Goal: Task Accomplishment & Management: Manage account settings

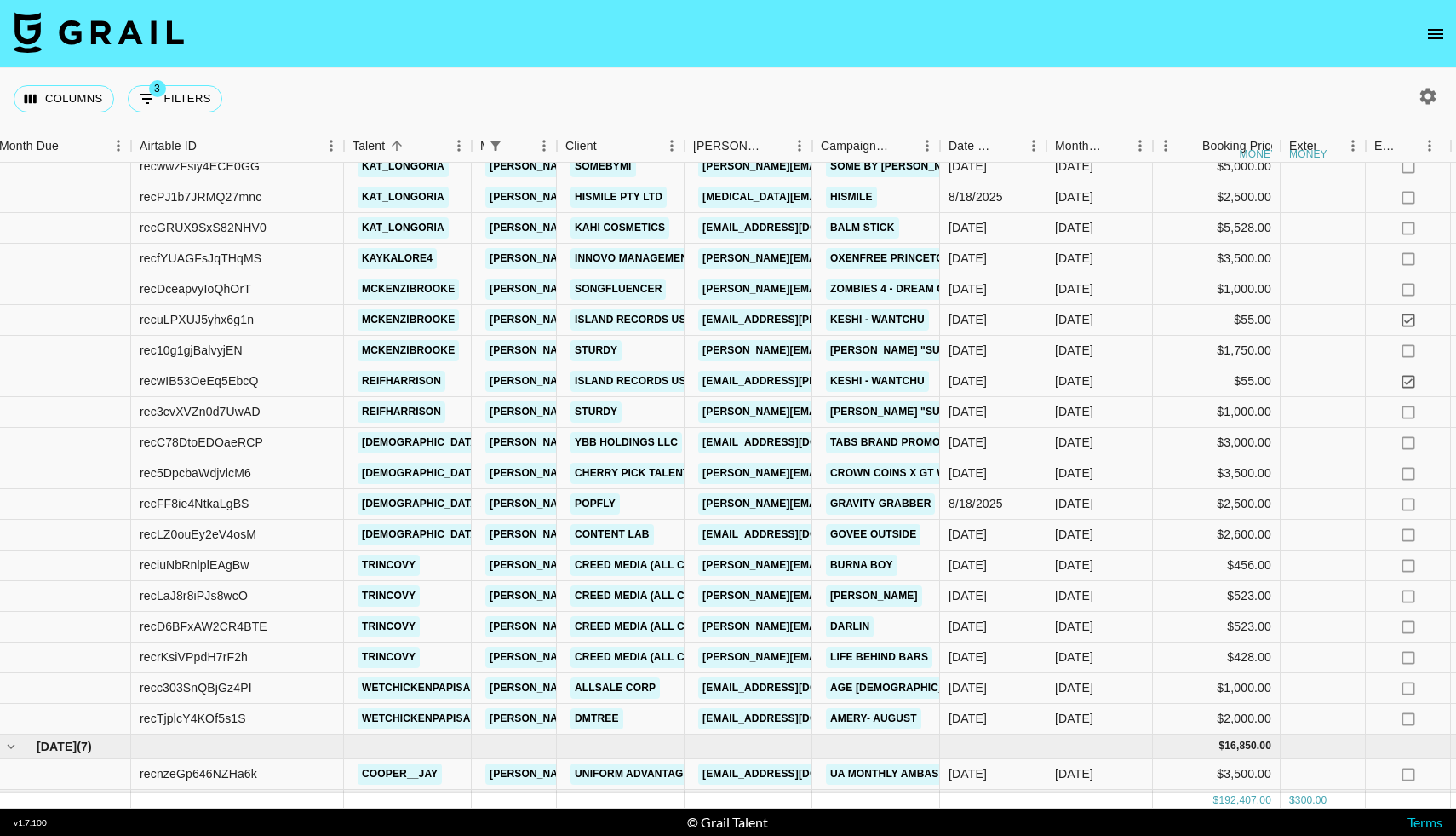
scroll to position [2191, 9]
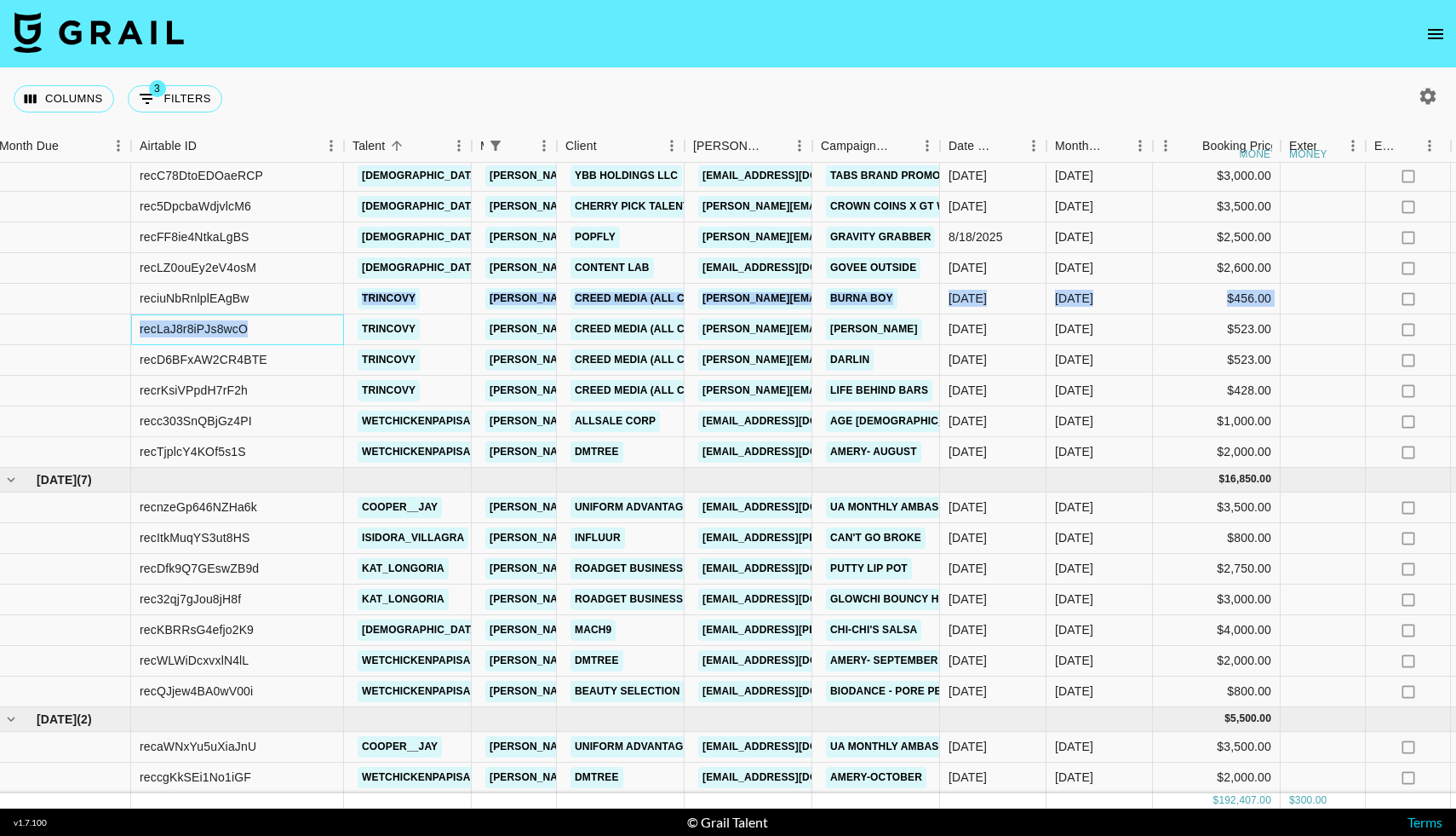
drag, startPoint x: 315, startPoint y: 330, endPoint x: 315, endPoint y: 307, distance: 23.0
click at [315, 307] on div "recwIB53OeEq5EbcQ reifharrison laura_clark@grail-talent.com Island Records US a…" at bounding box center [1394, 447] width 2806 height 694
click at [59, 277] on div at bounding box center [61, 268] width 140 height 30
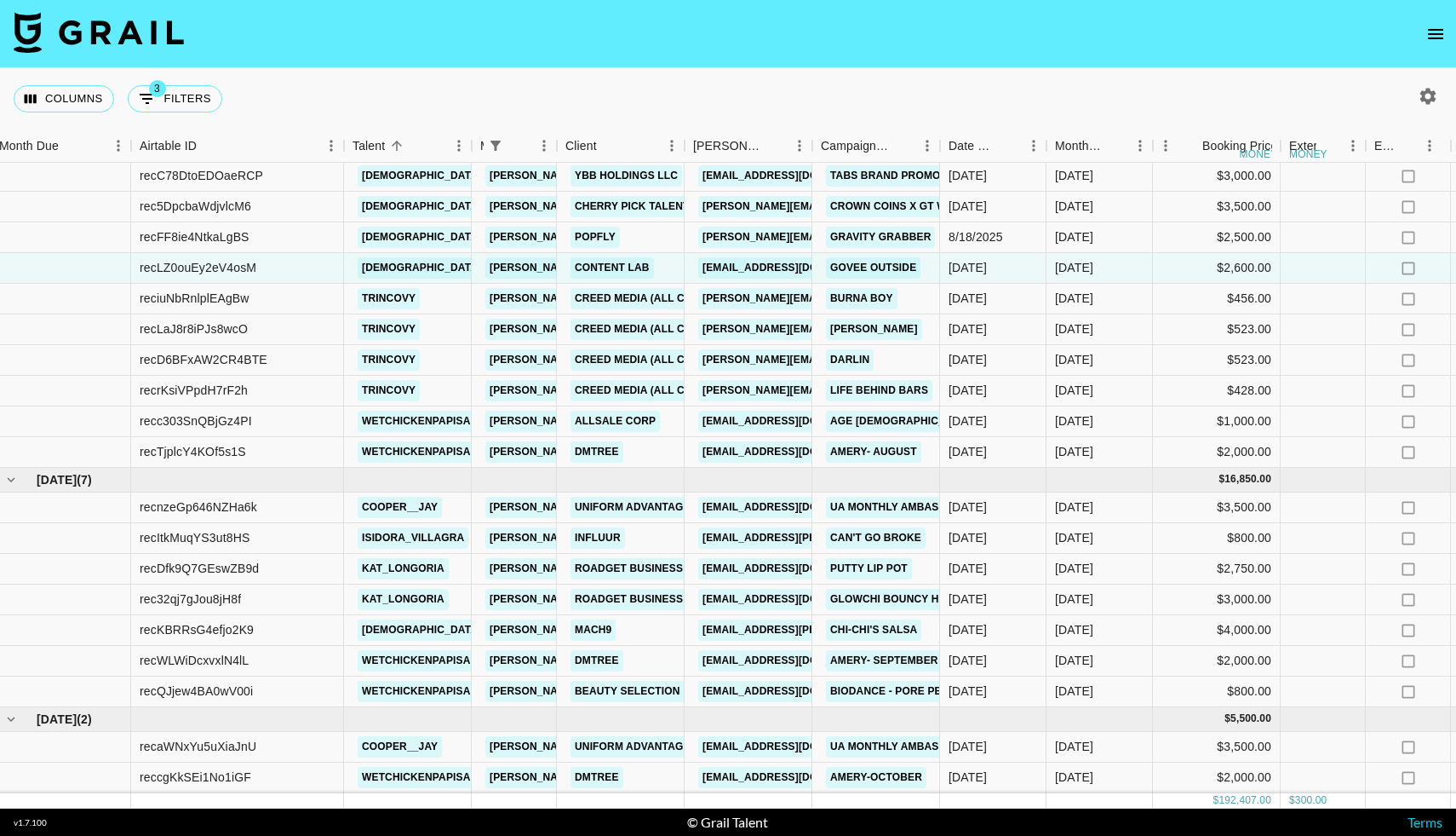
click at [272, 80] on div "Columns 3 Filters + Booking" at bounding box center [728, 98] width 1456 height 61
click at [1440, 35] on icon "open drawer" at bounding box center [1436, 34] width 20 height 20
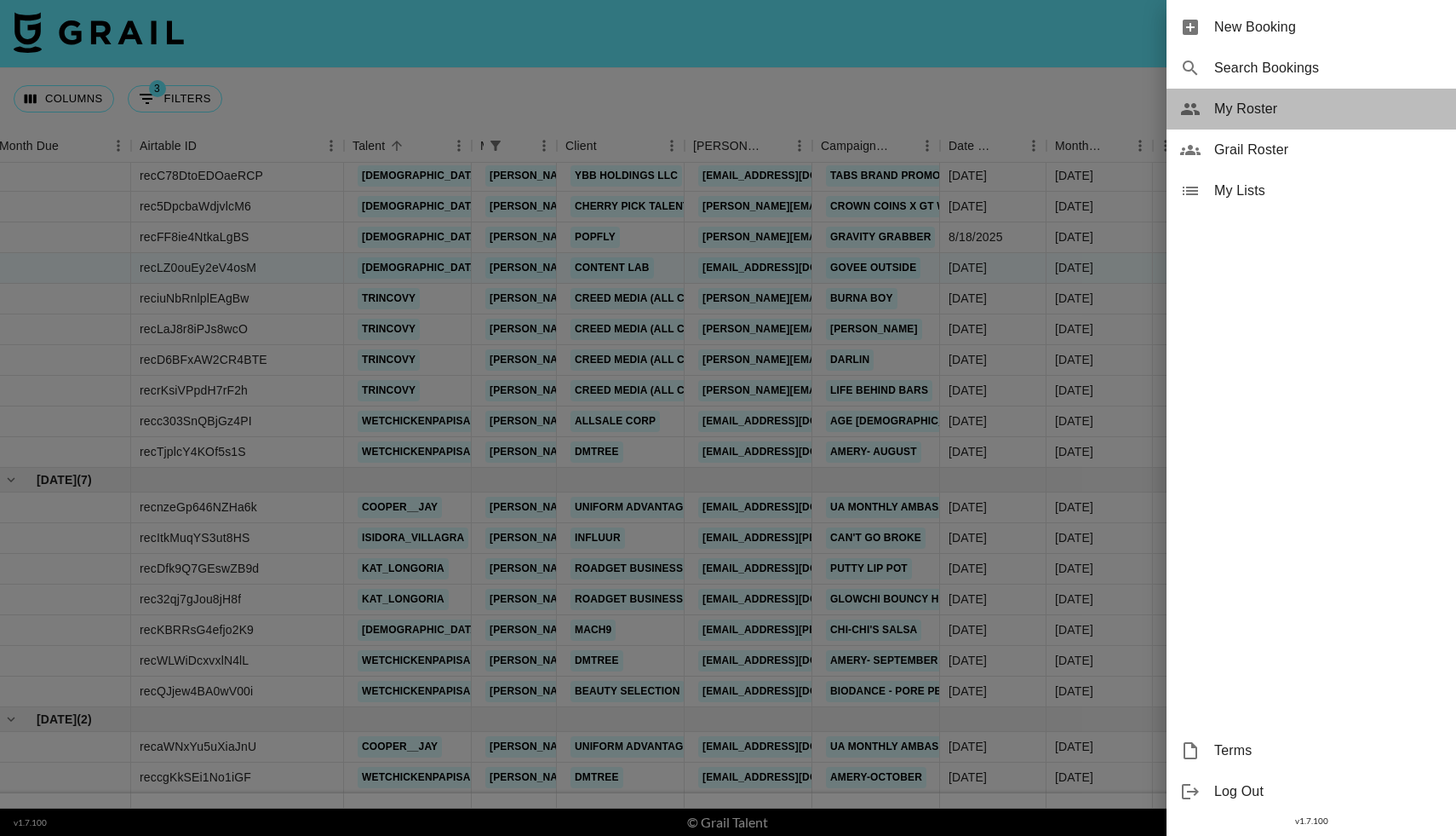
click at [1203, 95] on div "My Roster" at bounding box center [1312, 109] width 290 height 41
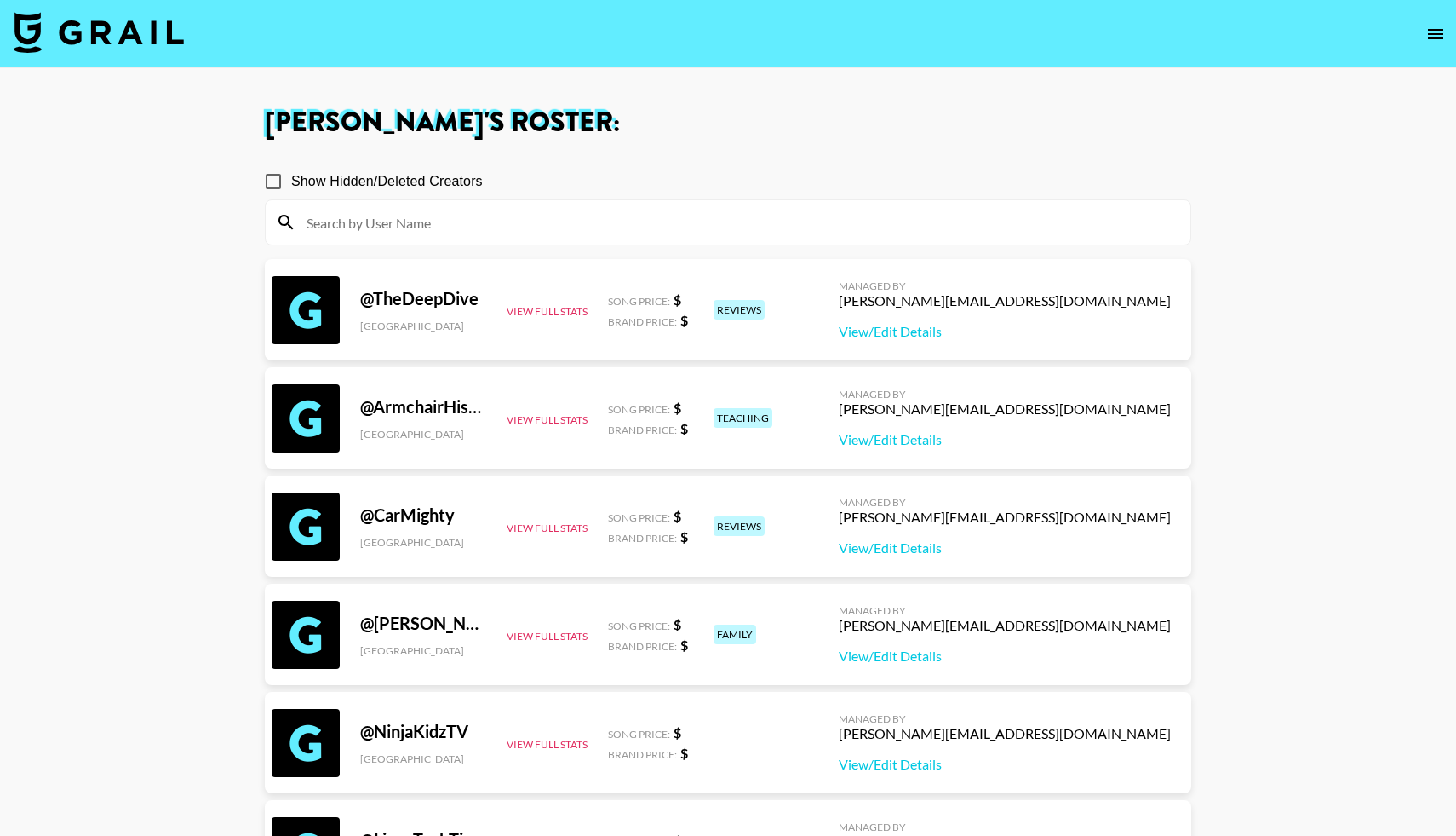
click at [526, 215] on input at bounding box center [738, 222] width 884 height 28
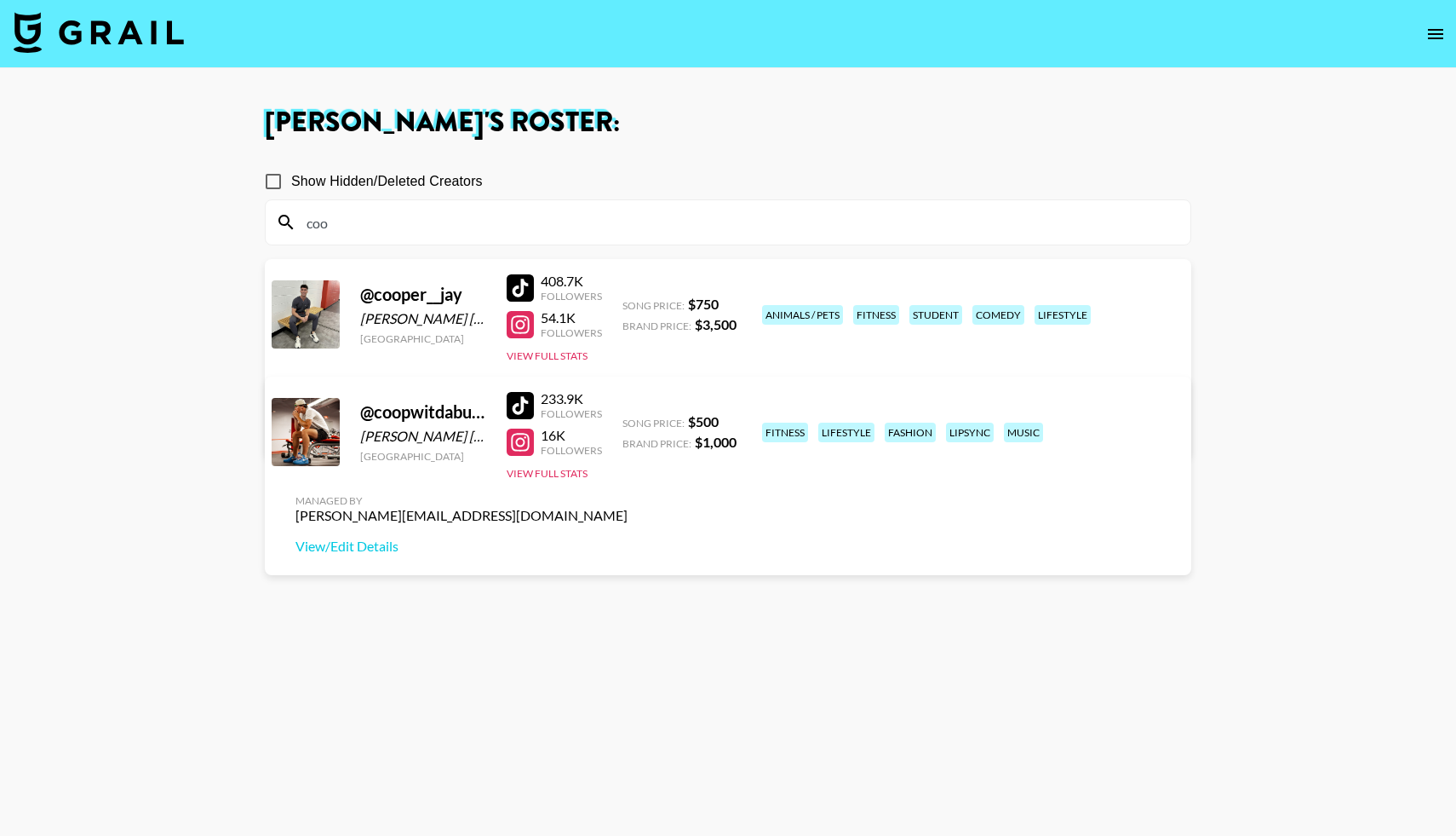
click at [353, 206] on div "coo" at bounding box center [728, 222] width 925 height 44
click at [327, 228] on input "coo" at bounding box center [738, 222] width 884 height 28
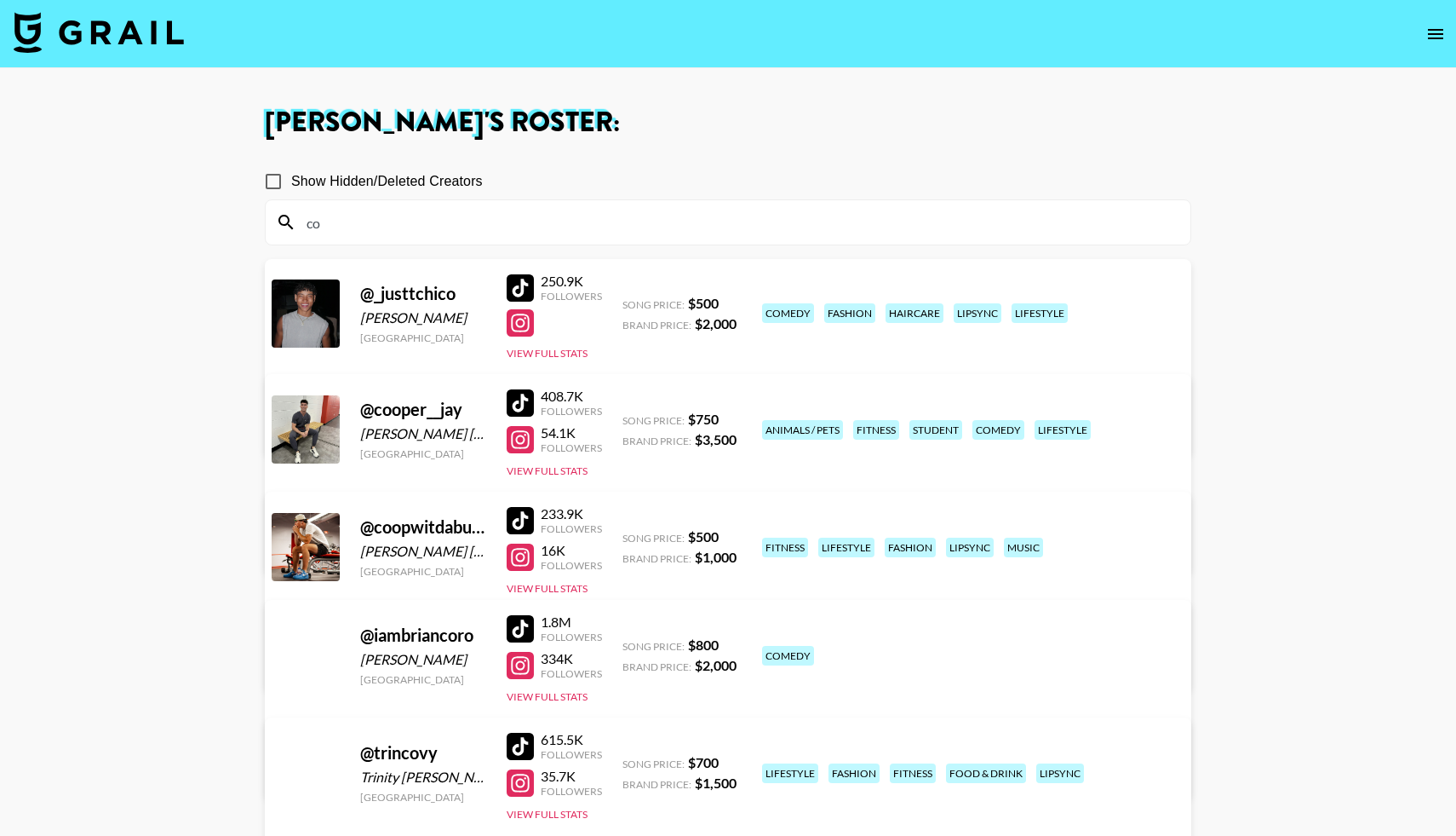
type input "c"
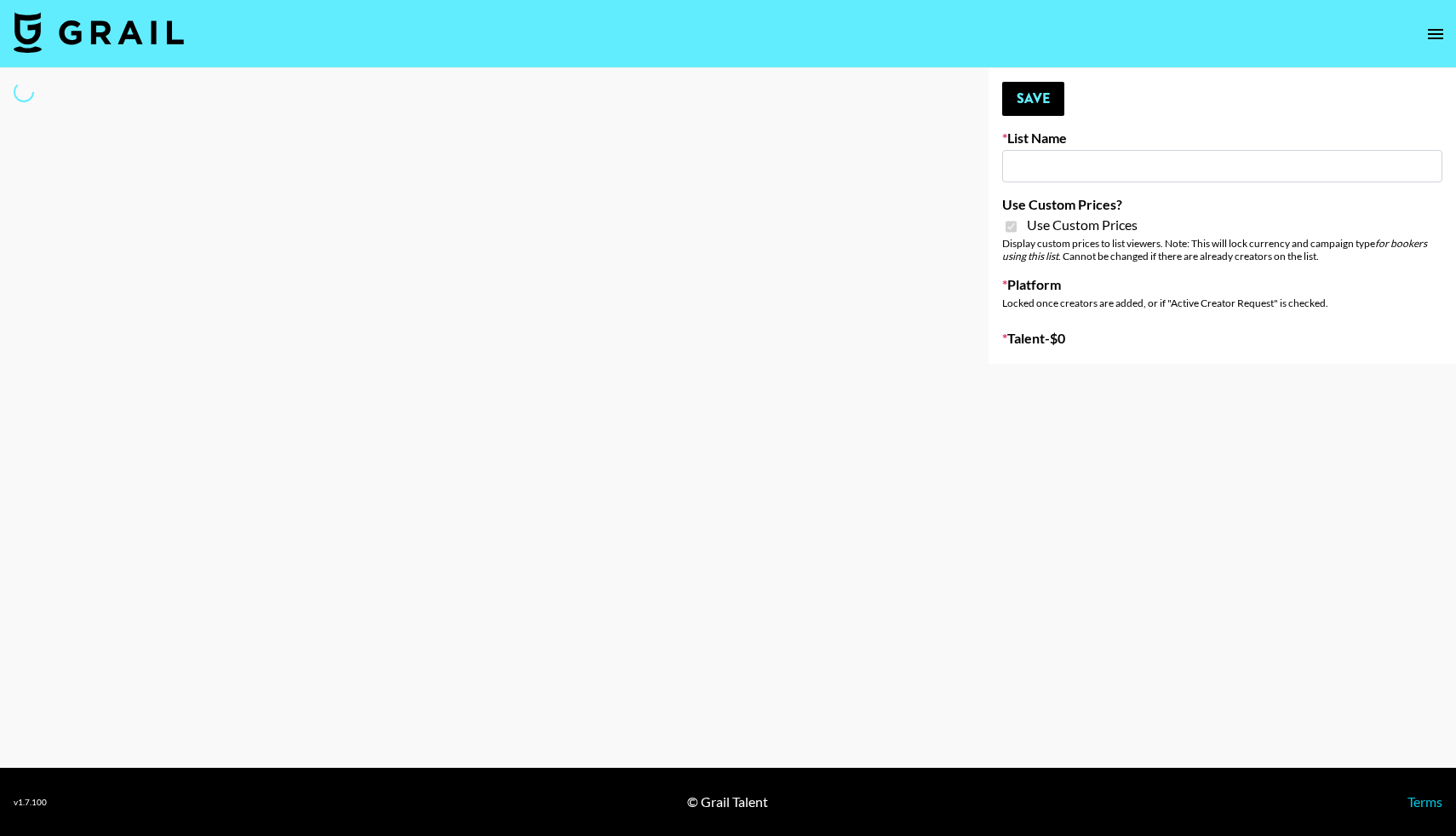
type input "Nippies"
checkbox input "true"
select select "Brand"
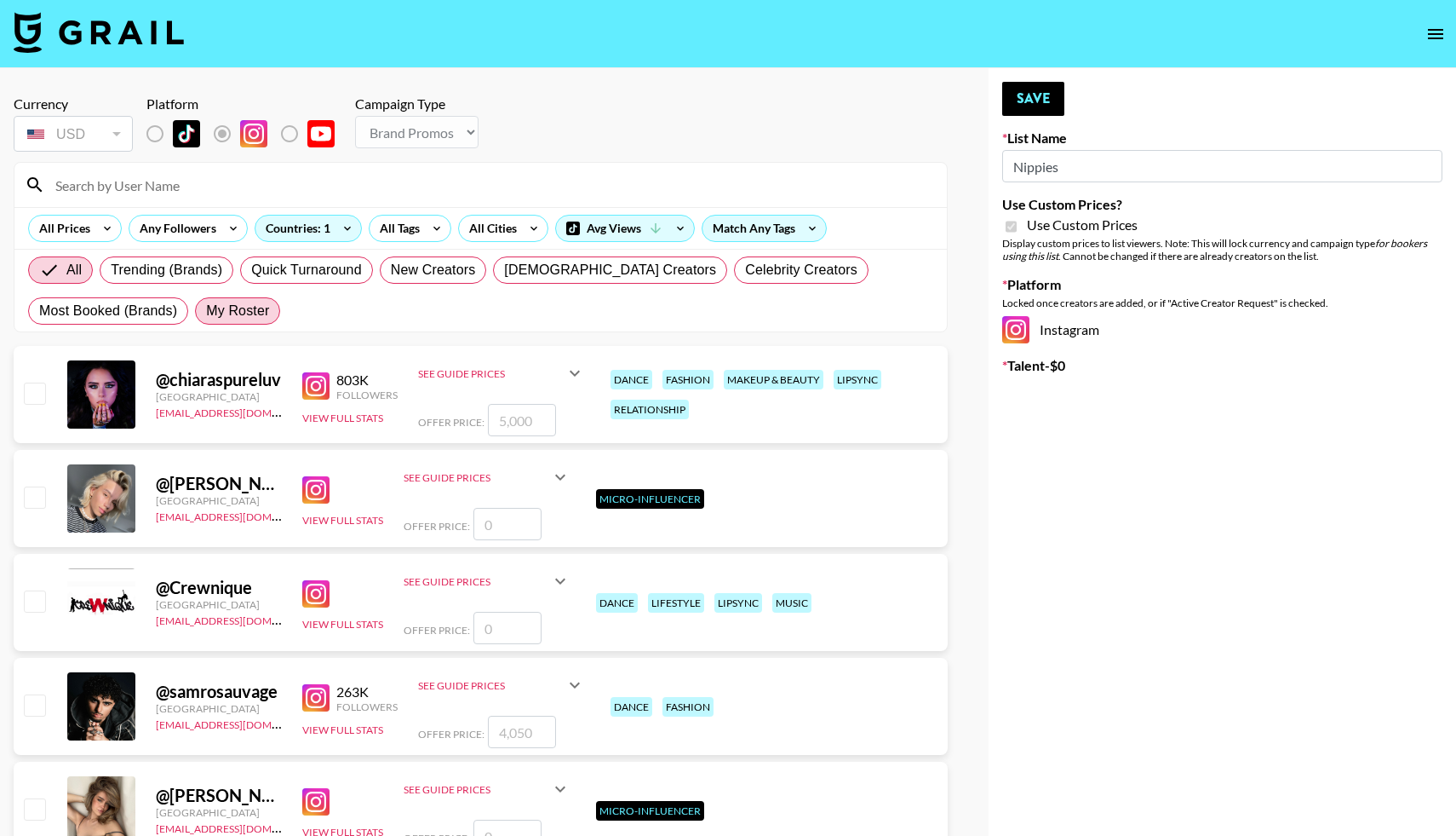
click at [237, 312] on span "My Roster" at bounding box center [238, 311] width 63 height 20
click at [206, 311] on input "My Roster" at bounding box center [206, 311] width 0 height 0
radio input "true"
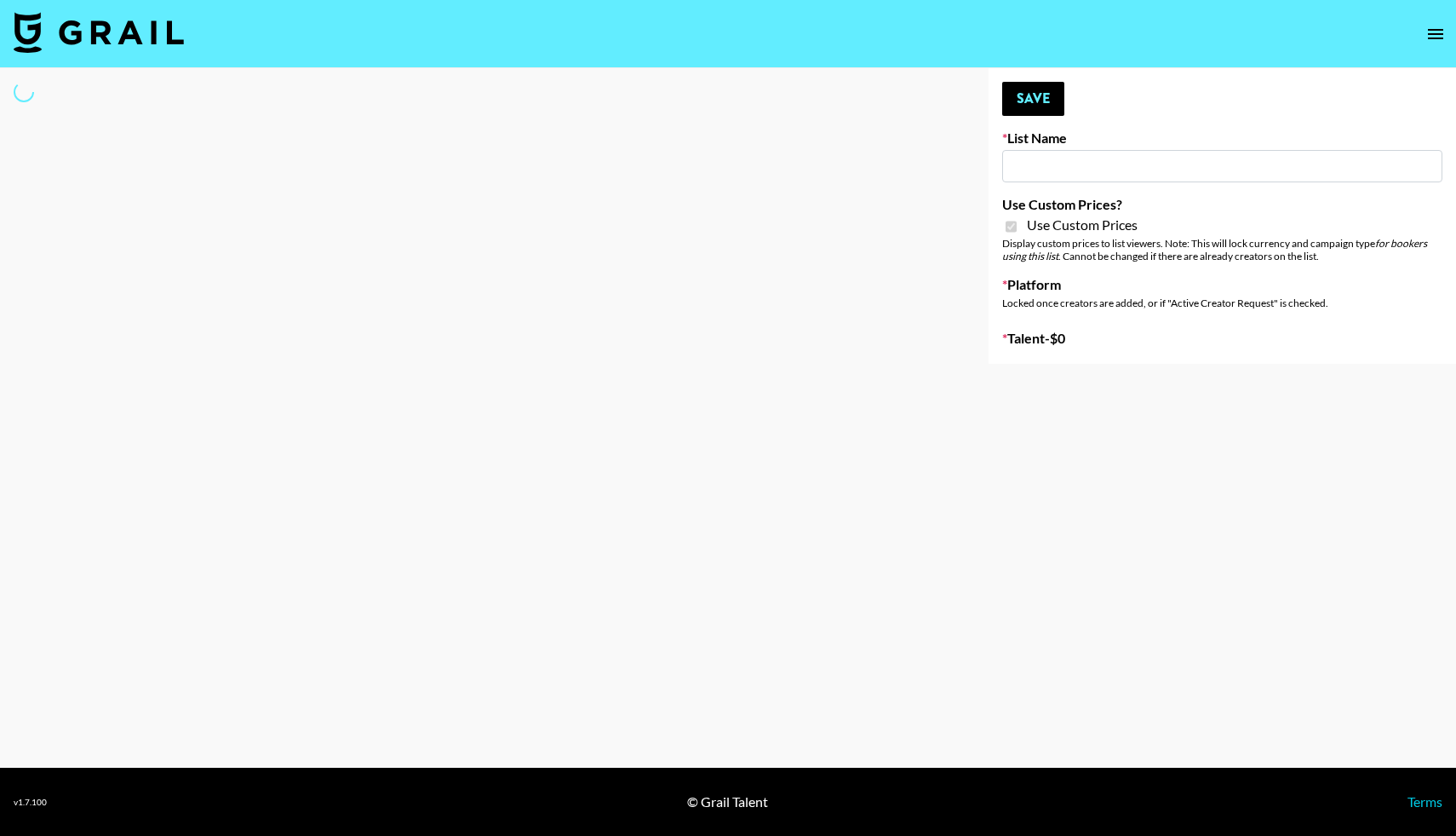
type input "Nippies"
checkbox input "true"
select select "Brand"
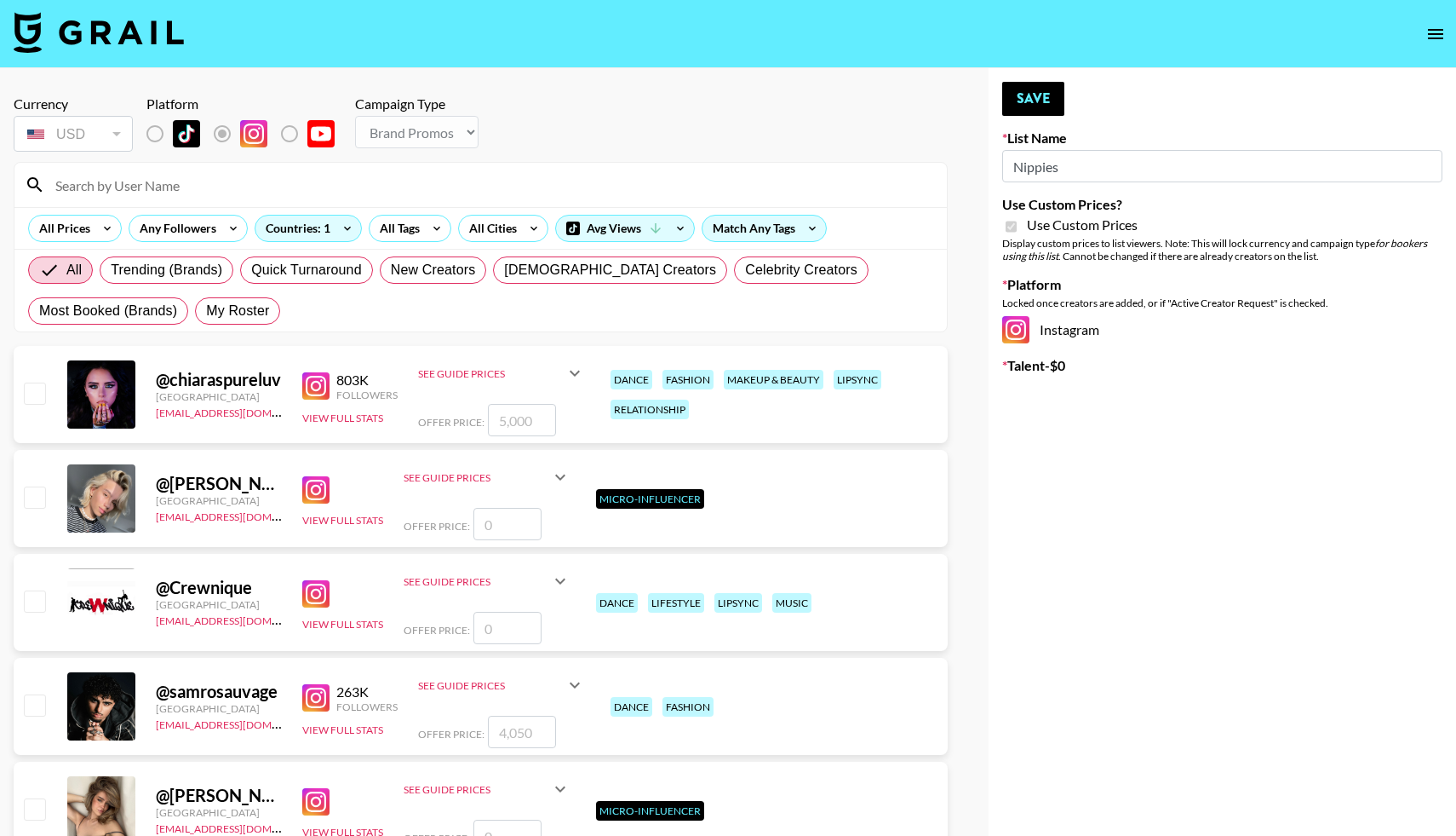
click at [183, 188] on input at bounding box center [491, 185] width 892 height 28
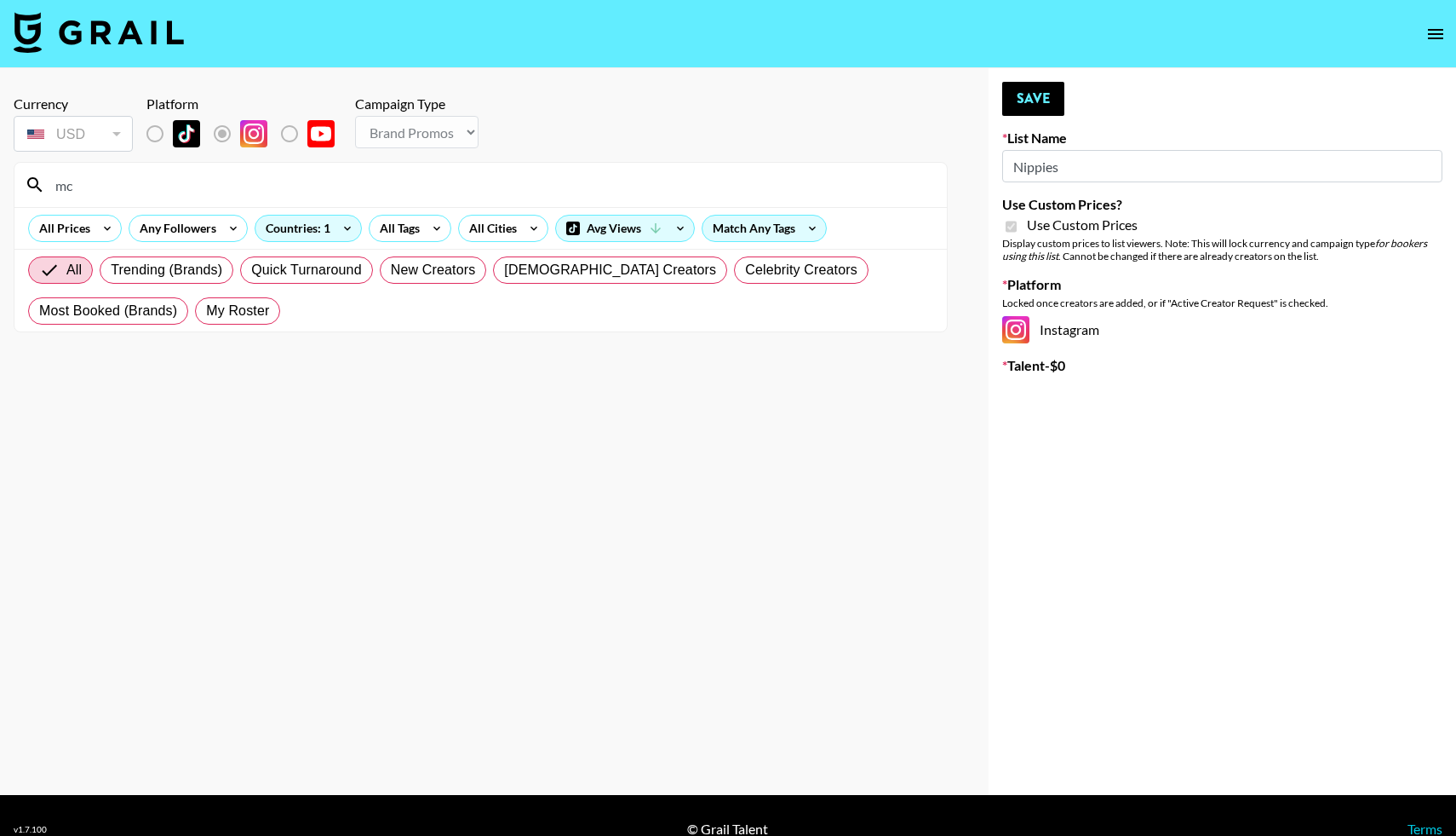
type input "m"
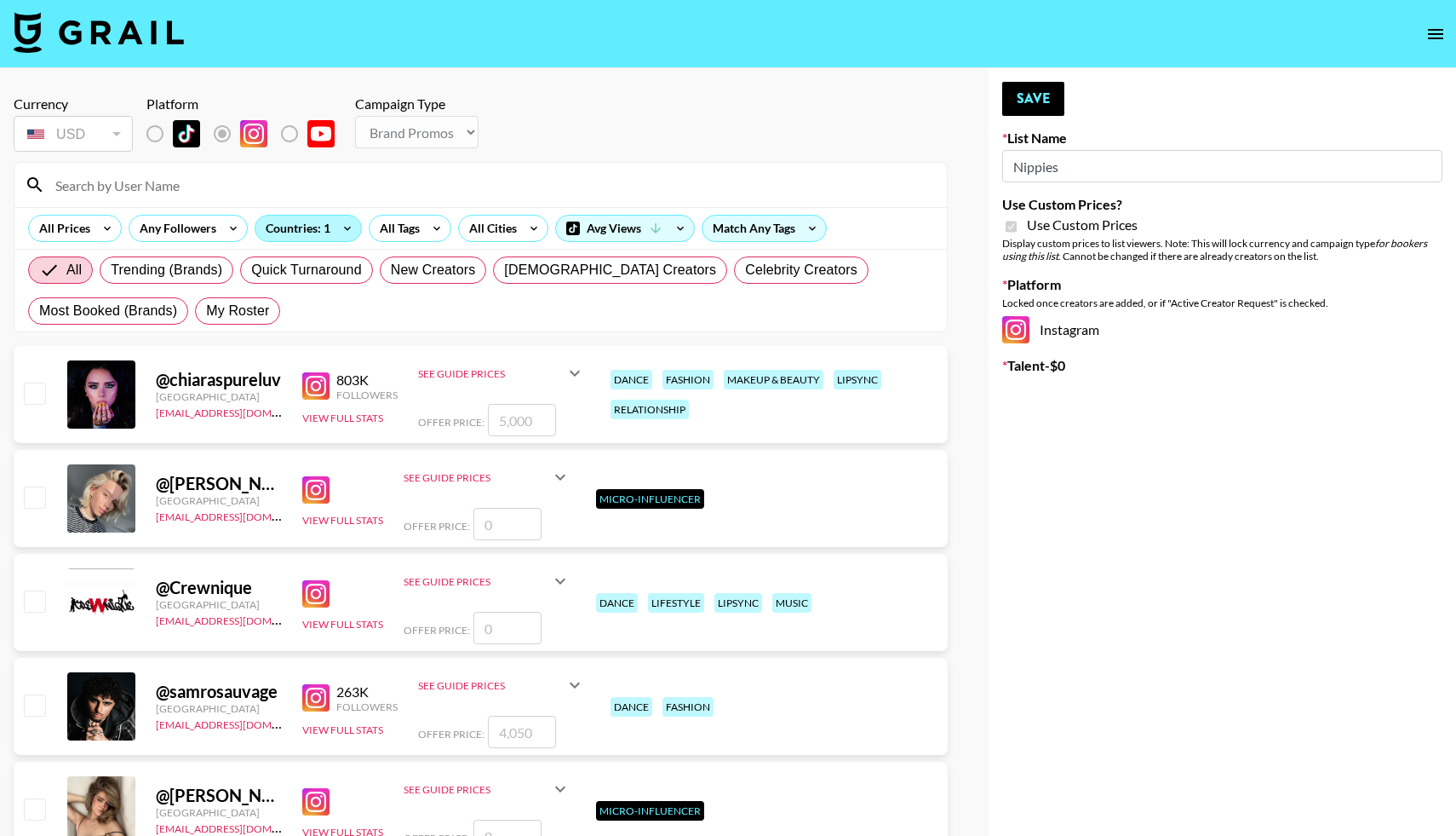
click at [300, 221] on div "Countries: 1" at bounding box center [307, 229] width 106 height 26
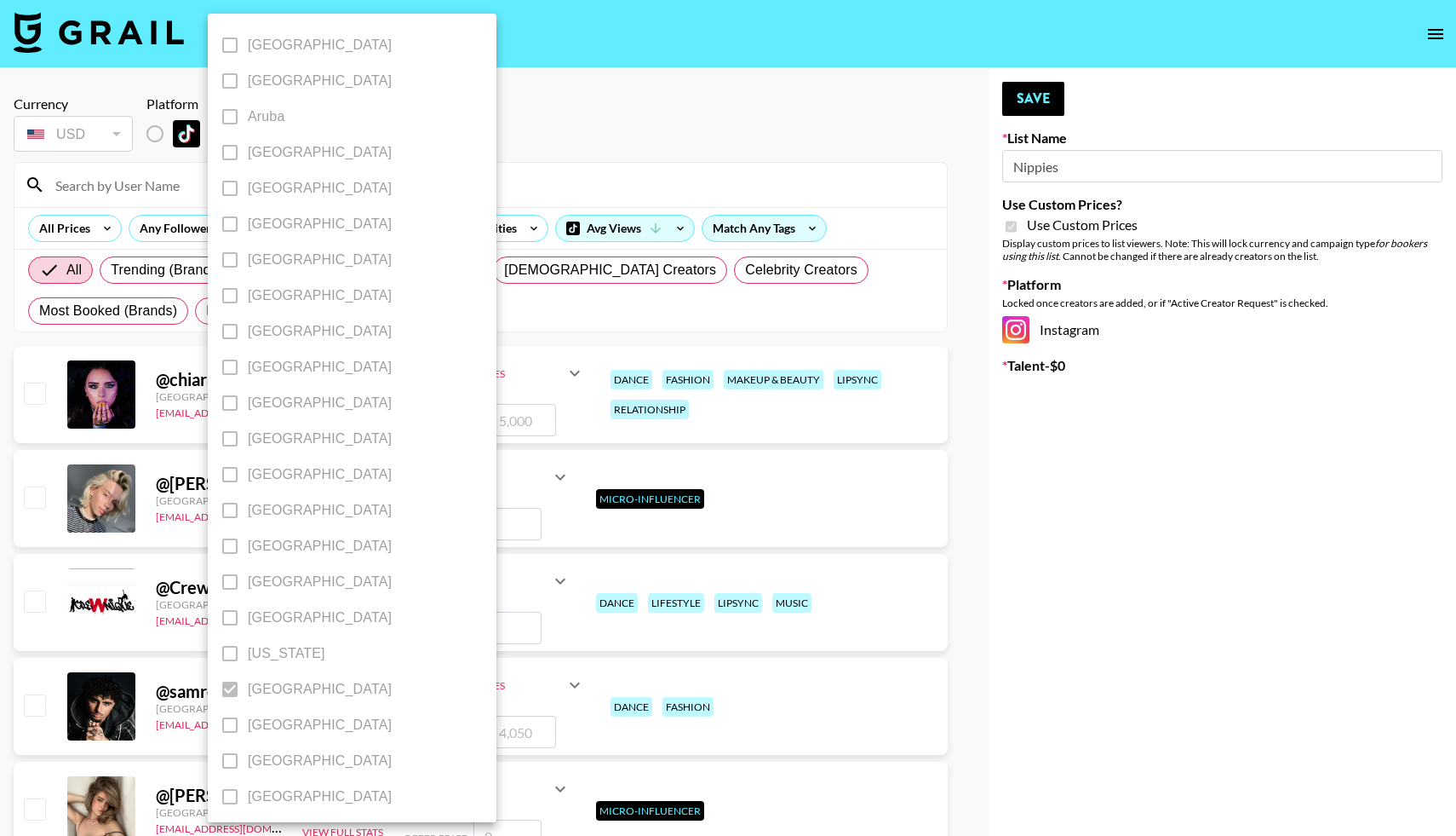
click at [449, 172] on div at bounding box center [728, 418] width 1456 height 836
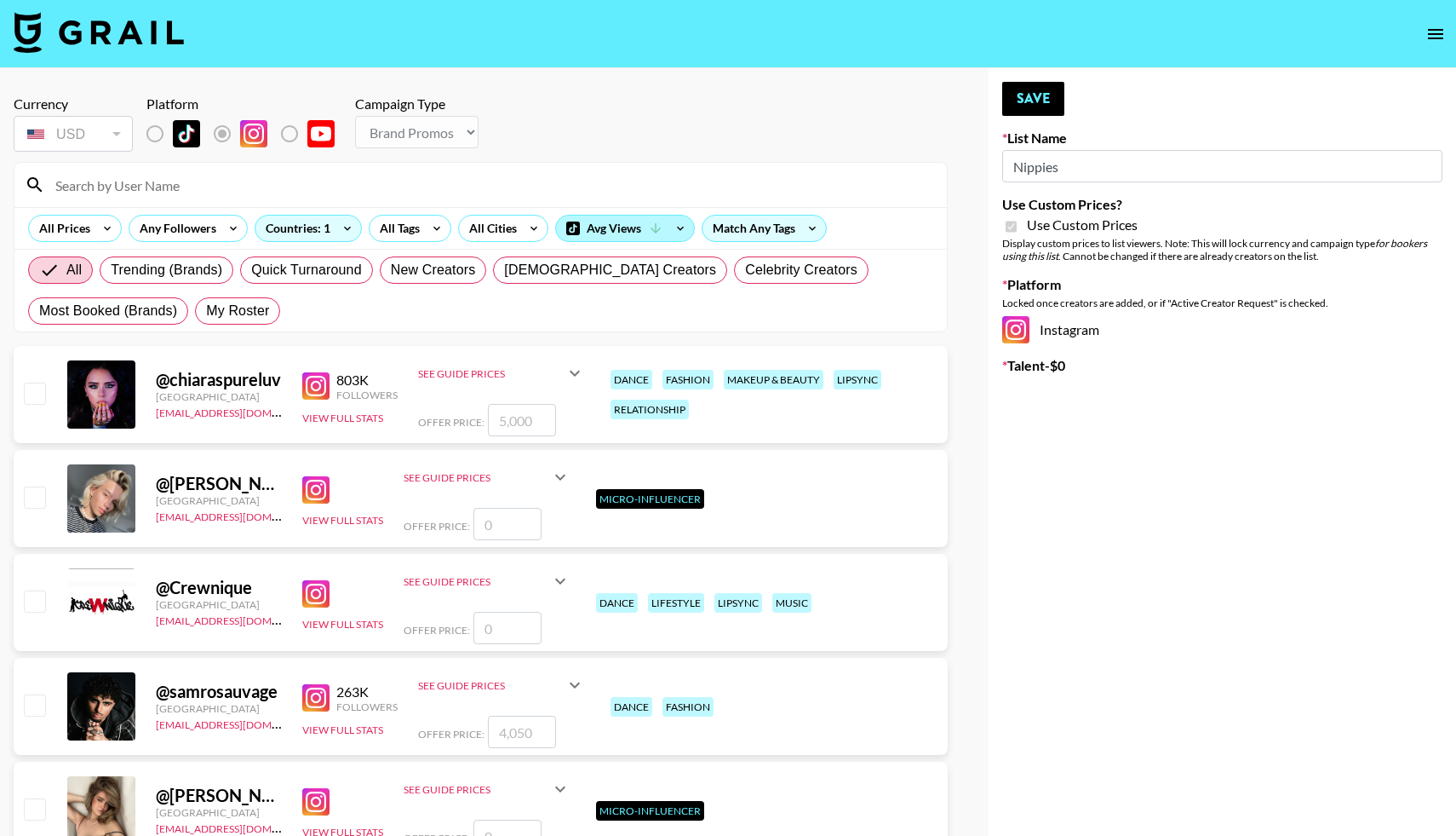
click at [613, 230] on div "Avg Views" at bounding box center [625, 229] width 138 height 26
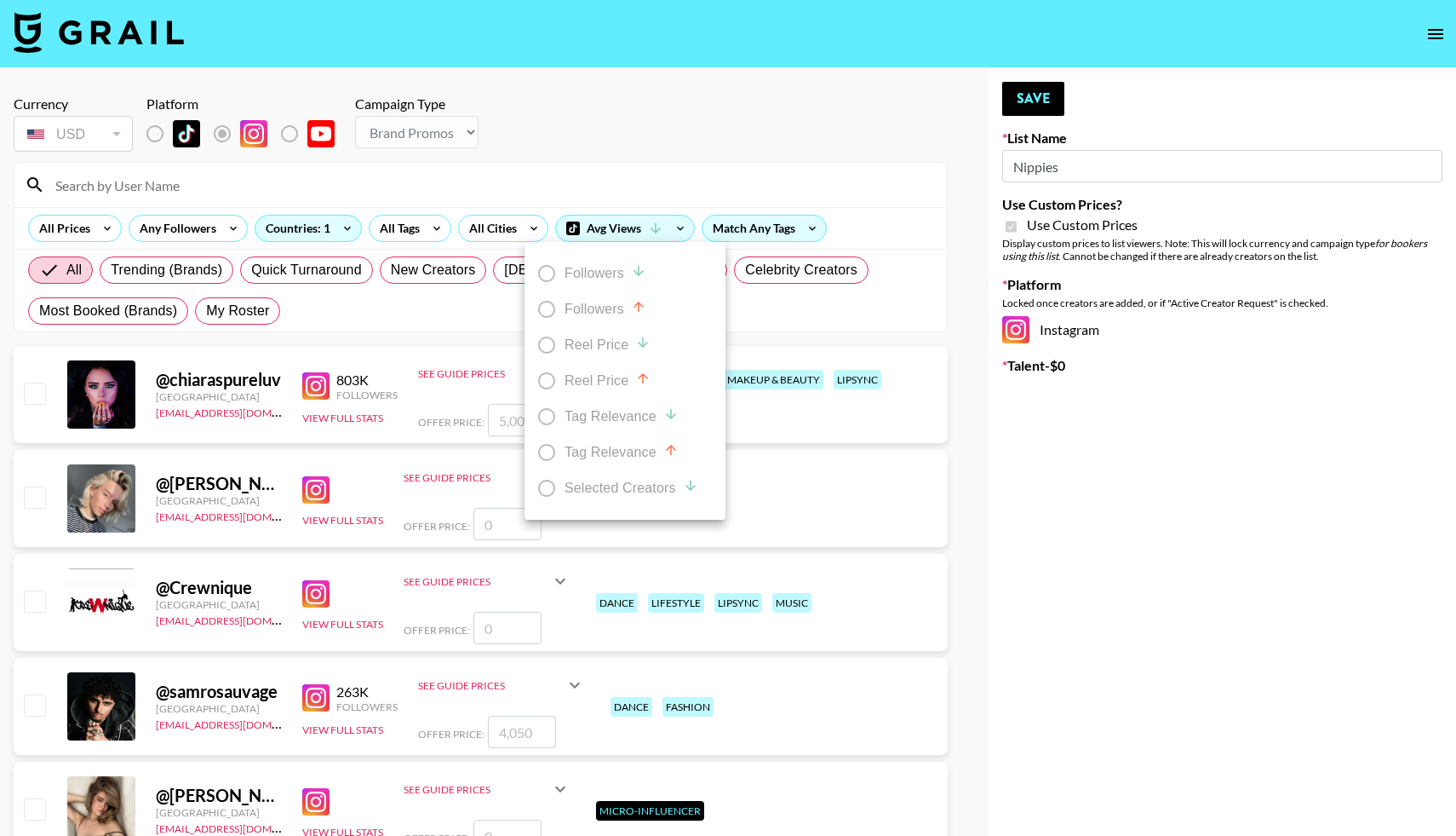
click at [639, 172] on div at bounding box center [728, 418] width 1456 height 836
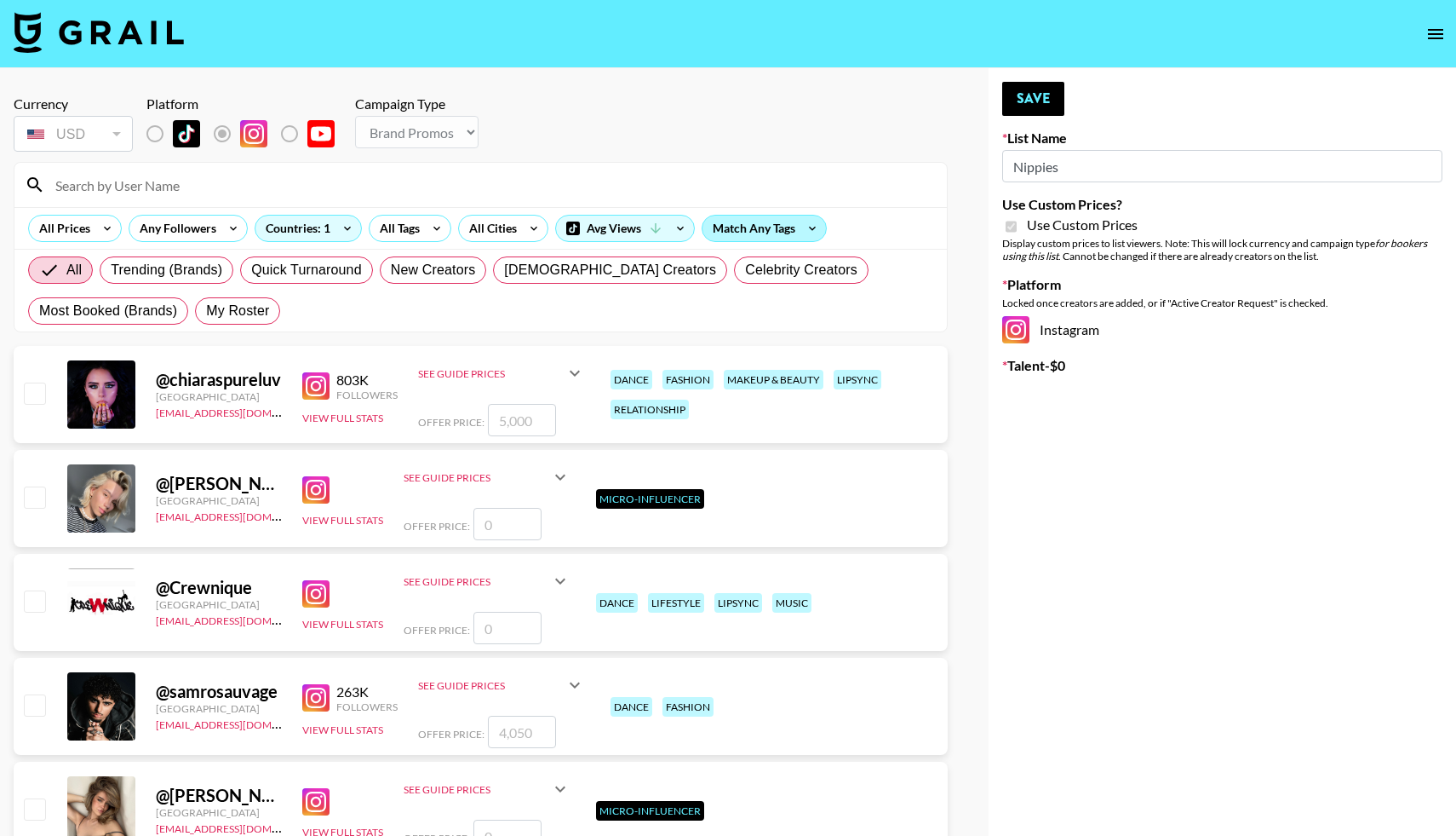
click at [734, 219] on div "Match Any Tags" at bounding box center [764, 229] width 124 height 26
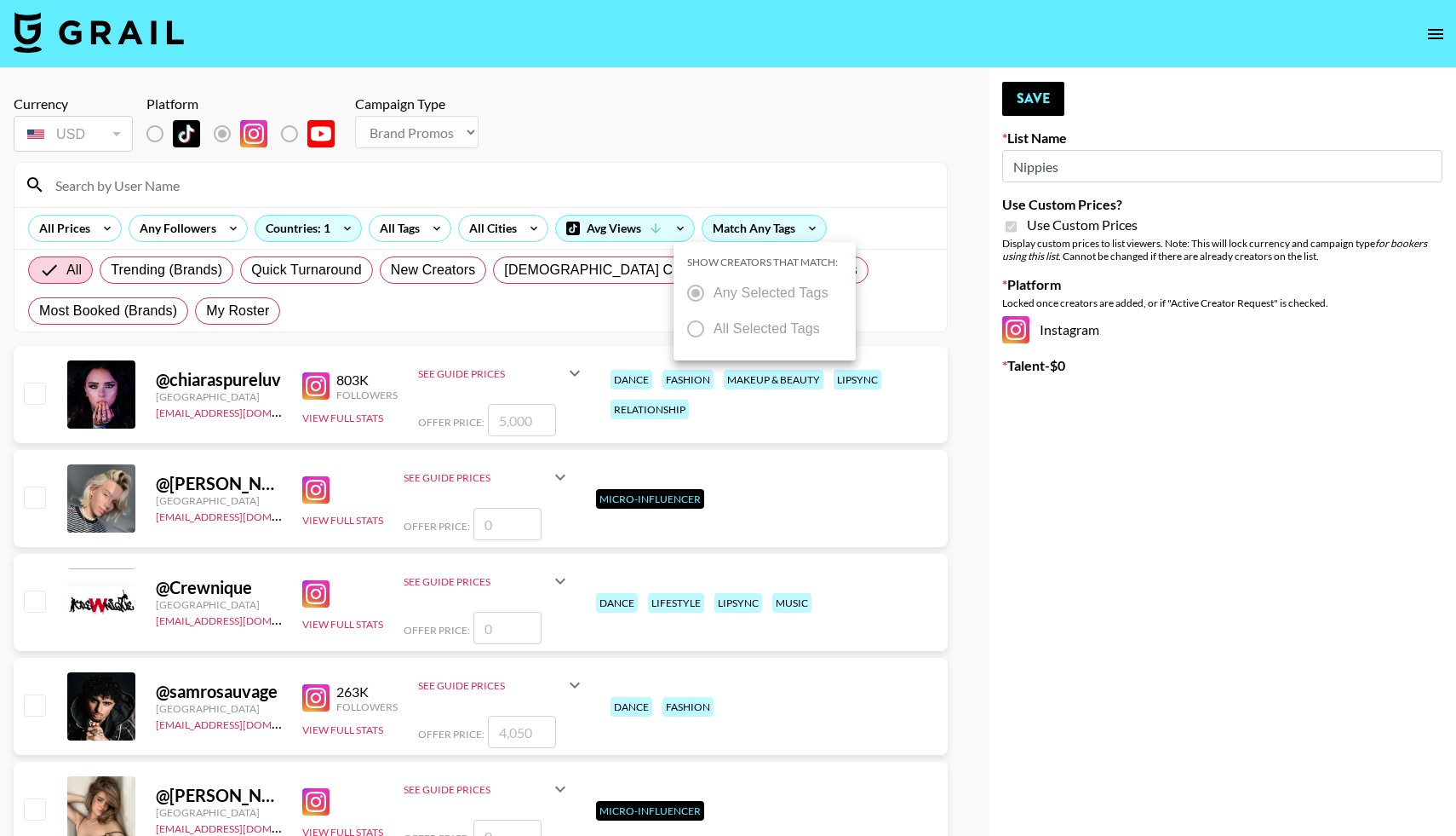
click at [735, 219] on div at bounding box center [728, 418] width 1456 height 836
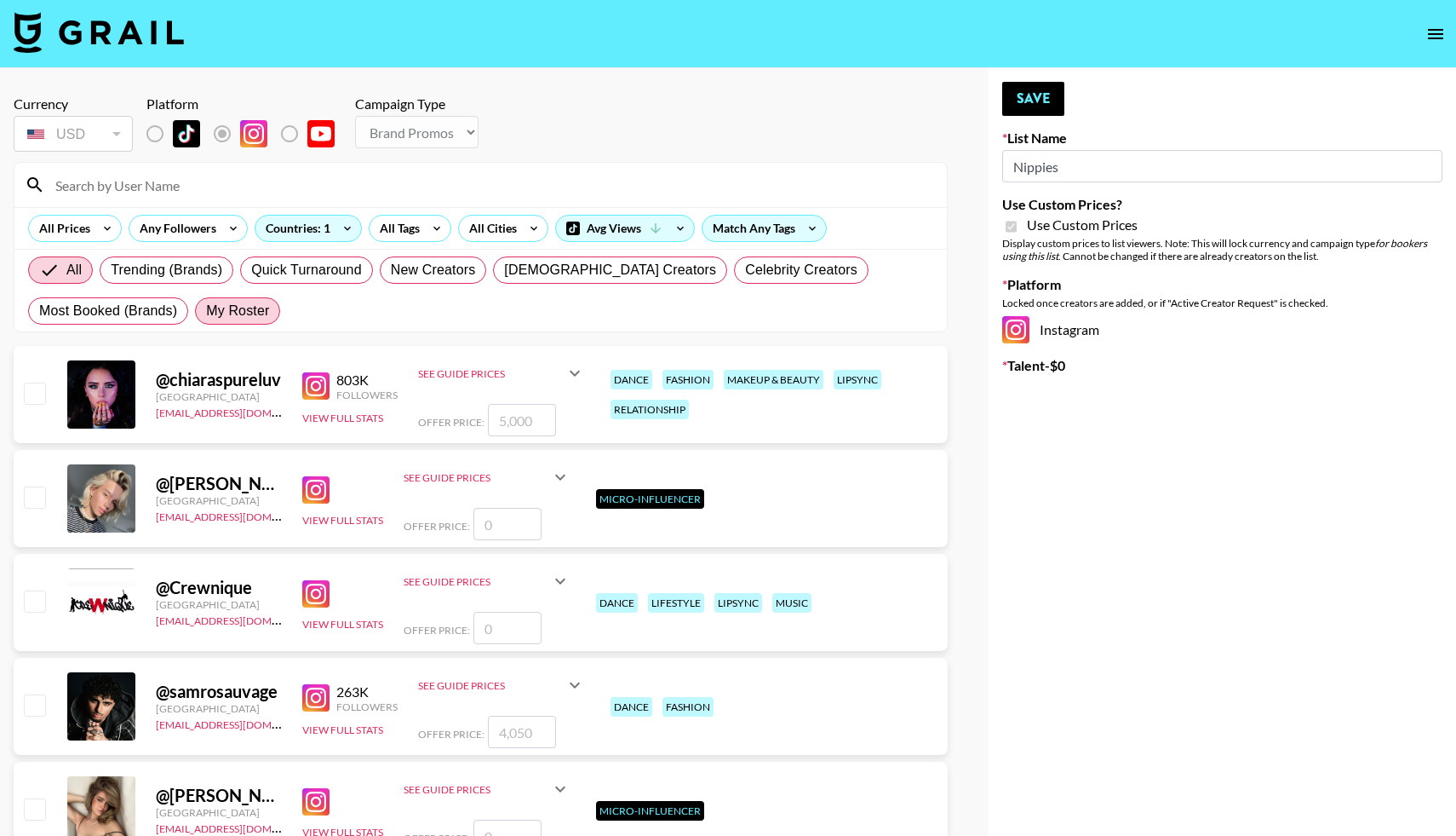
click at [250, 305] on span "My Roster" at bounding box center [238, 311] width 63 height 20
click at [206, 311] on input "My Roster" at bounding box center [206, 311] width 0 height 0
radio input "true"
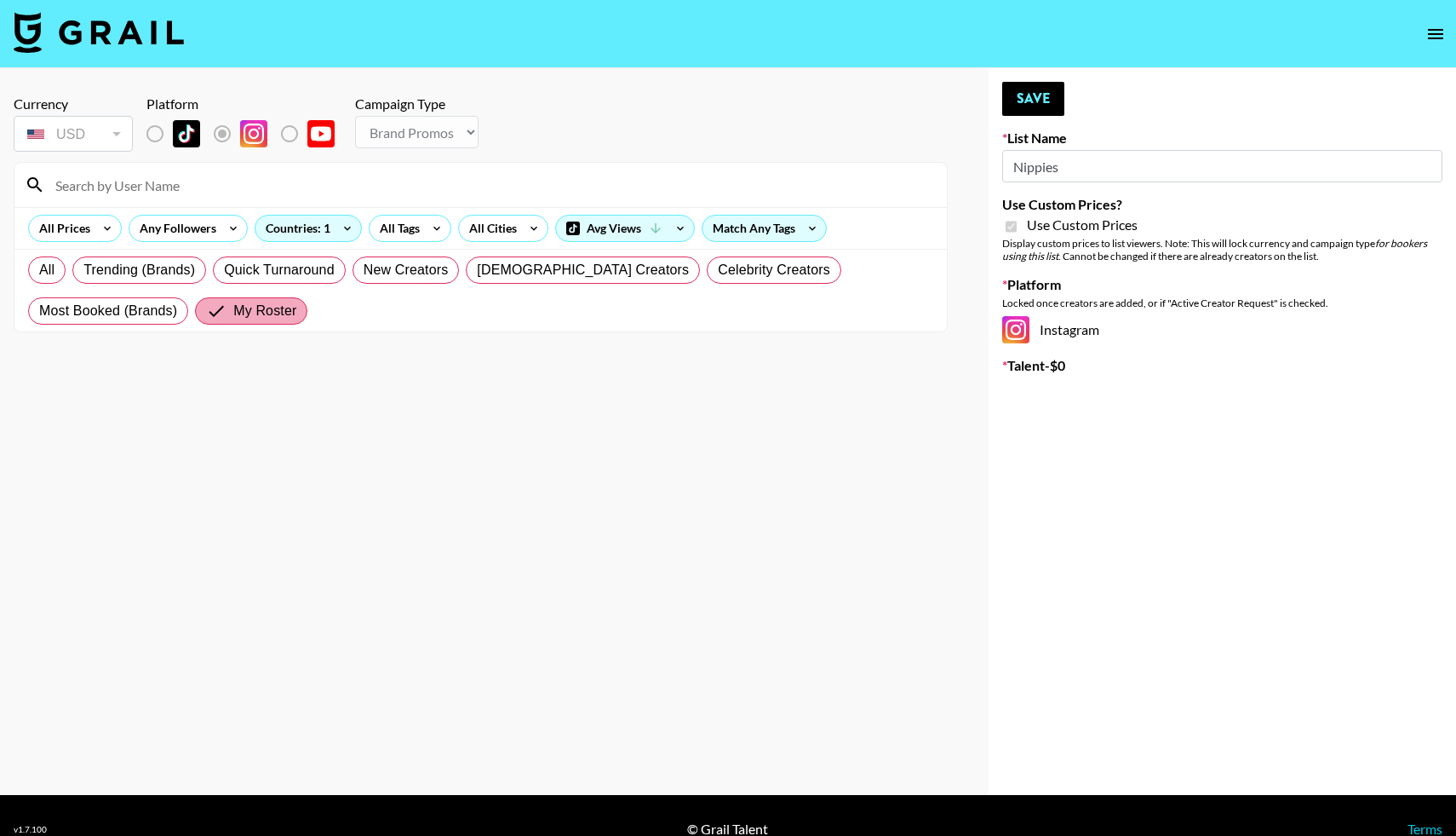
click at [233, 311] on span "My Roster" at bounding box center [264, 311] width 63 height 20
click at [206, 311] on input "My Roster" at bounding box center [220, 311] width 28 height 20
click at [206, 307] on input "My Roster" at bounding box center [220, 311] width 28 height 20
click at [128, 184] on input at bounding box center [491, 185] width 892 height 28
click at [41, 277] on span "All" at bounding box center [47, 270] width 16 height 20
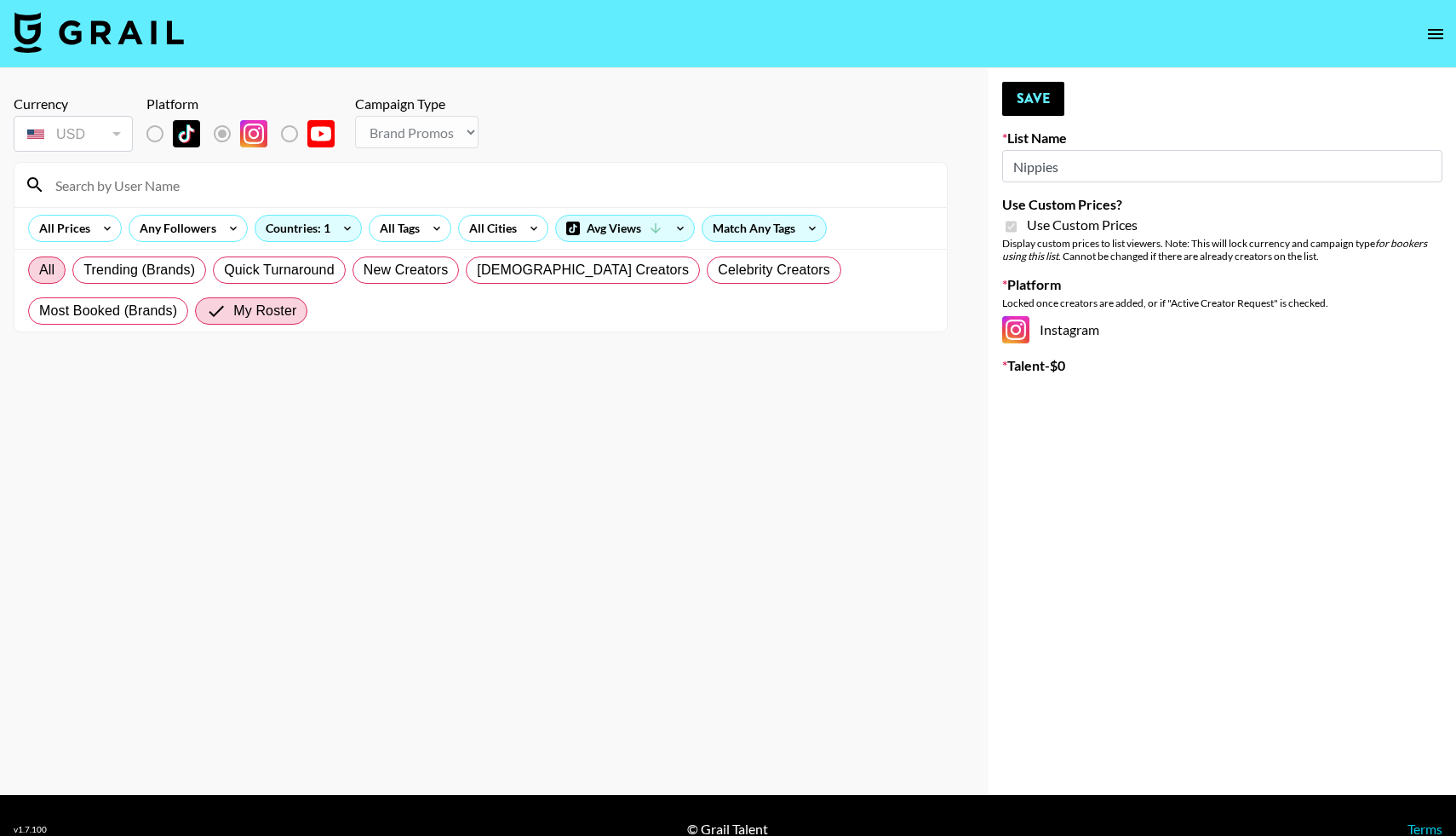
click at [39, 270] on input "All" at bounding box center [39, 270] width 0 height 0
radio input "true"
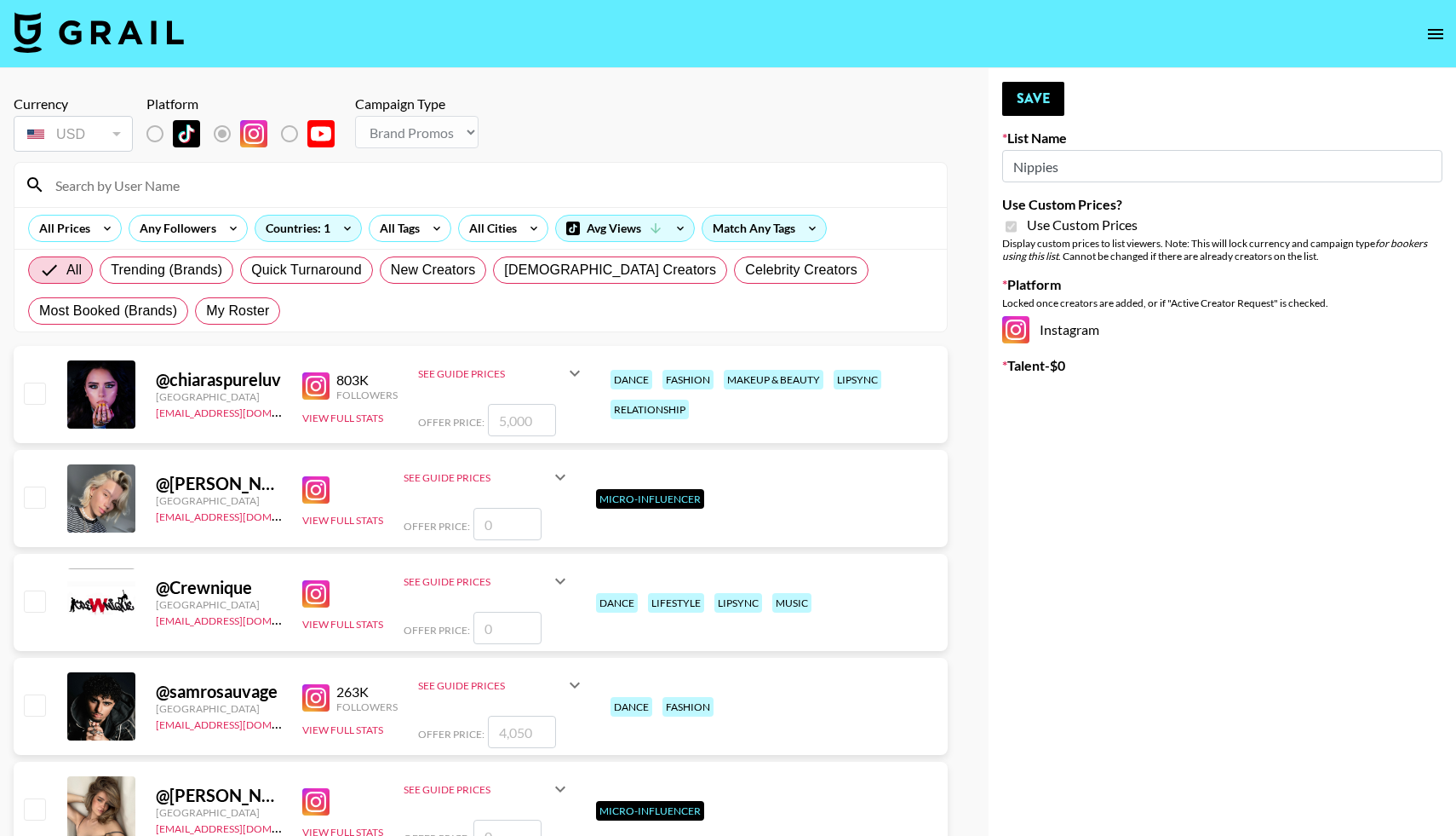
click at [95, 200] on div at bounding box center [481, 184] width 932 height 44
click at [98, 193] on input at bounding box center [491, 185] width 892 height 28
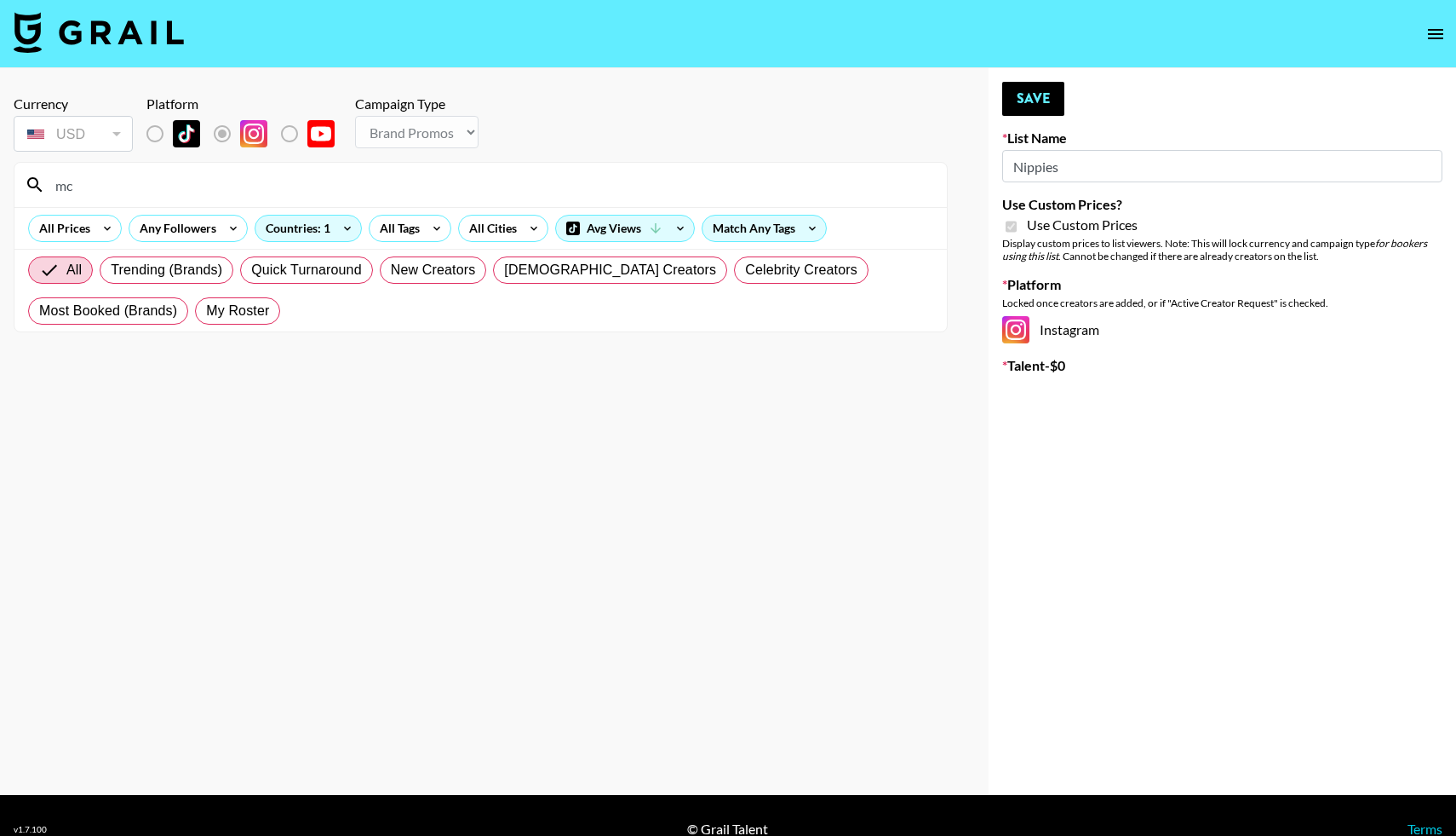
type input "m"
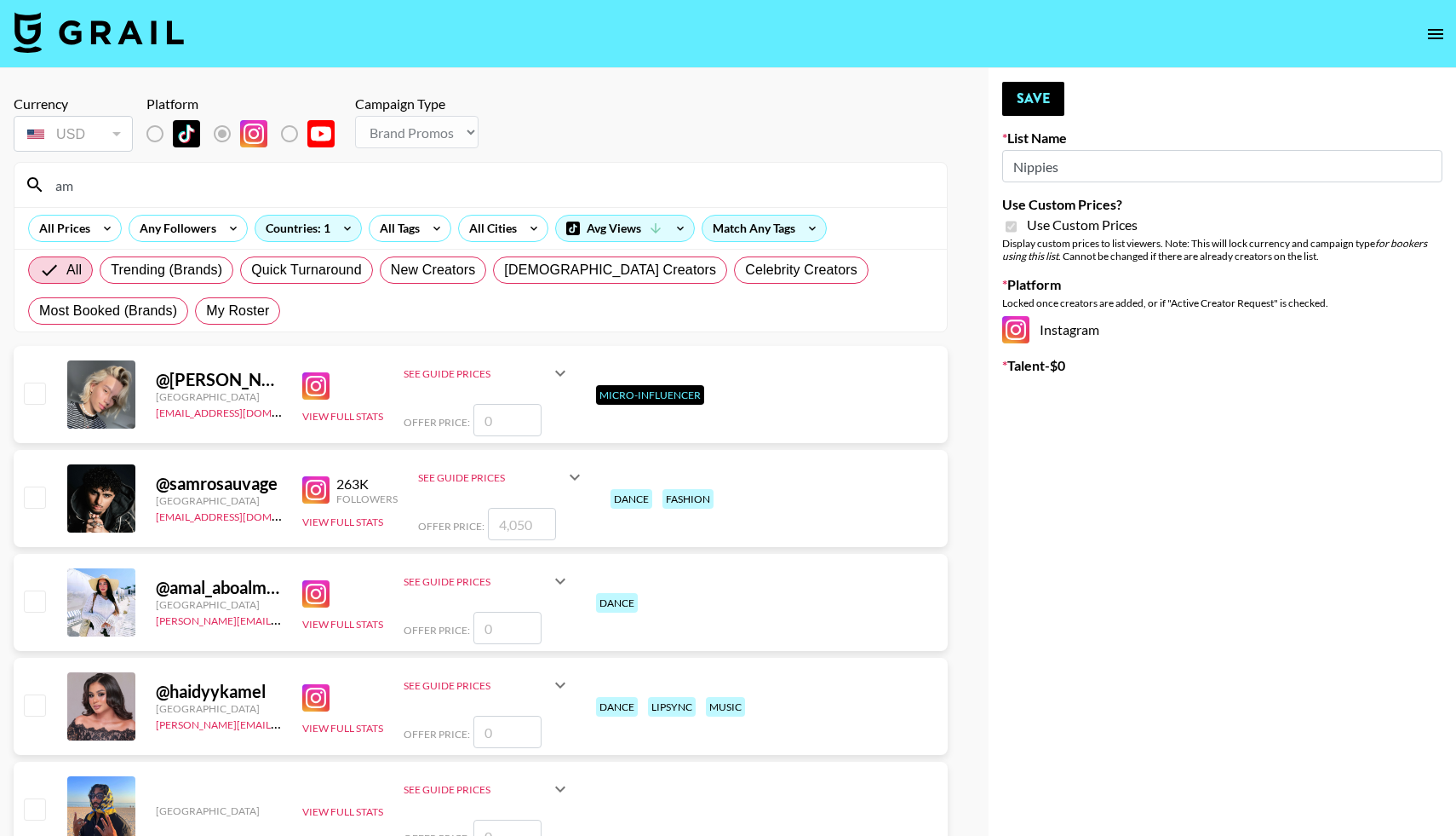
type input "a"
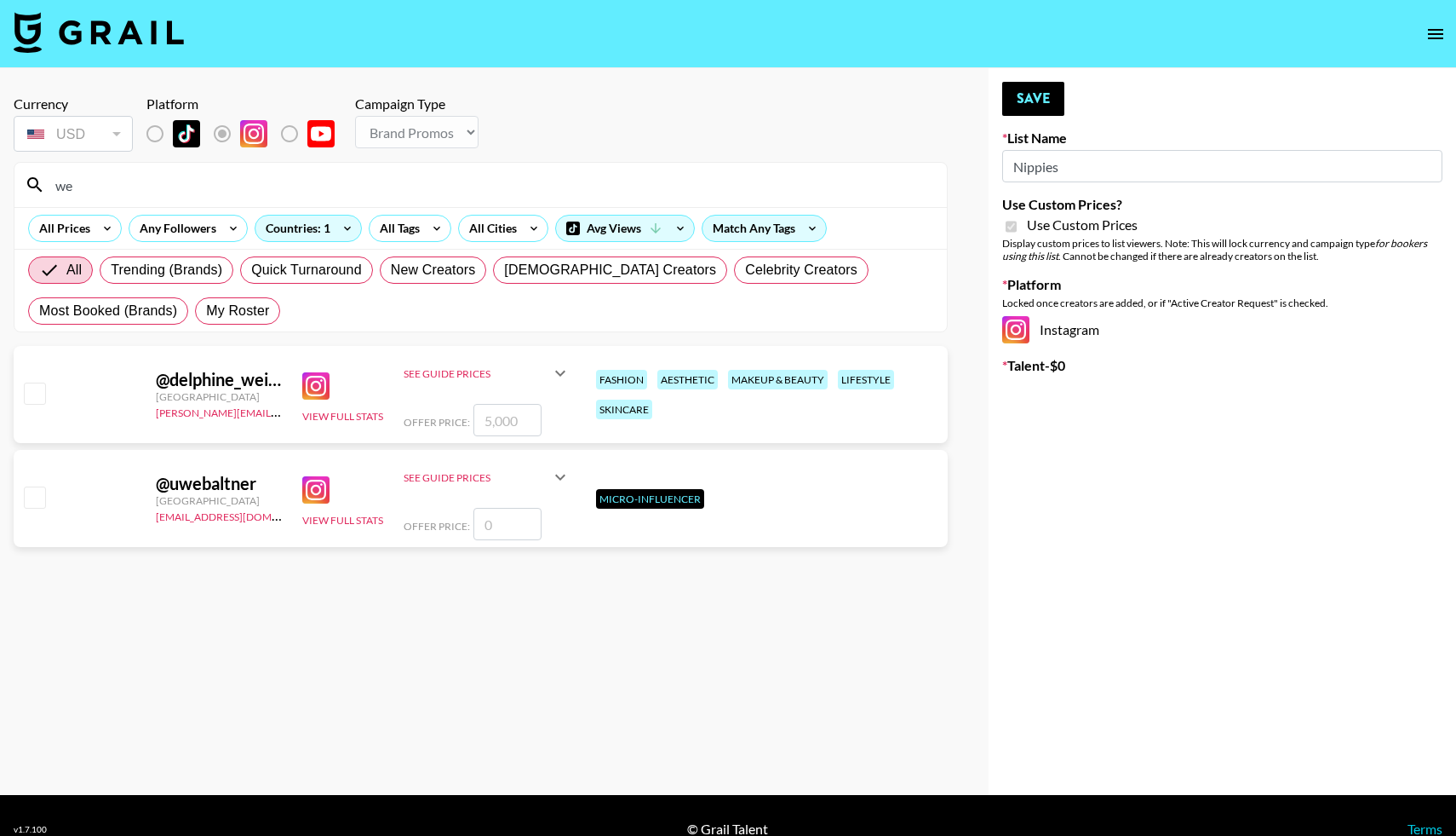
type input "w"
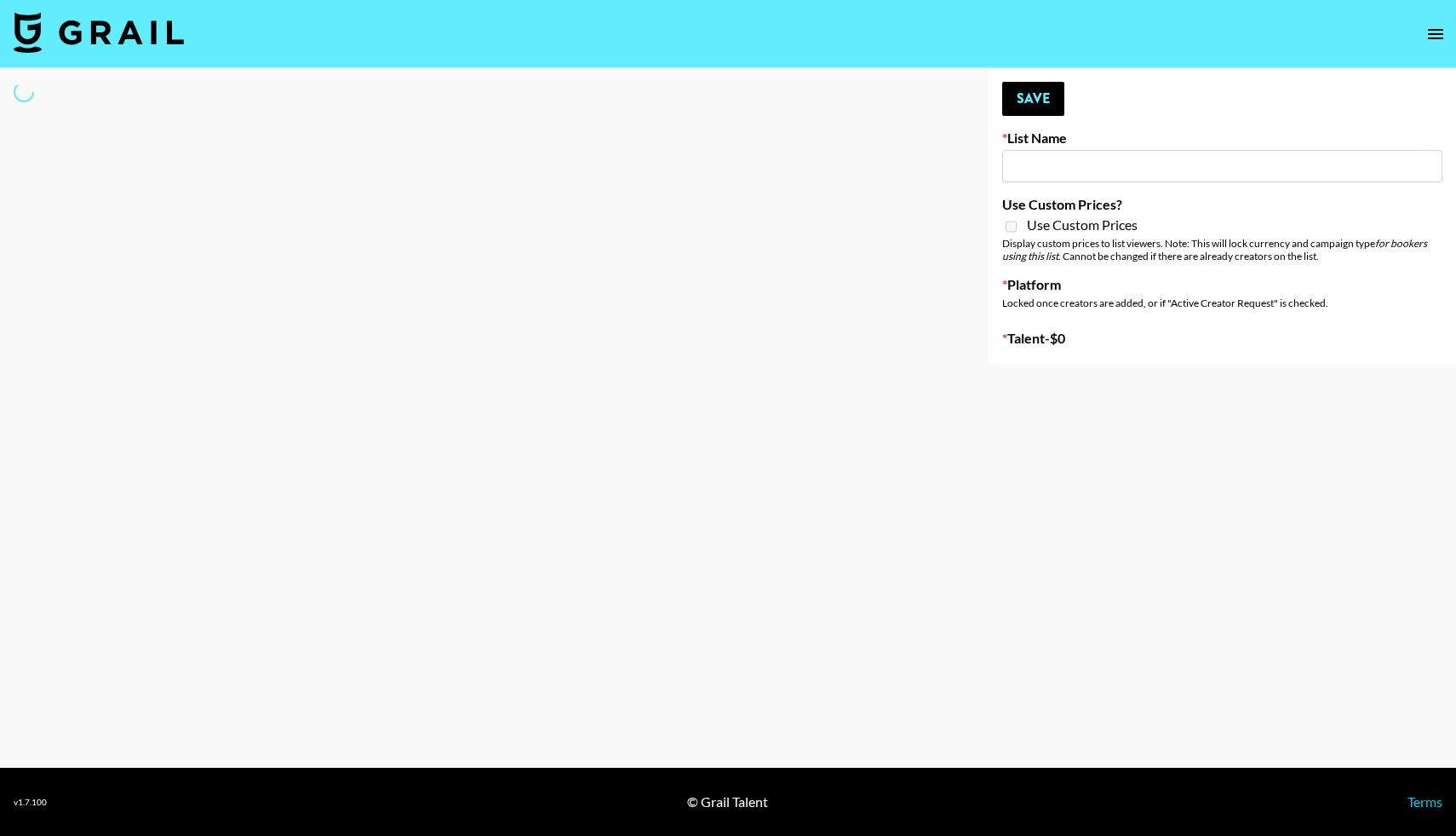
type input "[PERSON_NAME] Promo"
select select "Song"
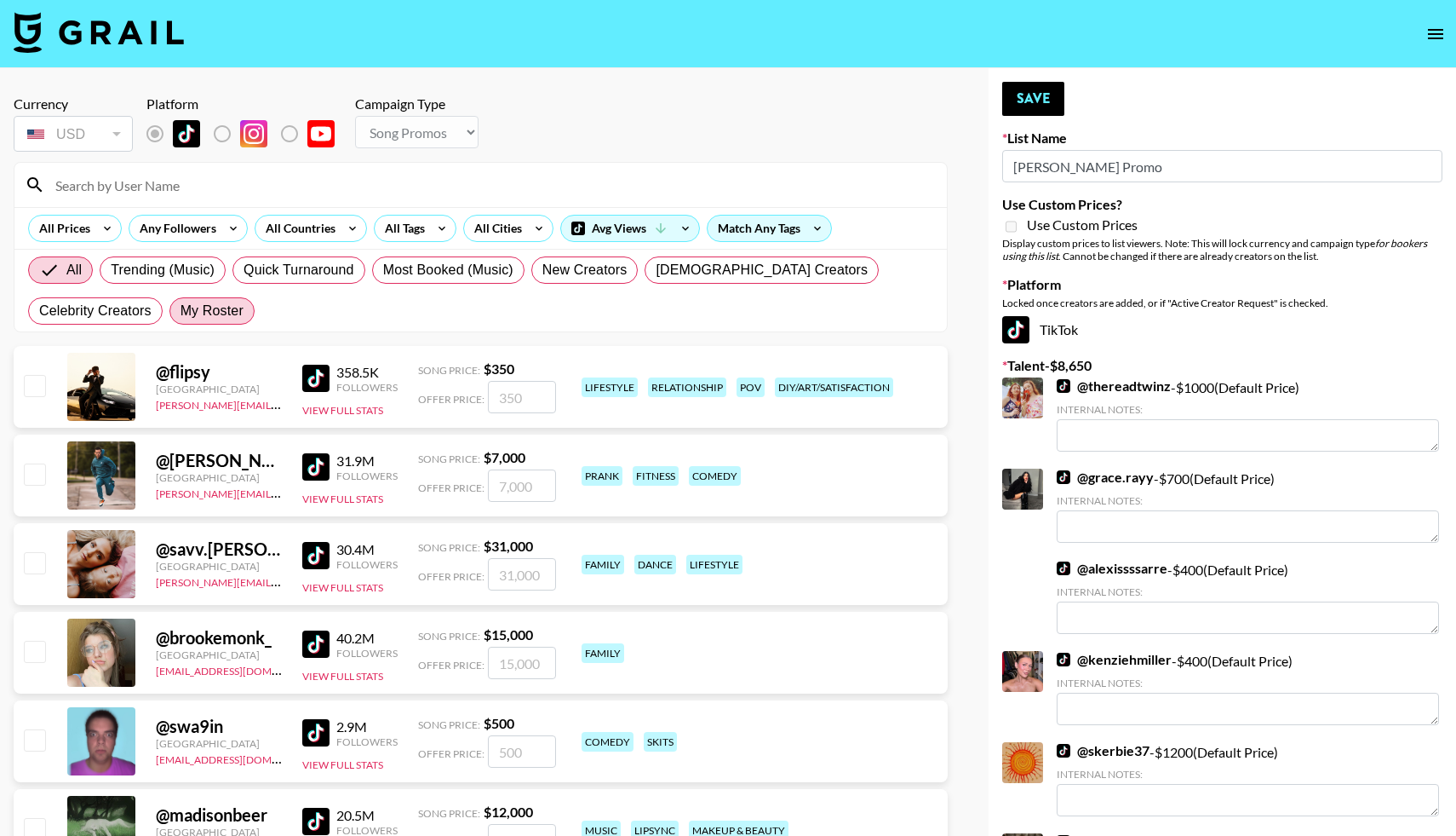
click at [181, 320] on span "My Roster" at bounding box center [212, 311] width 63 height 20
click at [181, 311] on input "My Roster" at bounding box center [181, 311] width 0 height 0
radio input "true"
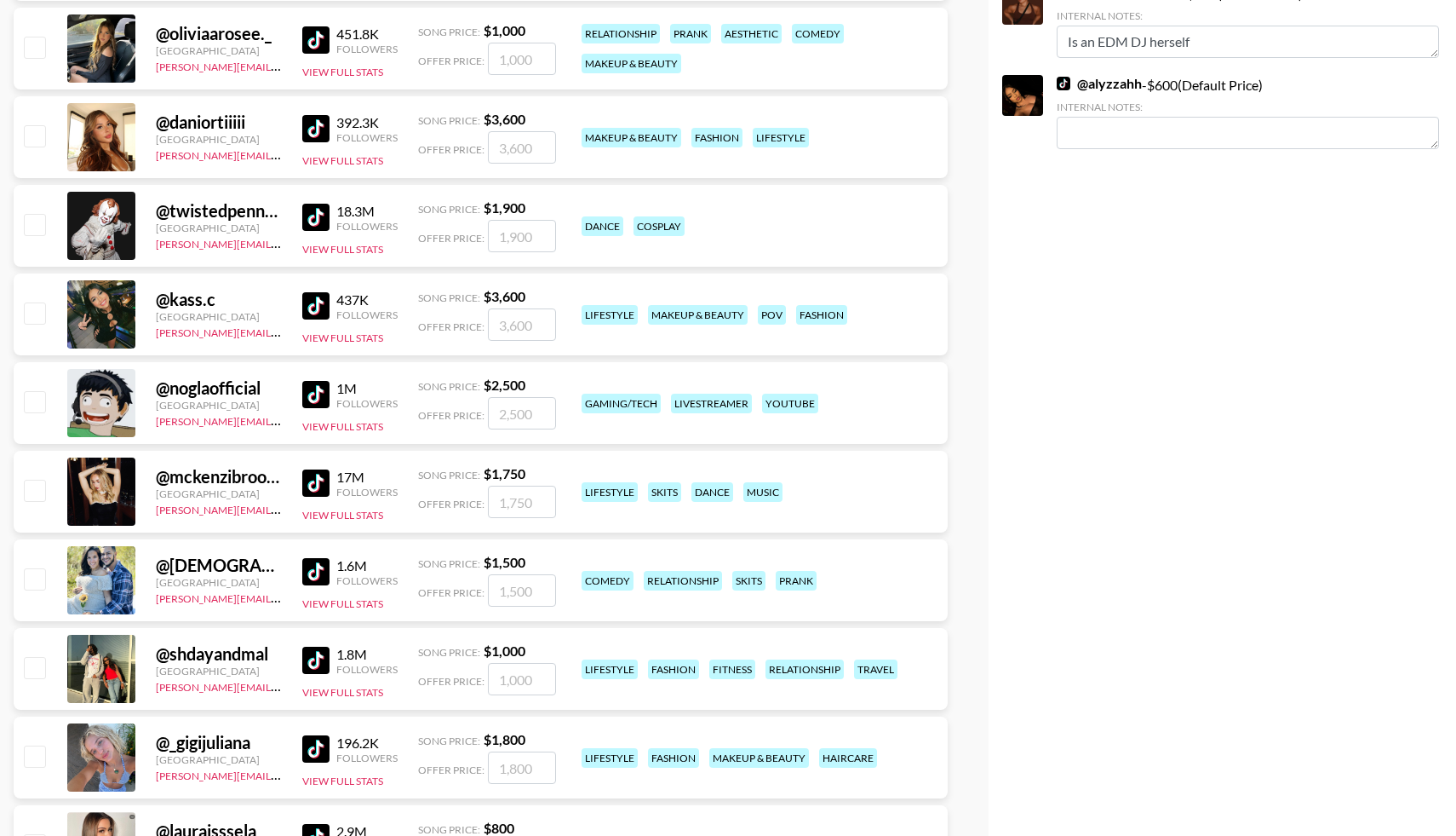
scroll to position [1590, 0]
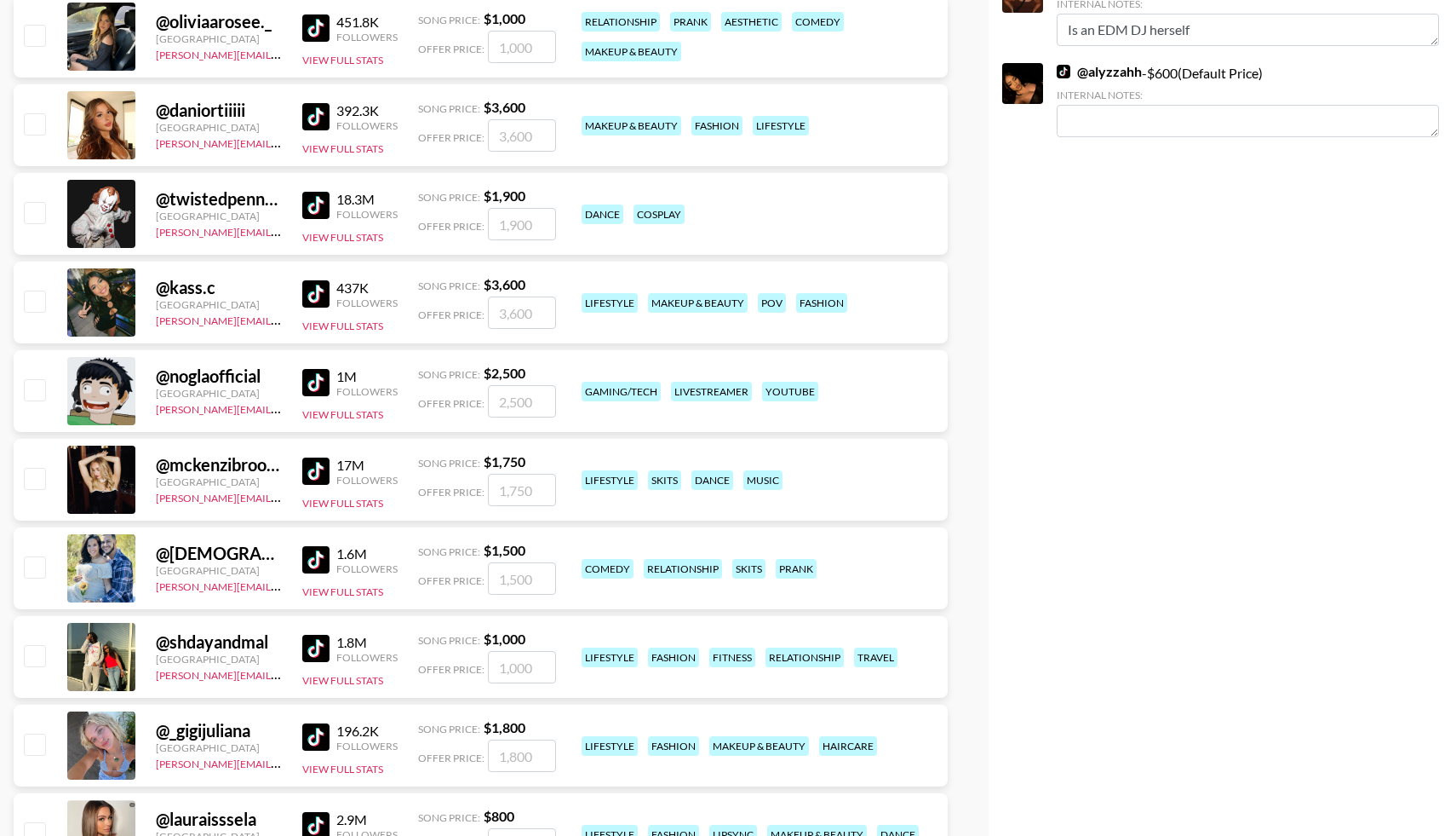
click at [35, 477] on input "checkbox" at bounding box center [34, 478] width 20 height 20
checkbox input "true"
type input "1750"
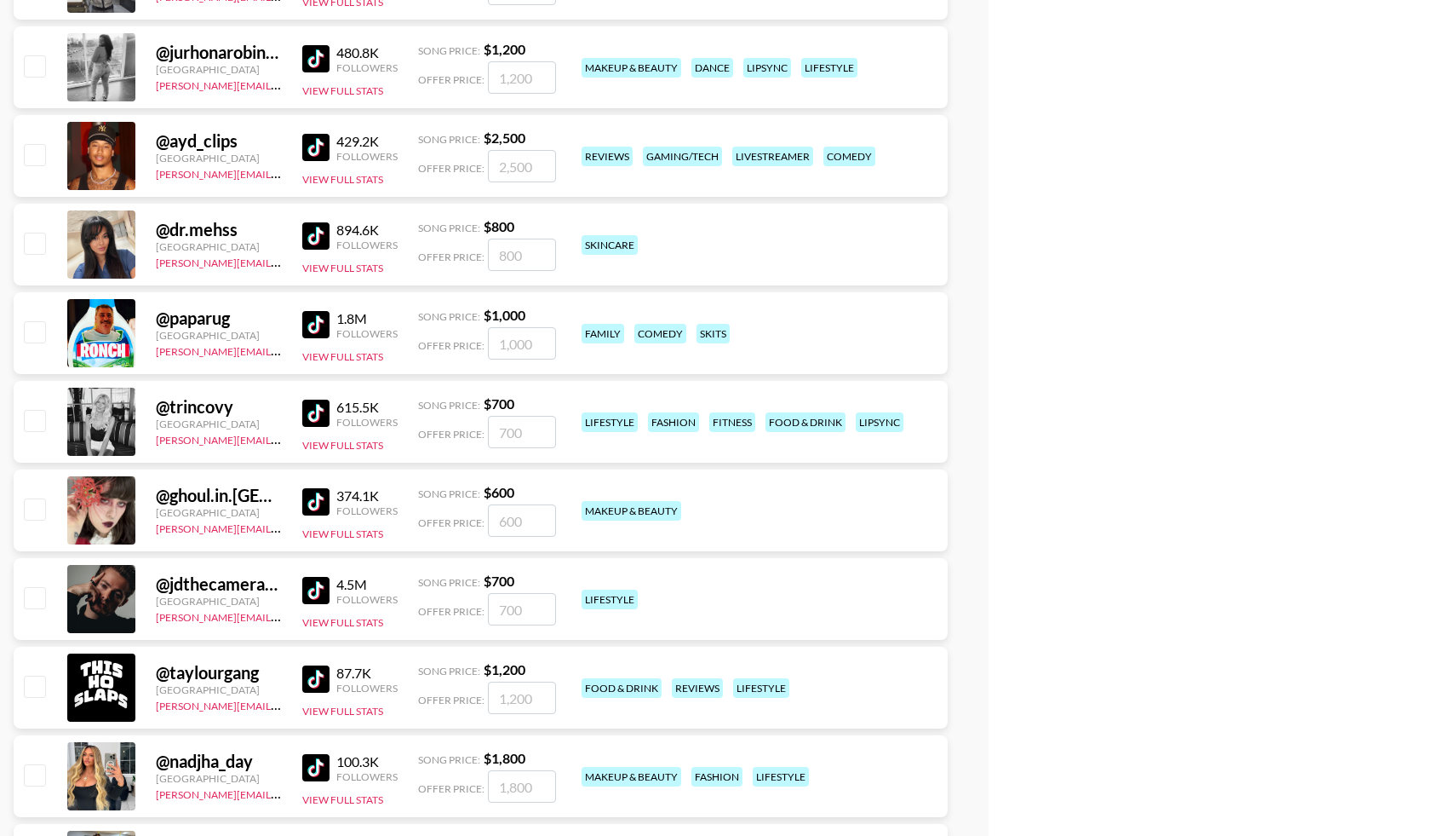
scroll to position [2627, 0]
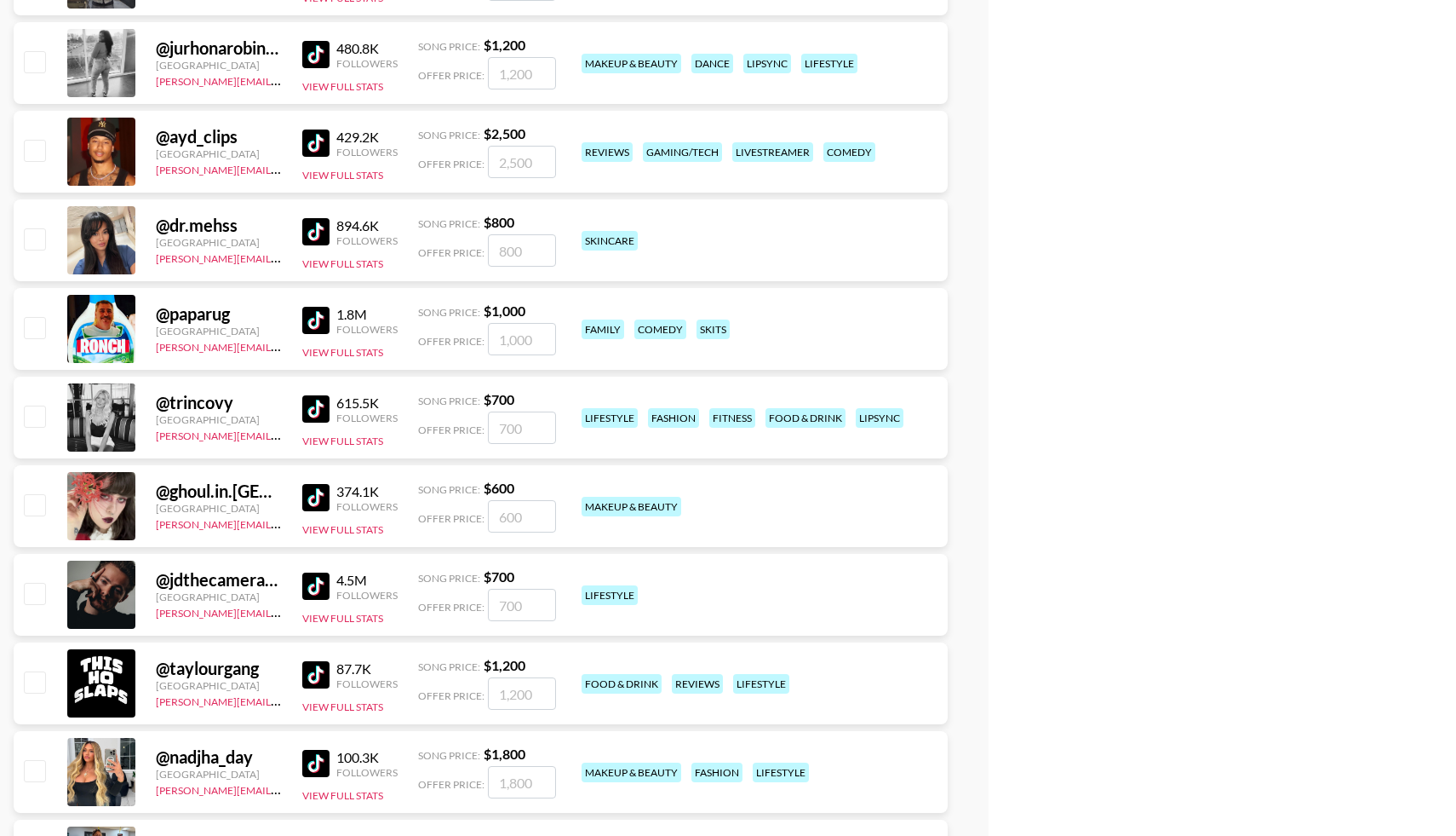
checkbox input "false"
click at [34, 411] on input "checkbox" at bounding box center [34, 416] width 20 height 20
checkbox input "true"
type input "700"
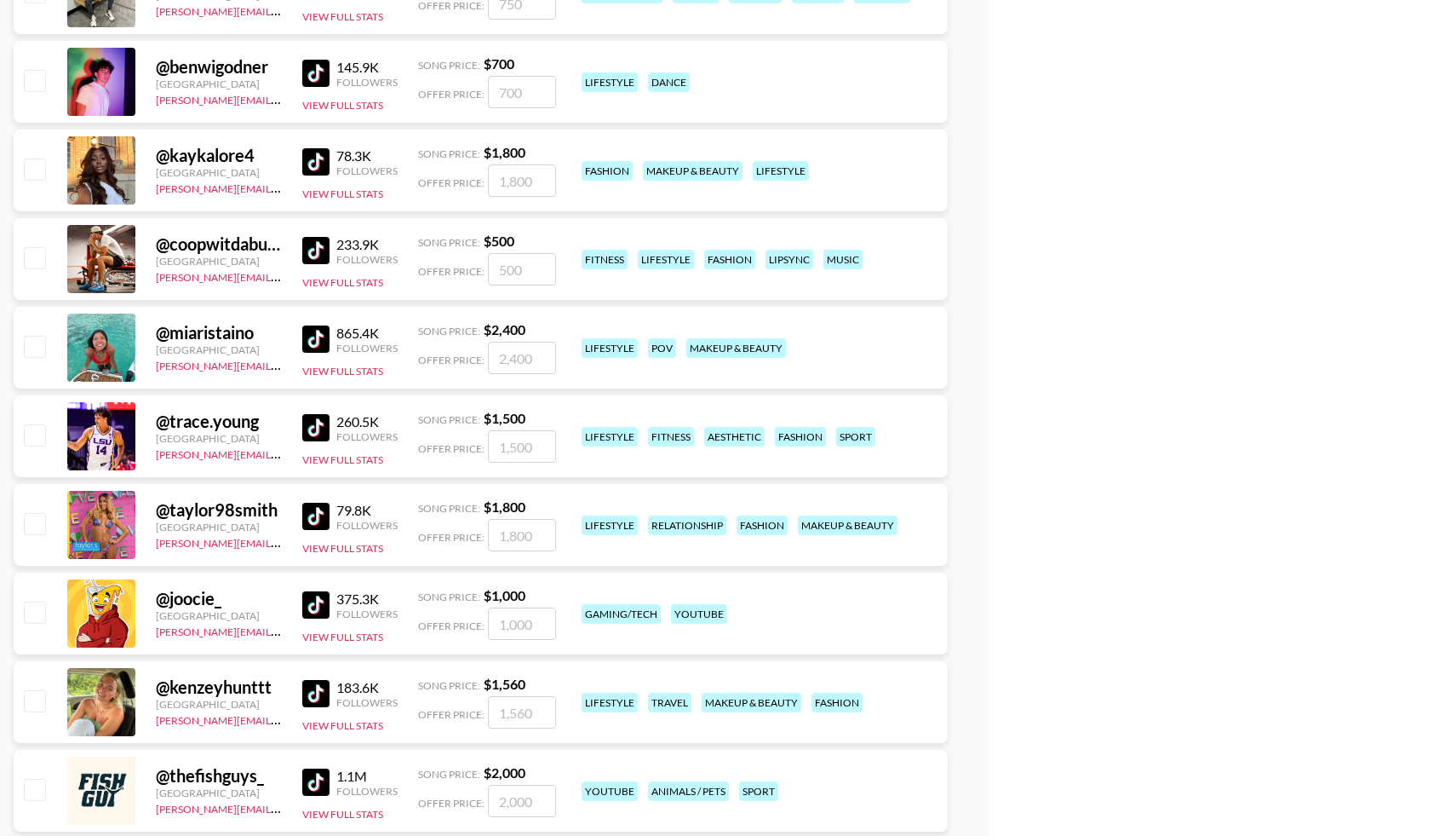
checkbox input "false"
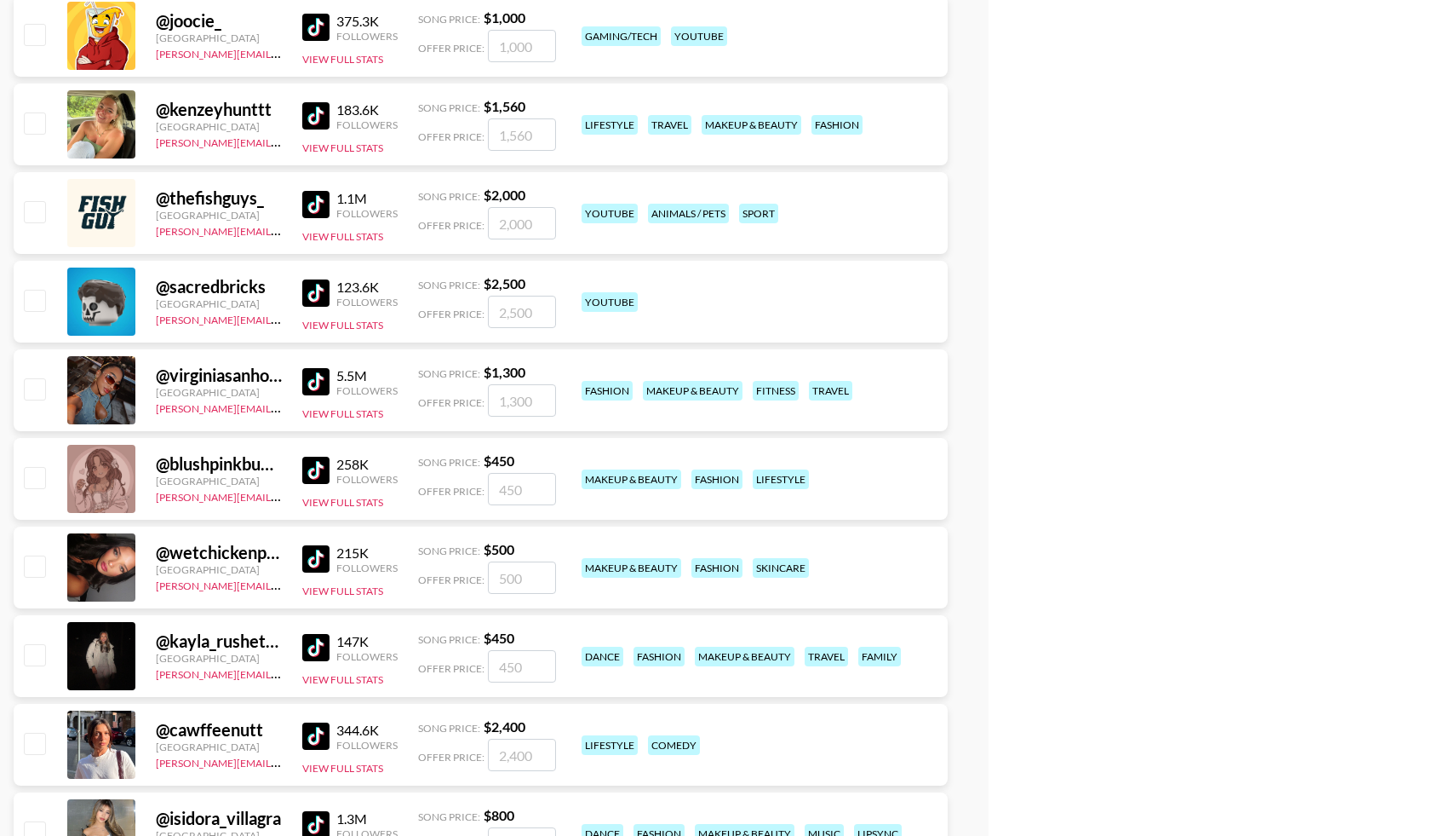
scroll to position [4696, 0]
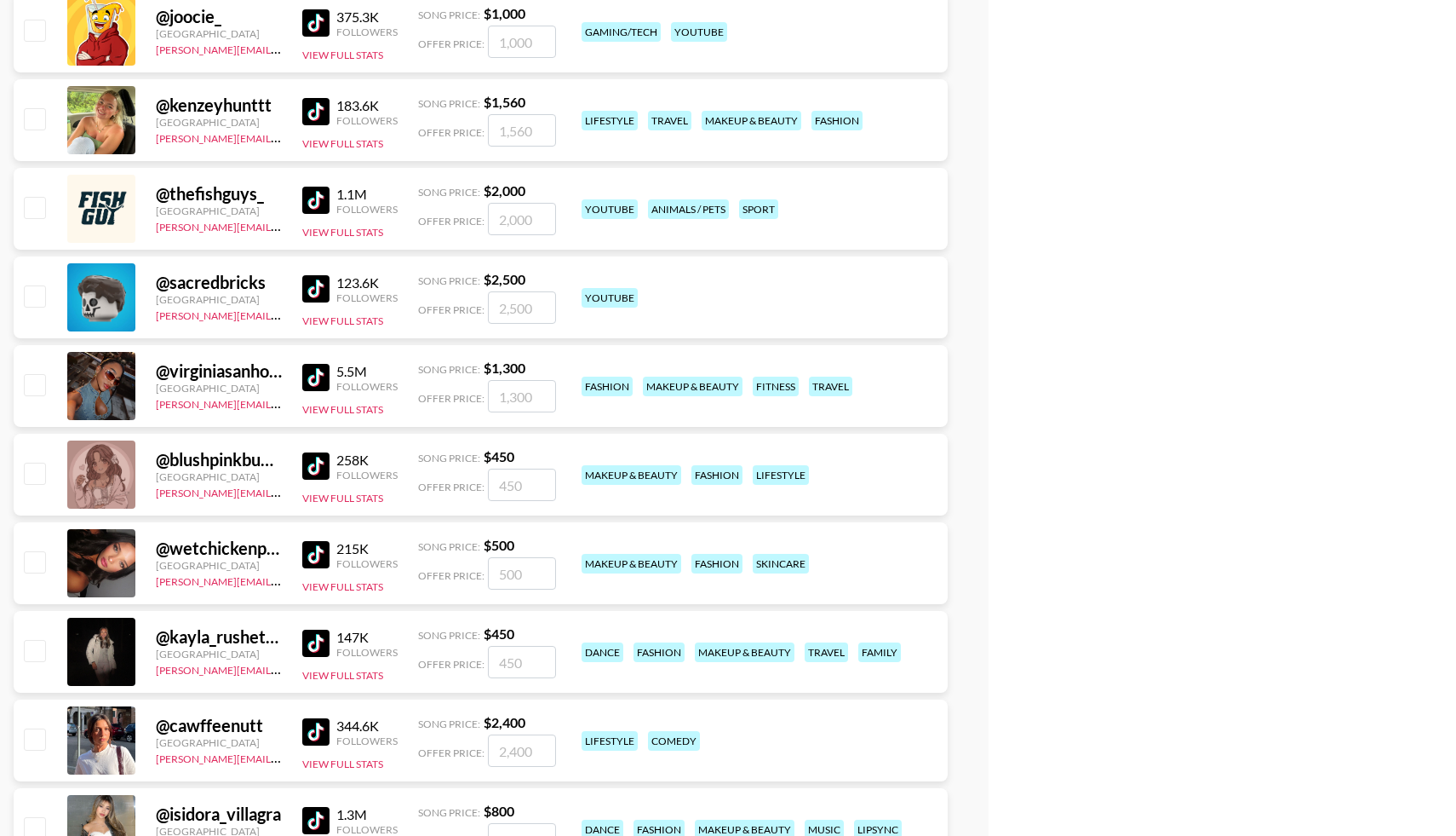
click at [37, 565] on input "checkbox" at bounding box center [34, 562] width 20 height 20
checkbox input "true"
type input "500"
click at [31, 651] on input "checkbox" at bounding box center [34, 650] width 20 height 20
checkbox input "true"
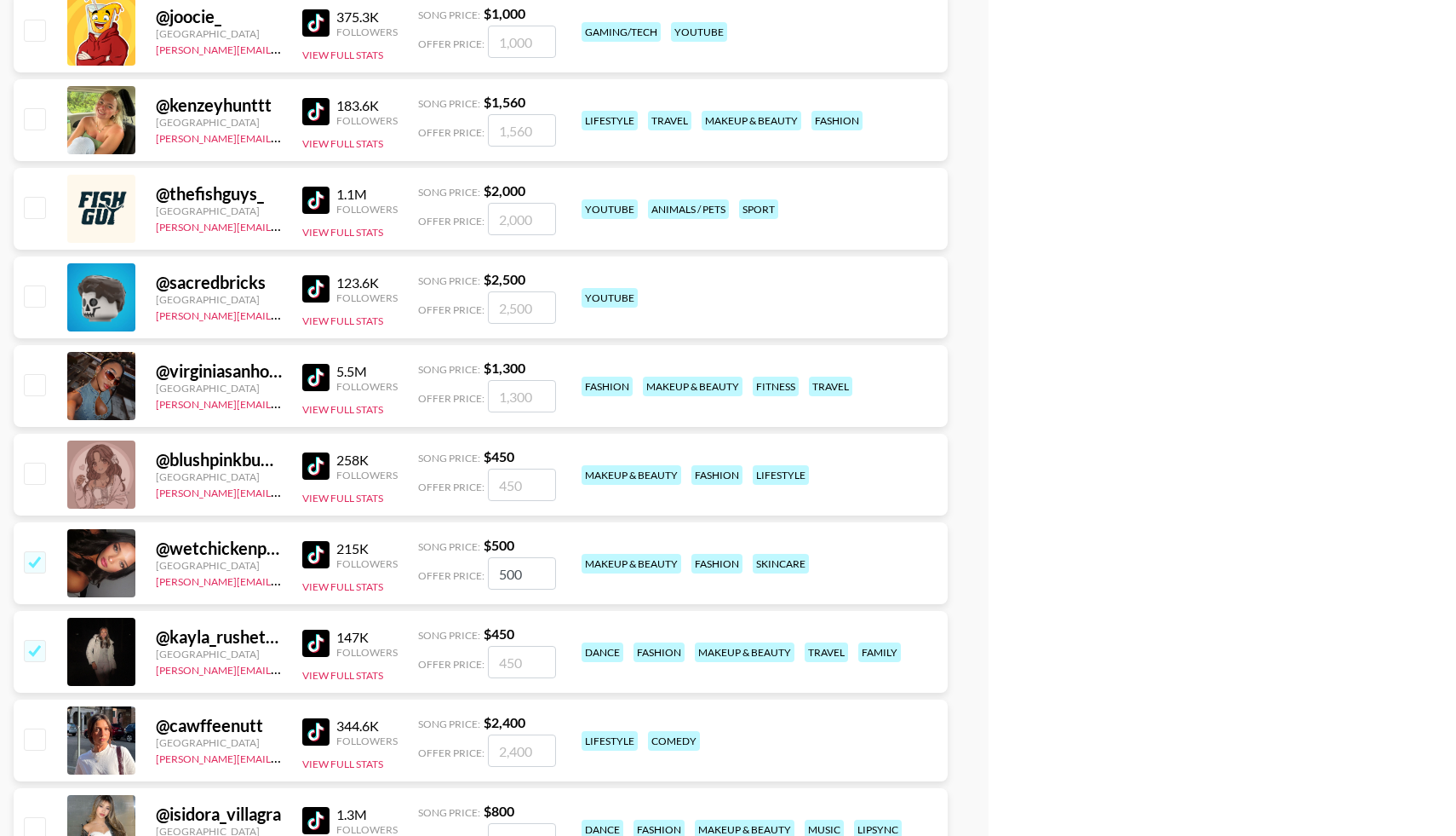
type input "450"
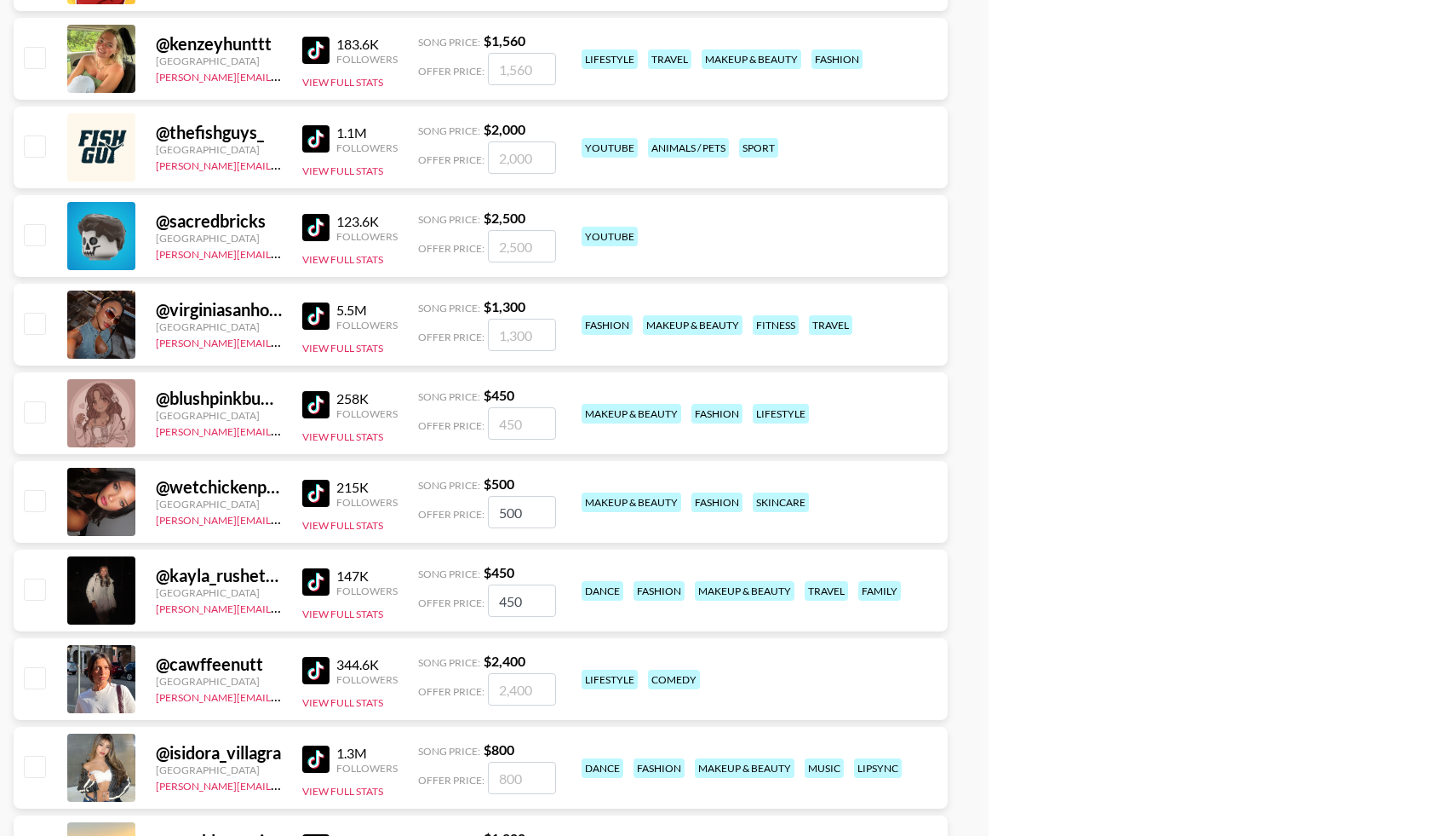
checkbox input "false"
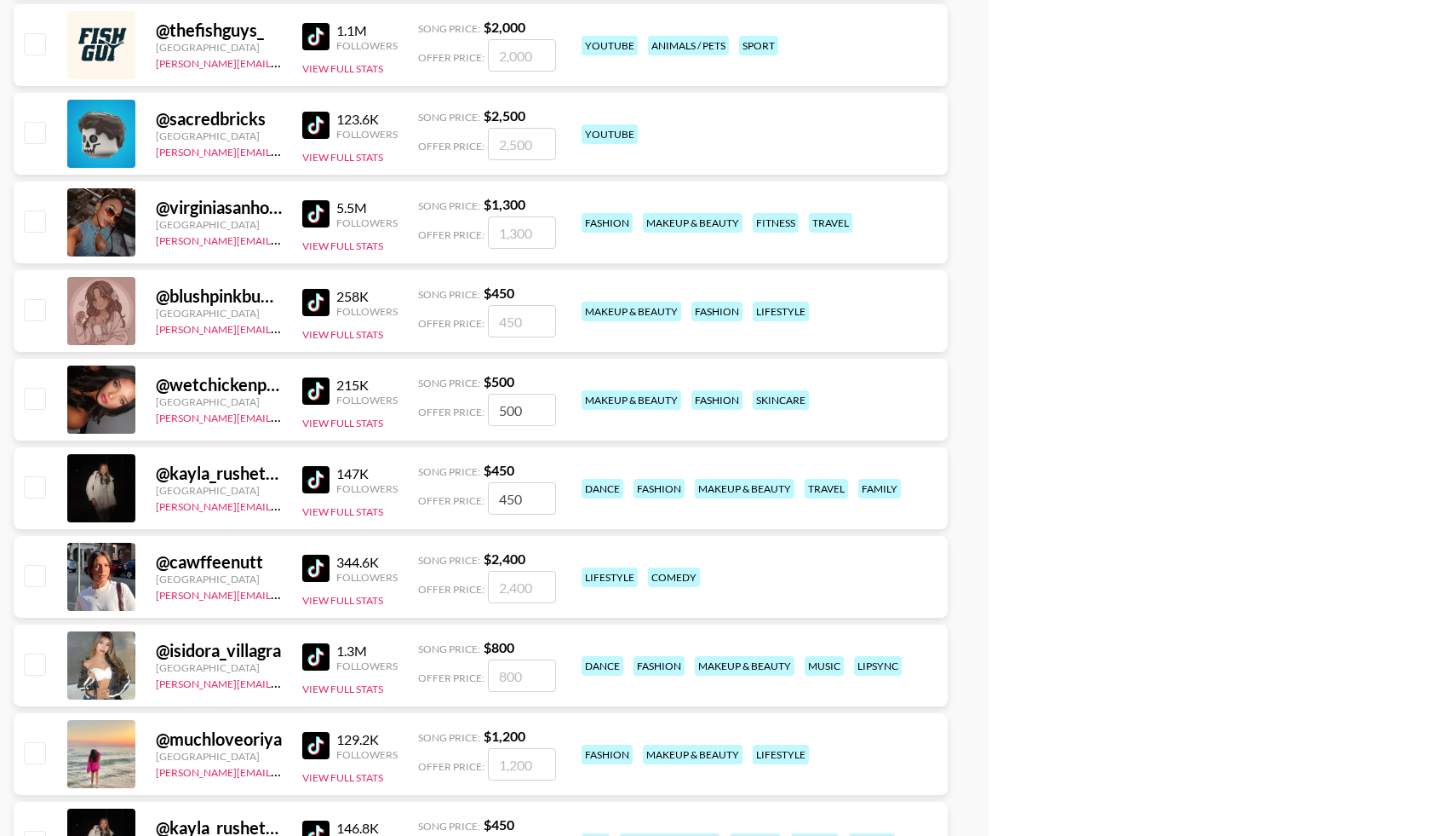
scroll to position [4861, 0]
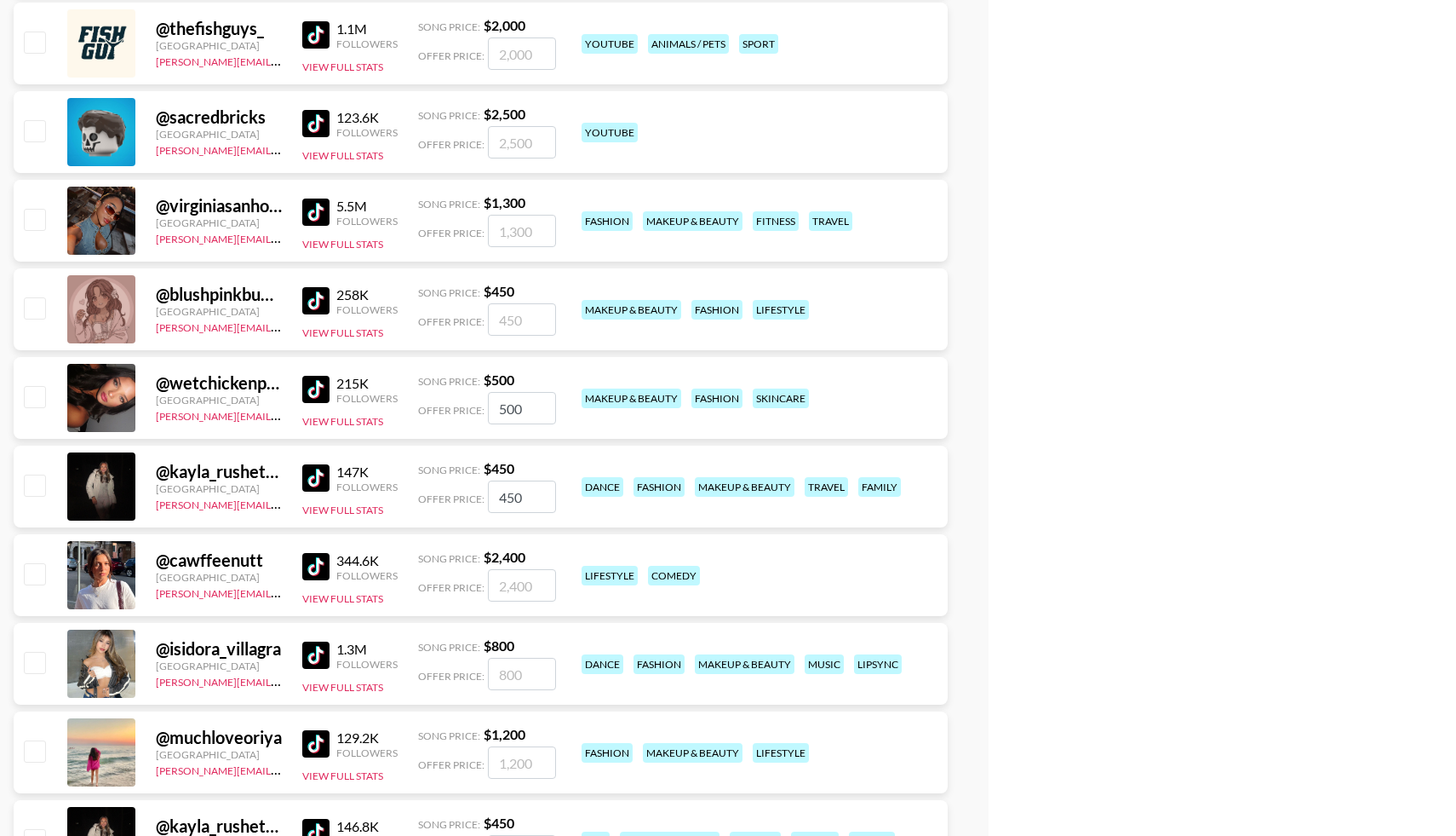
click at [34, 669] on input "checkbox" at bounding box center [34, 662] width 20 height 20
checkbox input "true"
type input "800"
click at [40, 483] on input "checkbox" at bounding box center [34, 485] width 20 height 20
checkbox input "true"
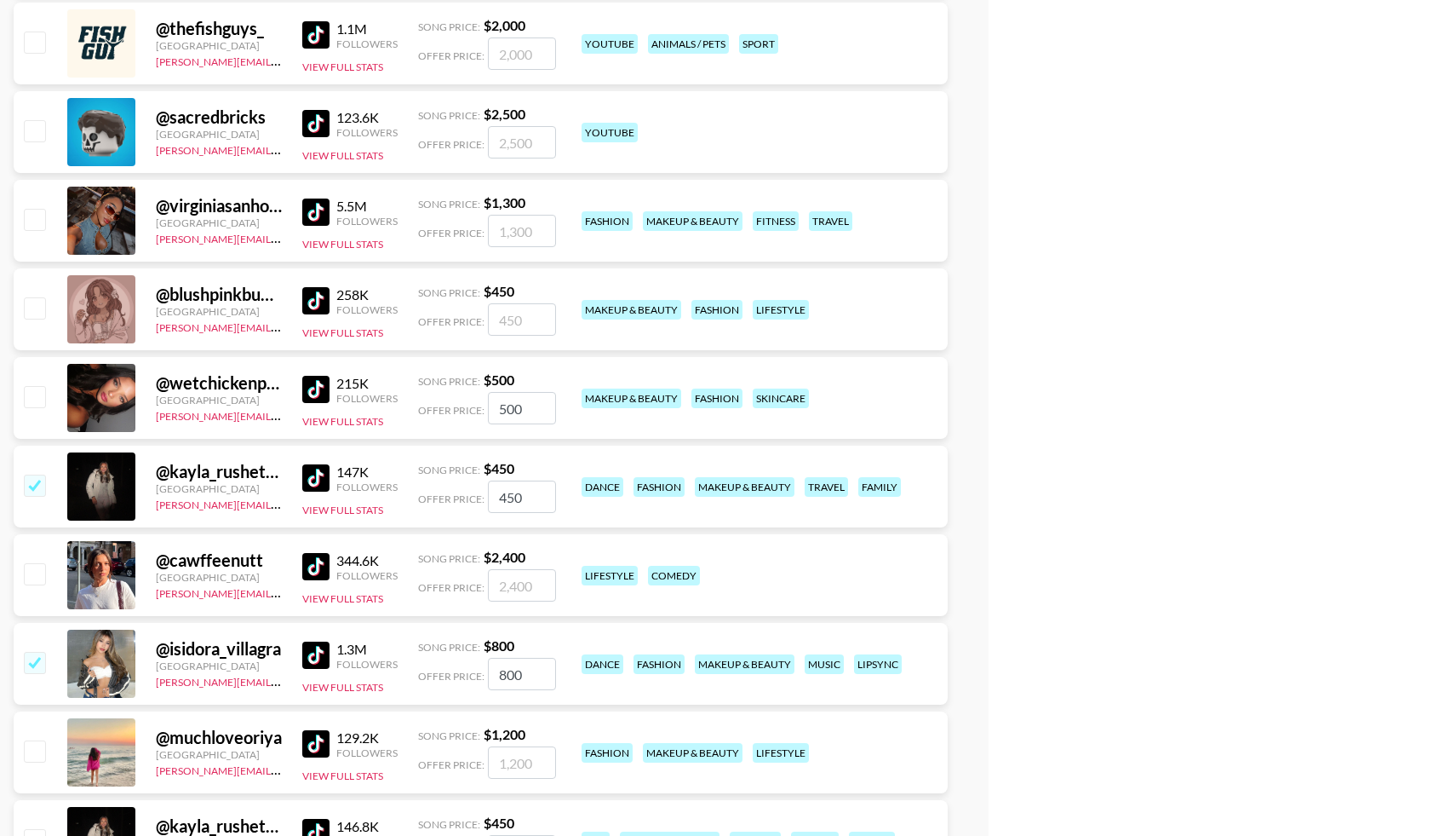
click at [36, 401] on input "checkbox" at bounding box center [34, 396] width 20 height 20
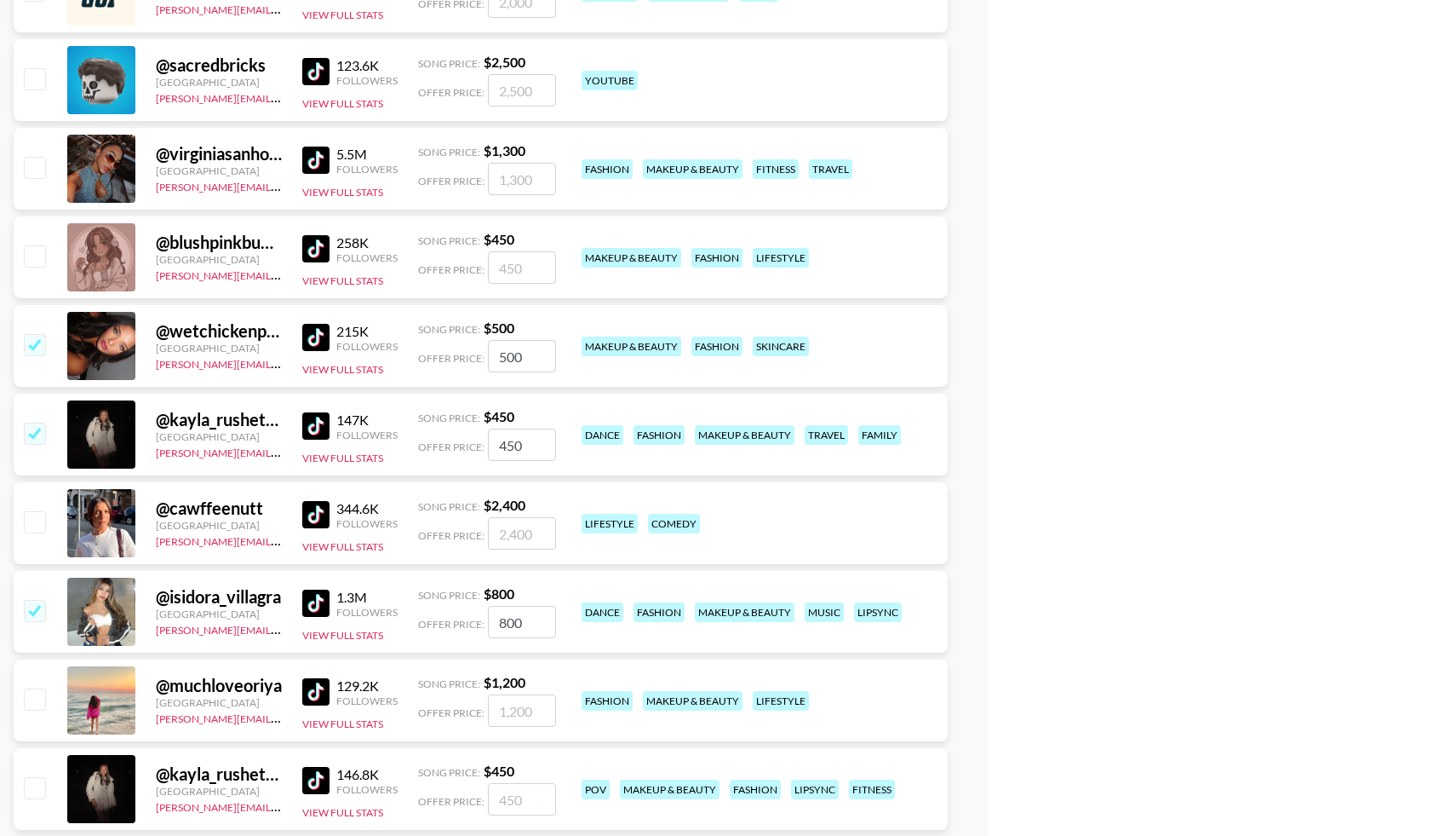
scroll to position [4919, 0]
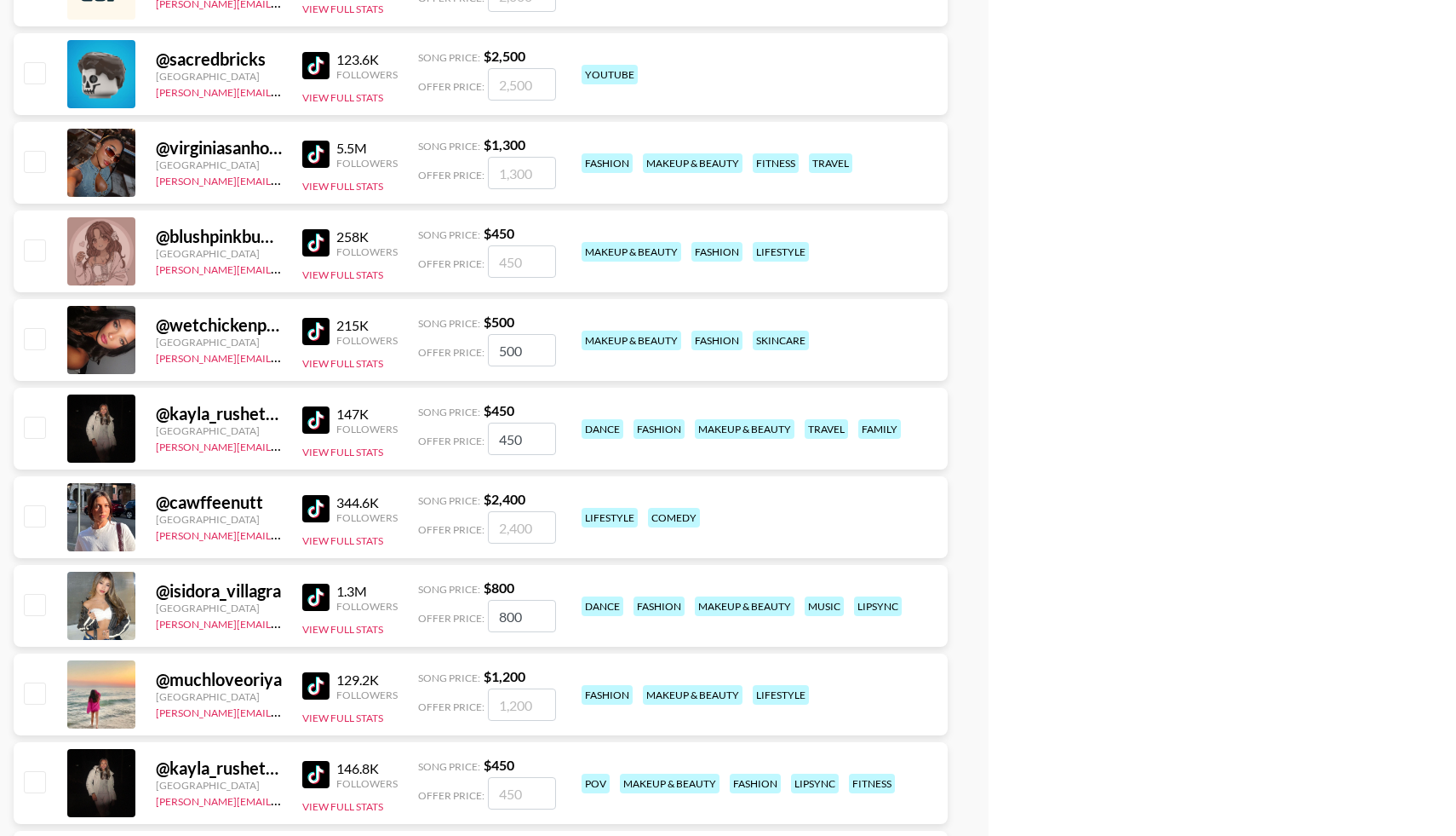
checkbox input "false"
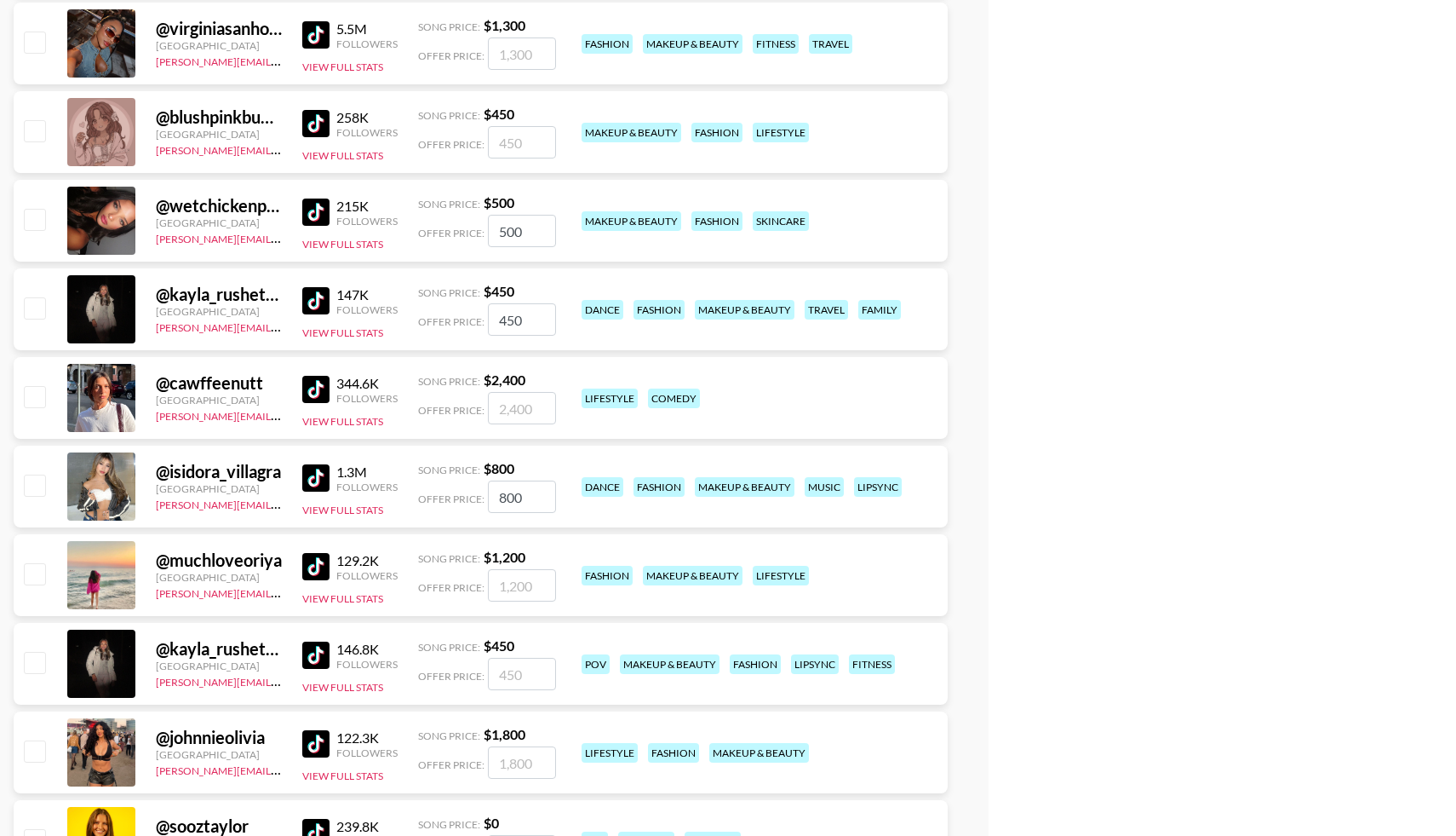
scroll to position [5047, 0]
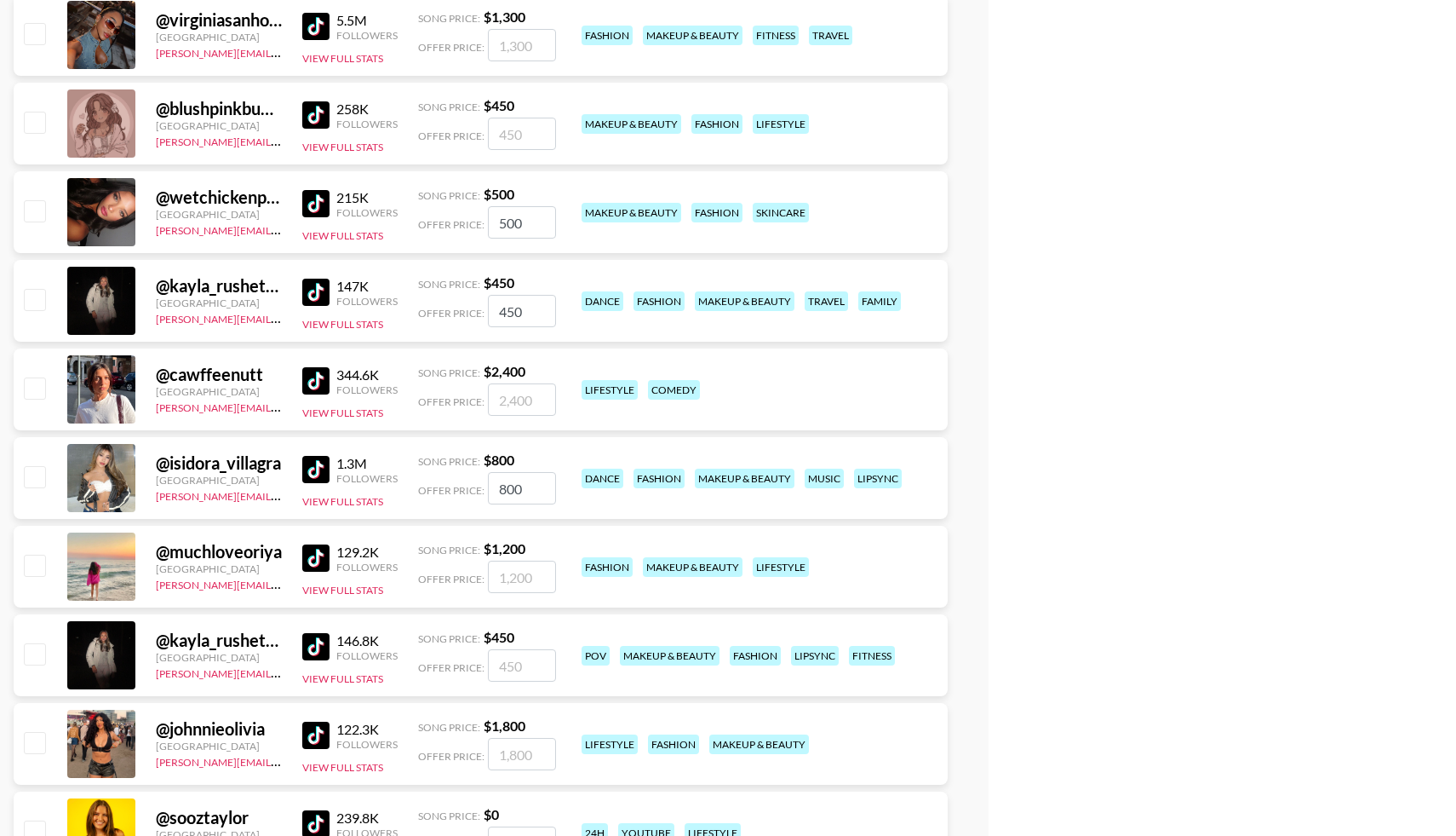
click at [35, 474] on input "checkbox" at bounding box center [34, 476] width 20 height 20
checkbox input "true"
click at [37, 295] on input "checkbox" at bounding box center [34, 299] width 20 height 20
checkbox input "true"
click at [34, 217] on input "checkbox" at bounding box center [34, 210] width 20 height 20
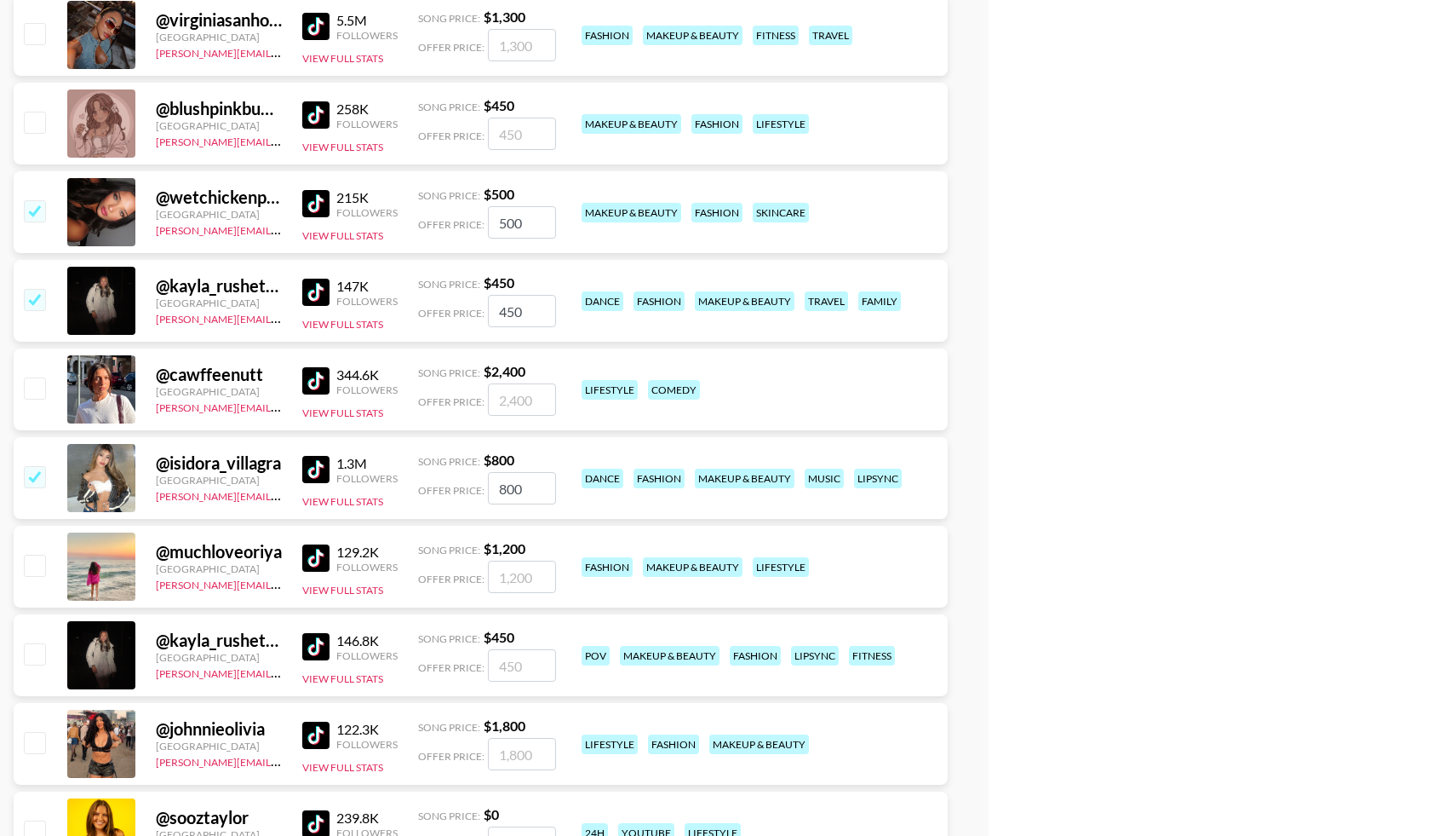
checkbox input "true"
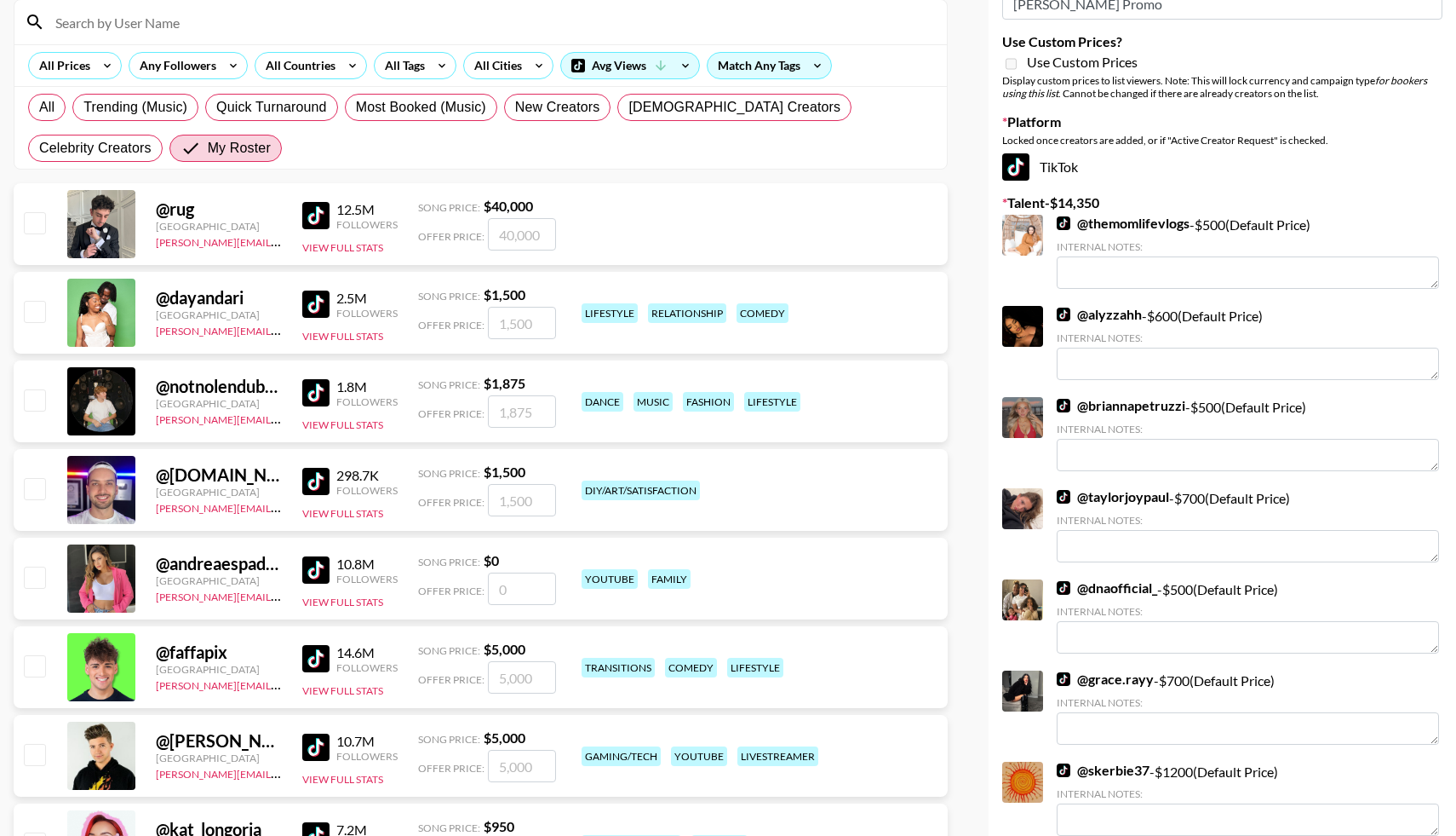
scroll to position [0, 0]
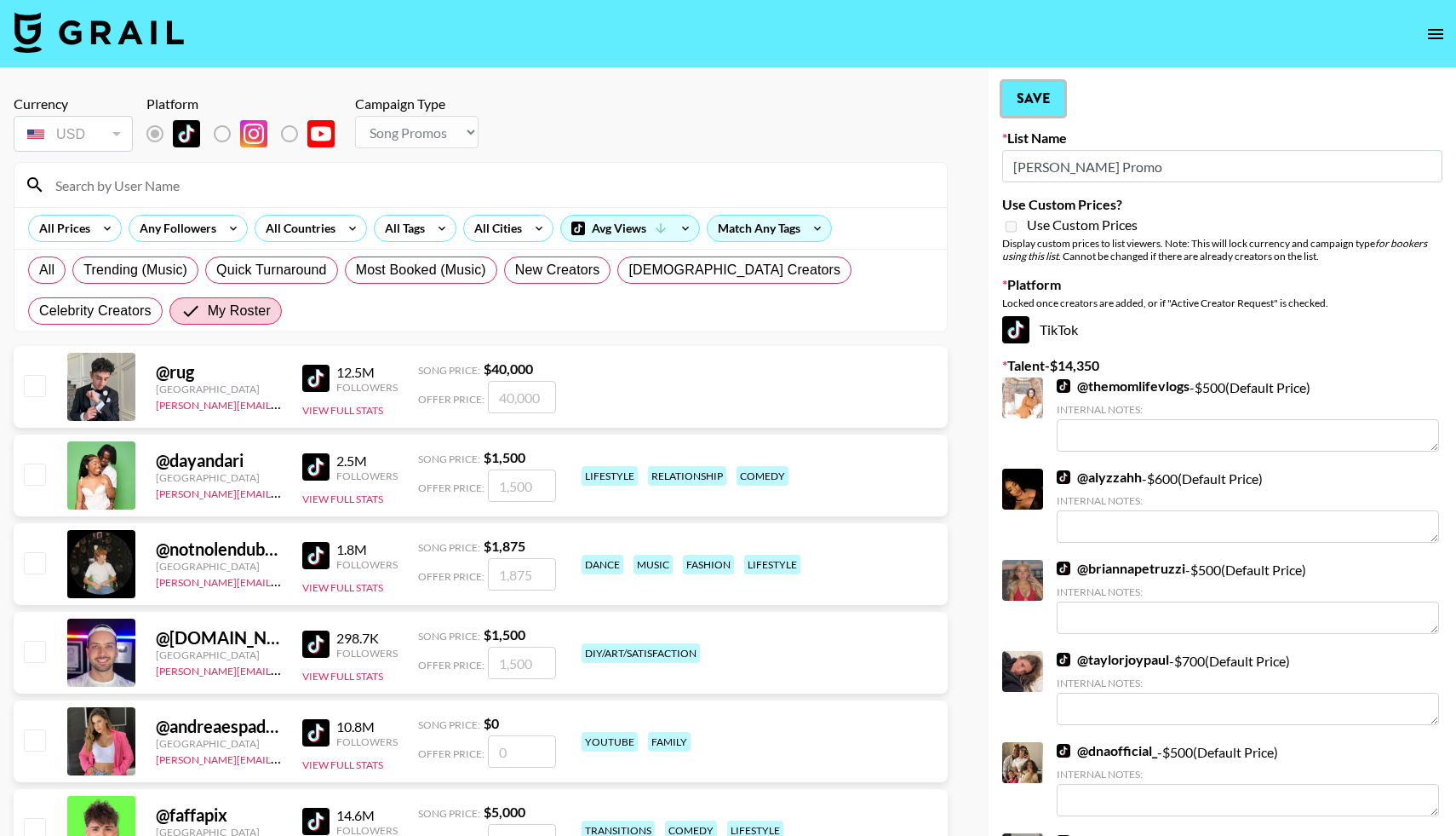
click at [1039, 106] on button "Save" at bounding box center [1033, 98] width 62 height 34
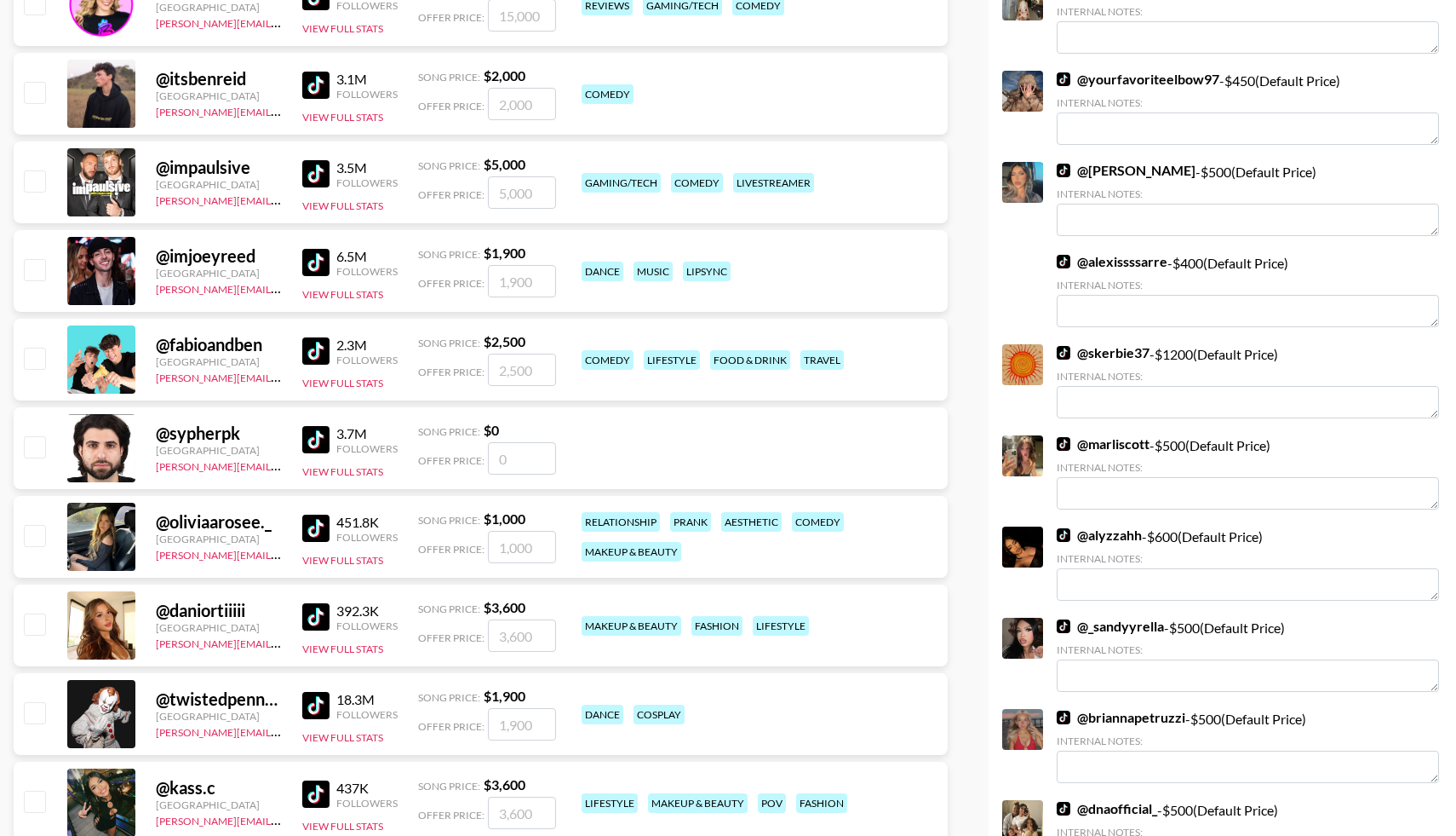
scroll to position [1095, 0]
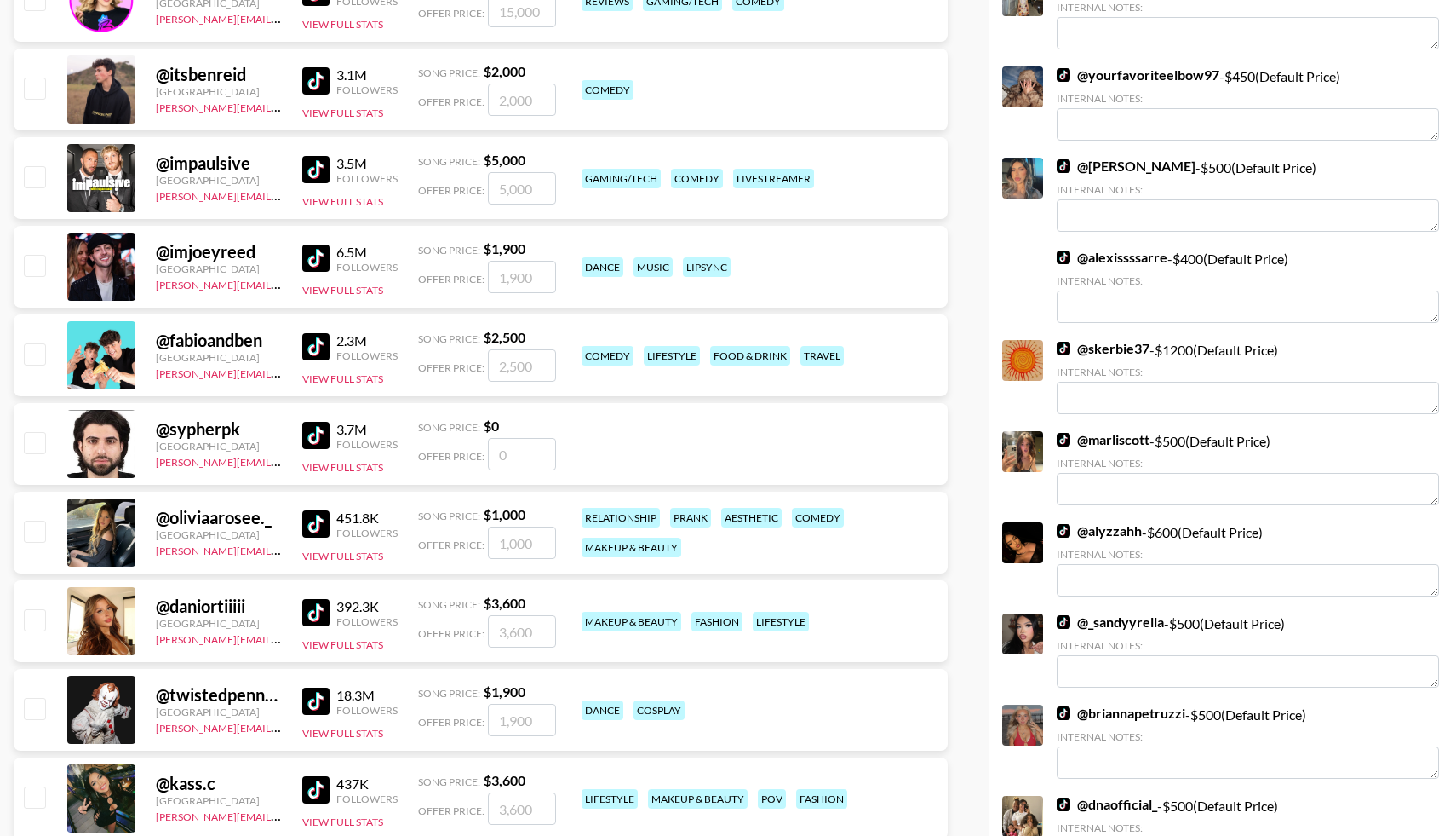
click at [32, 529] on input "checkbox" at bounding box center [34, 530] width 20 height 20
checkbox input "true"
type input "1000"
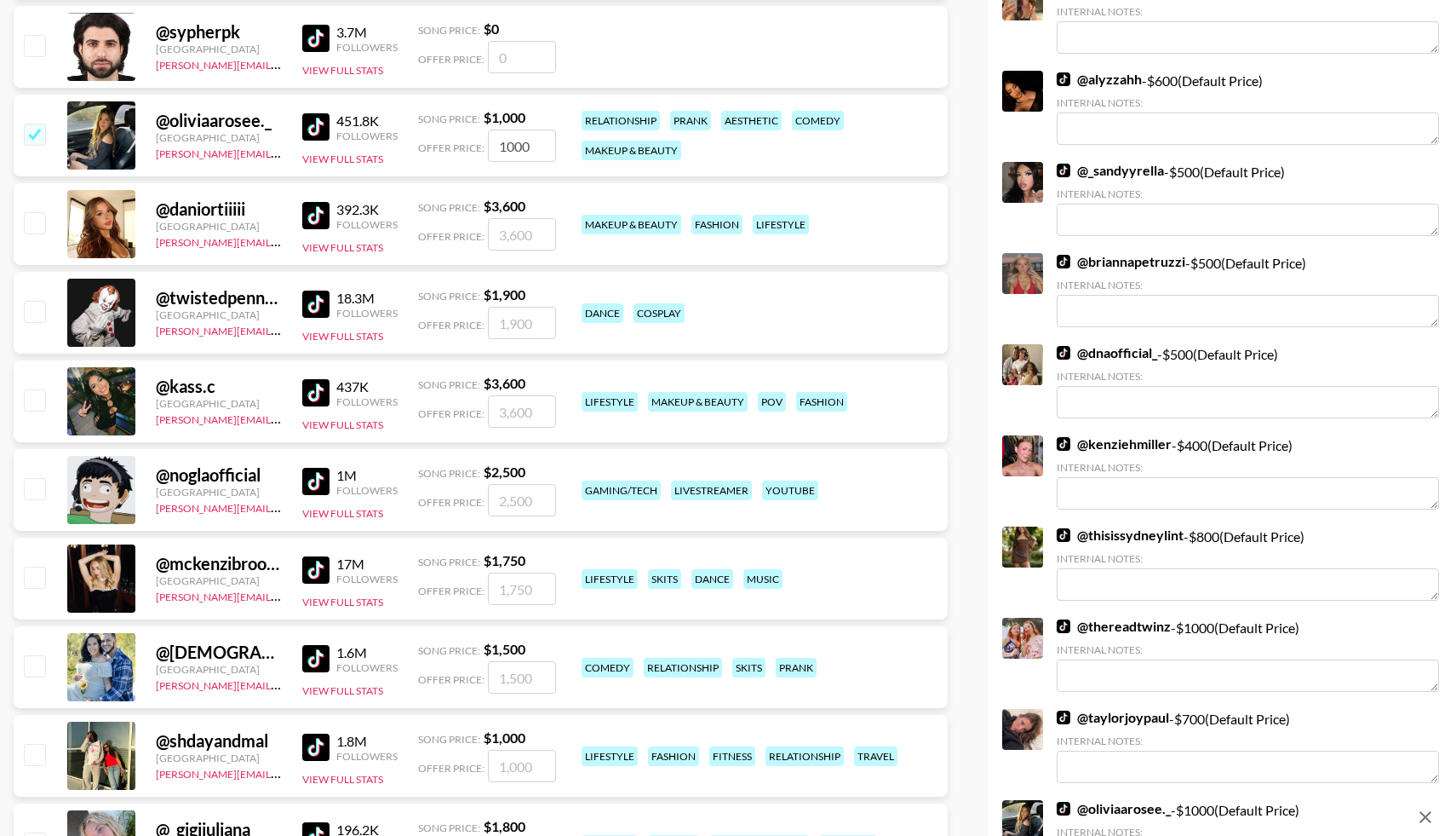
scroll to position [1580, 0]
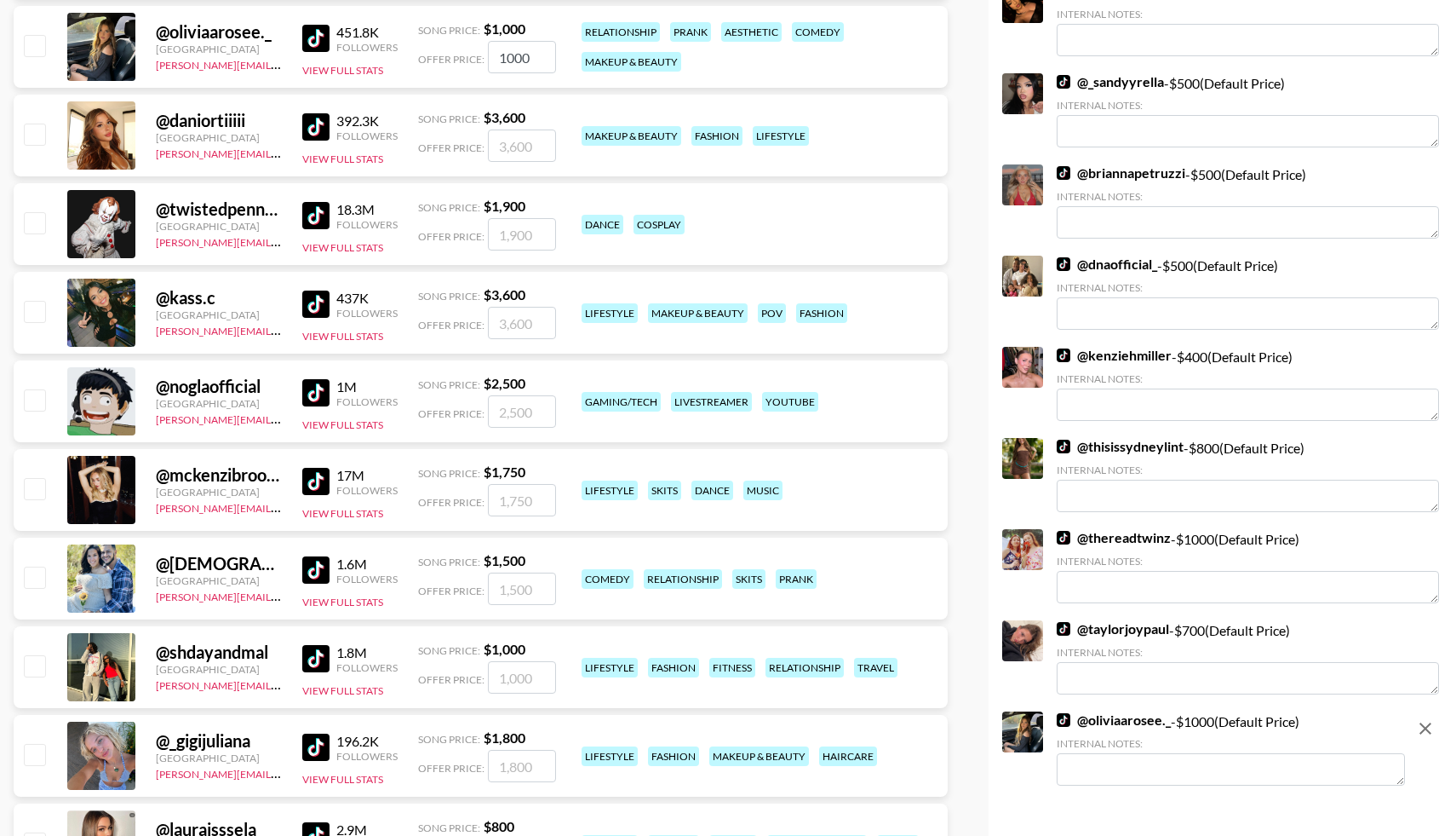
checkbox input "false"
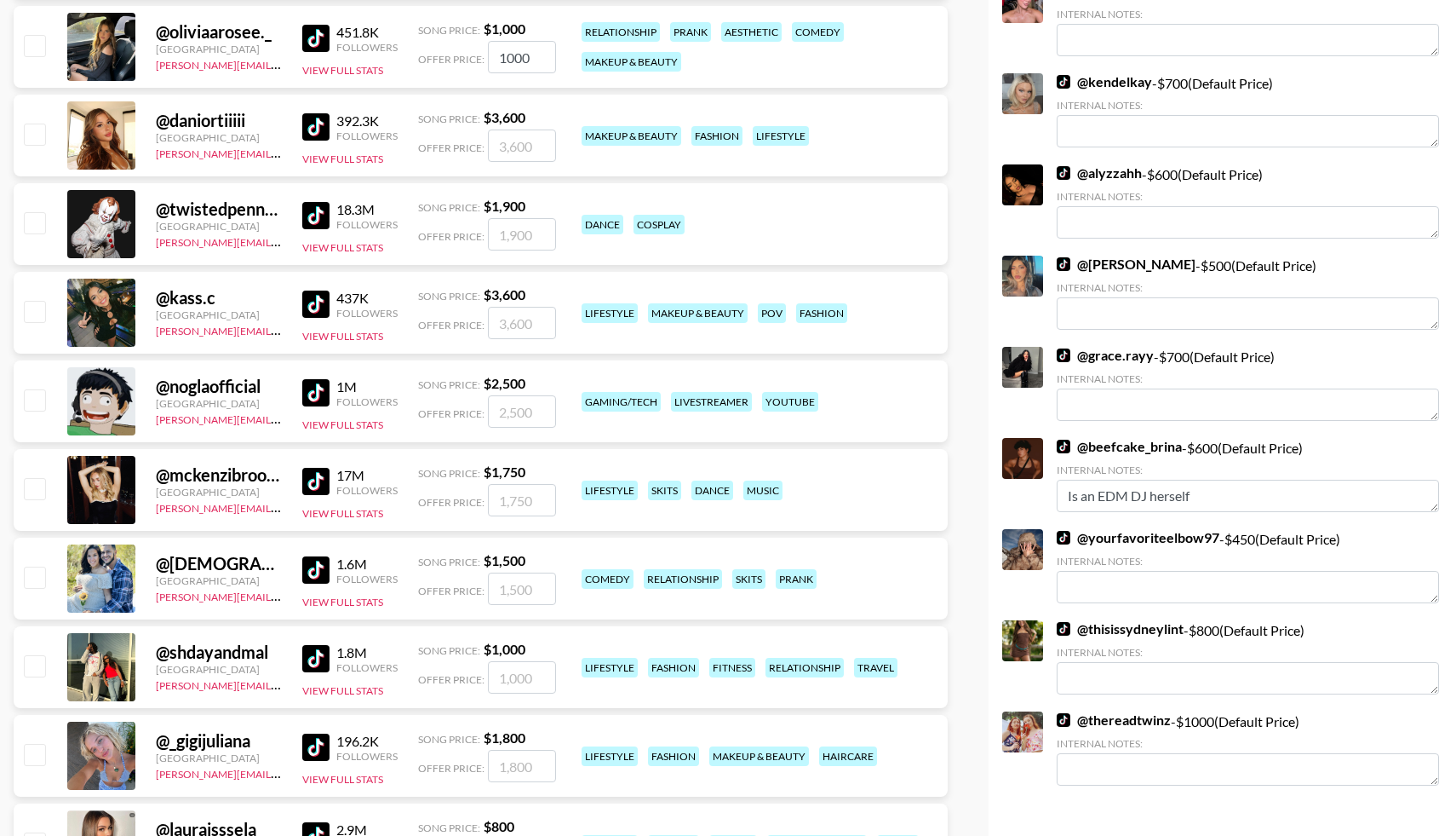
click at [31, 492] on input "checkbox" at bounding box center [34, 488] width 20 height 20
checkbox input "true"
type input "1750"
click at [36, 41] on input "checkbox" at bounding box center [34, 45] width 20 height 20
checkbox input "true"
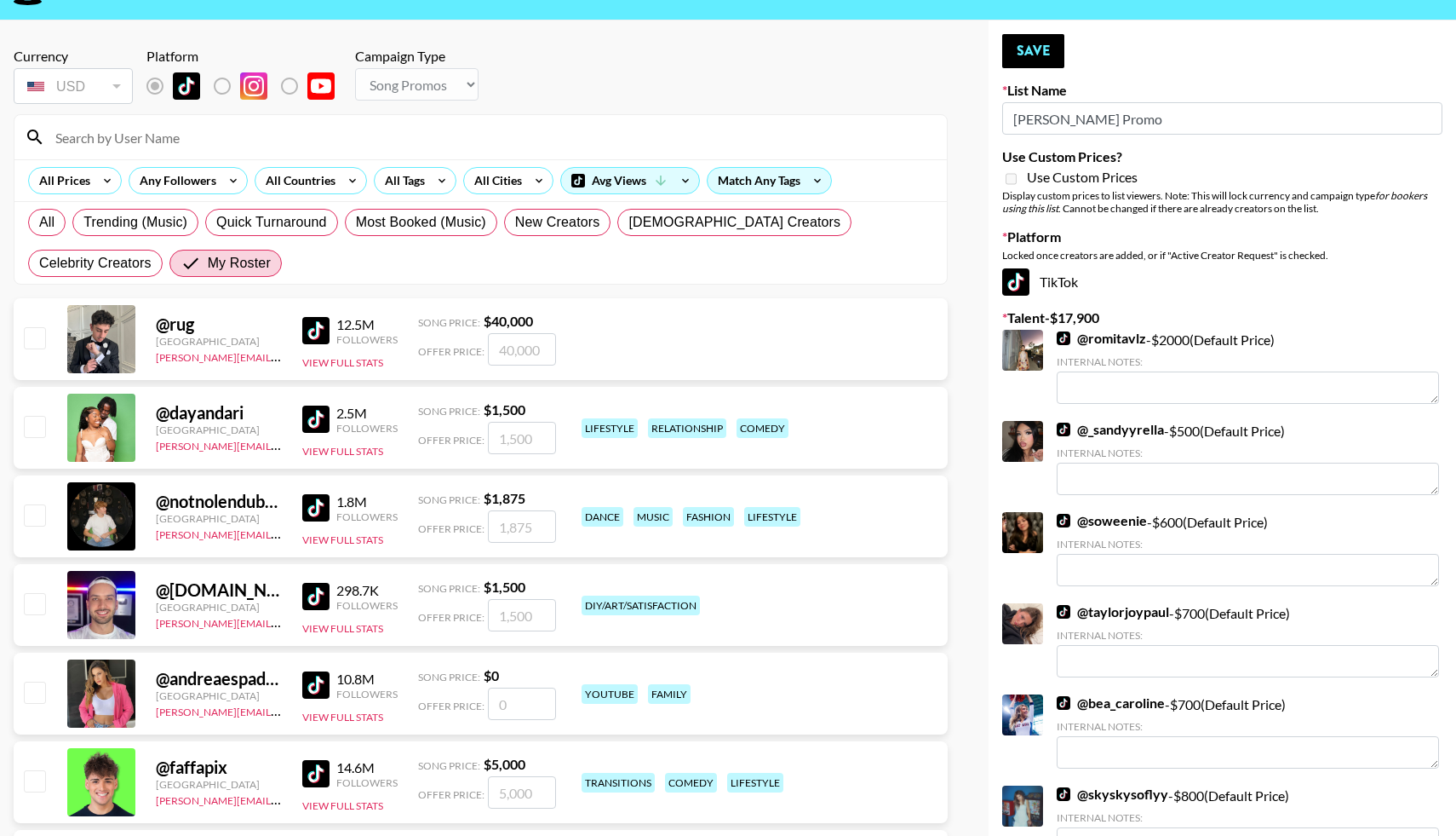
scroll to position [21, 0]
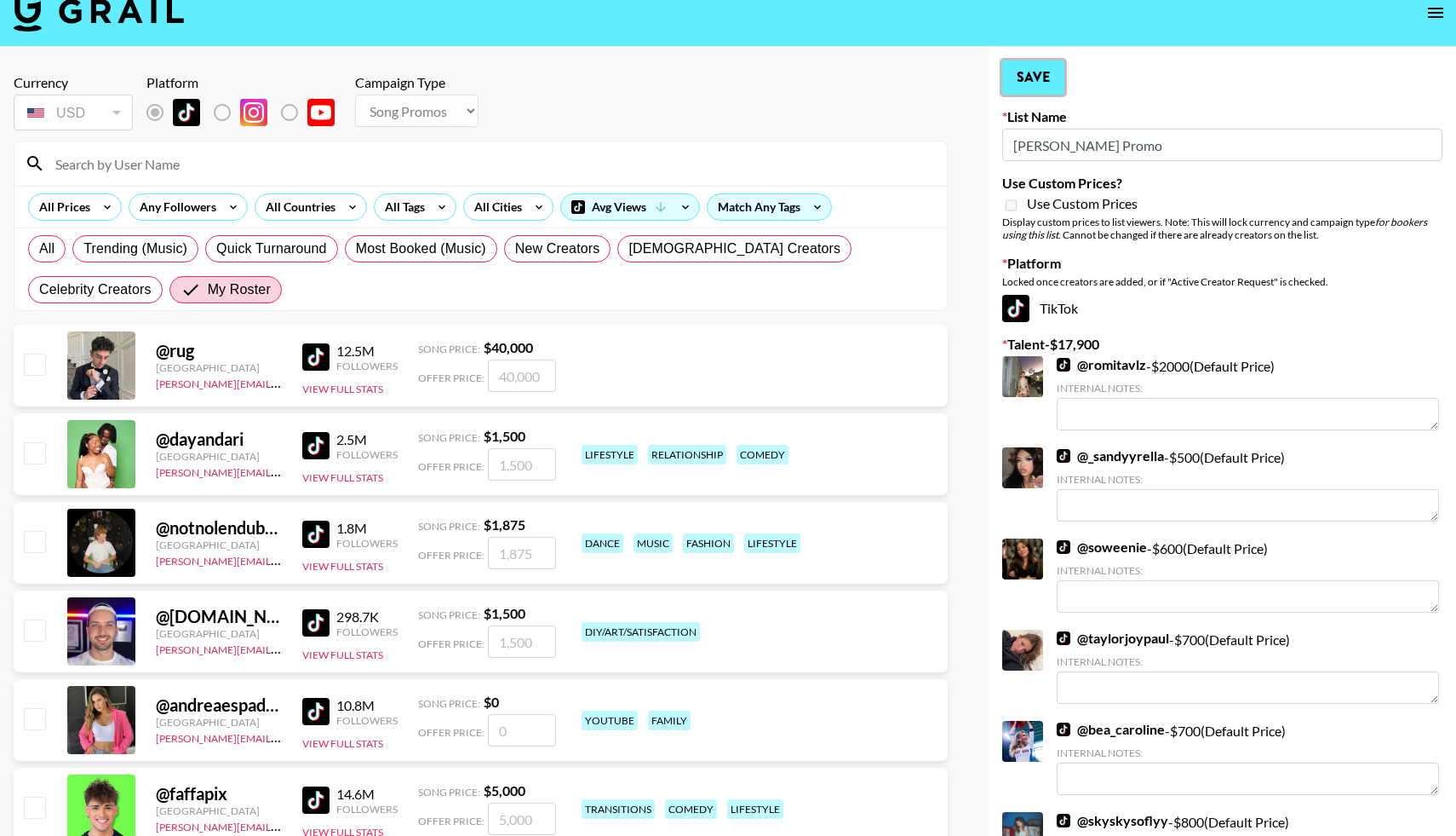
click at [1030, 72] on button "Save" at bounding box center [1033, 77] width 62 height 34
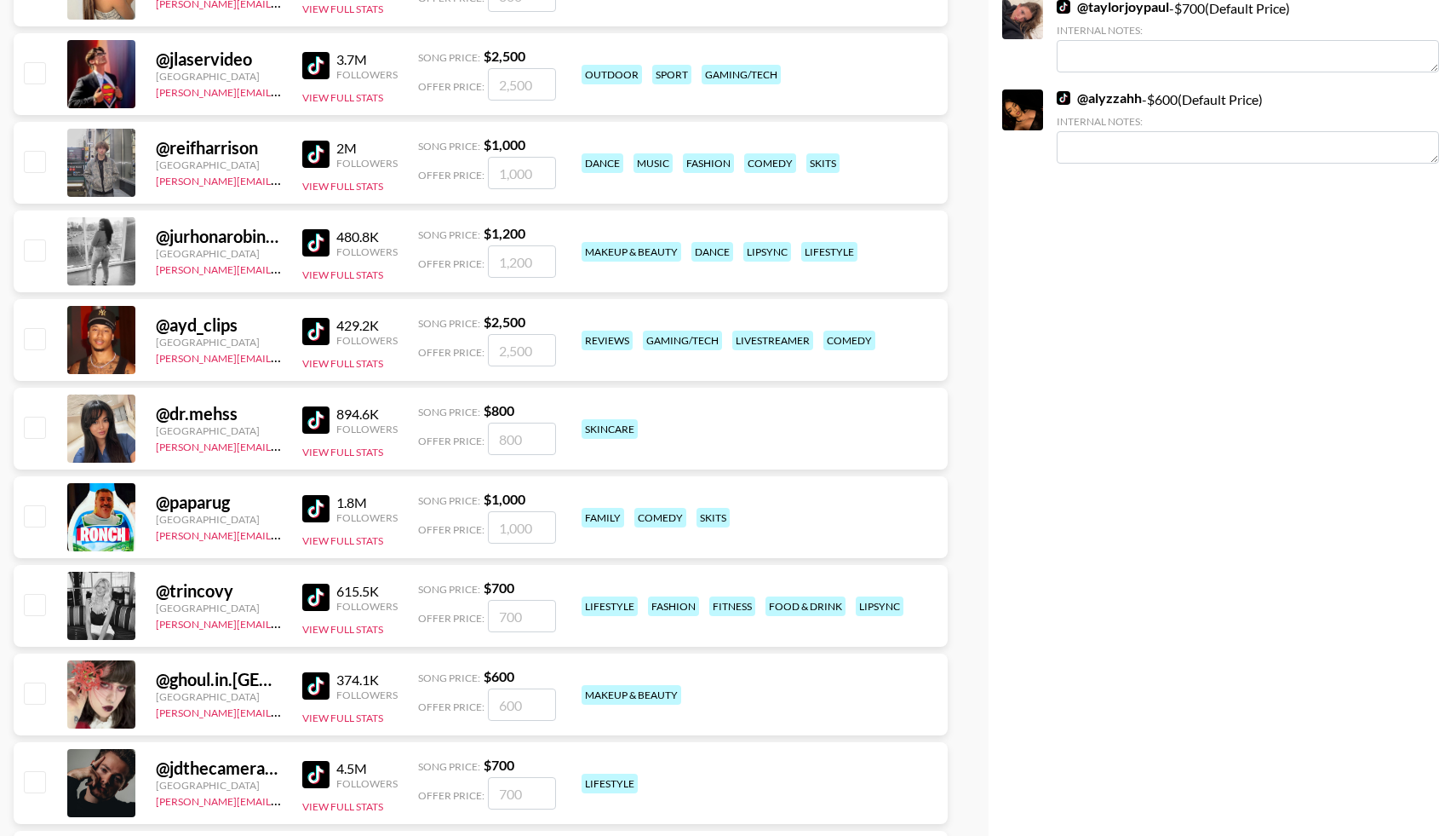
scroll to position [2450, 0]
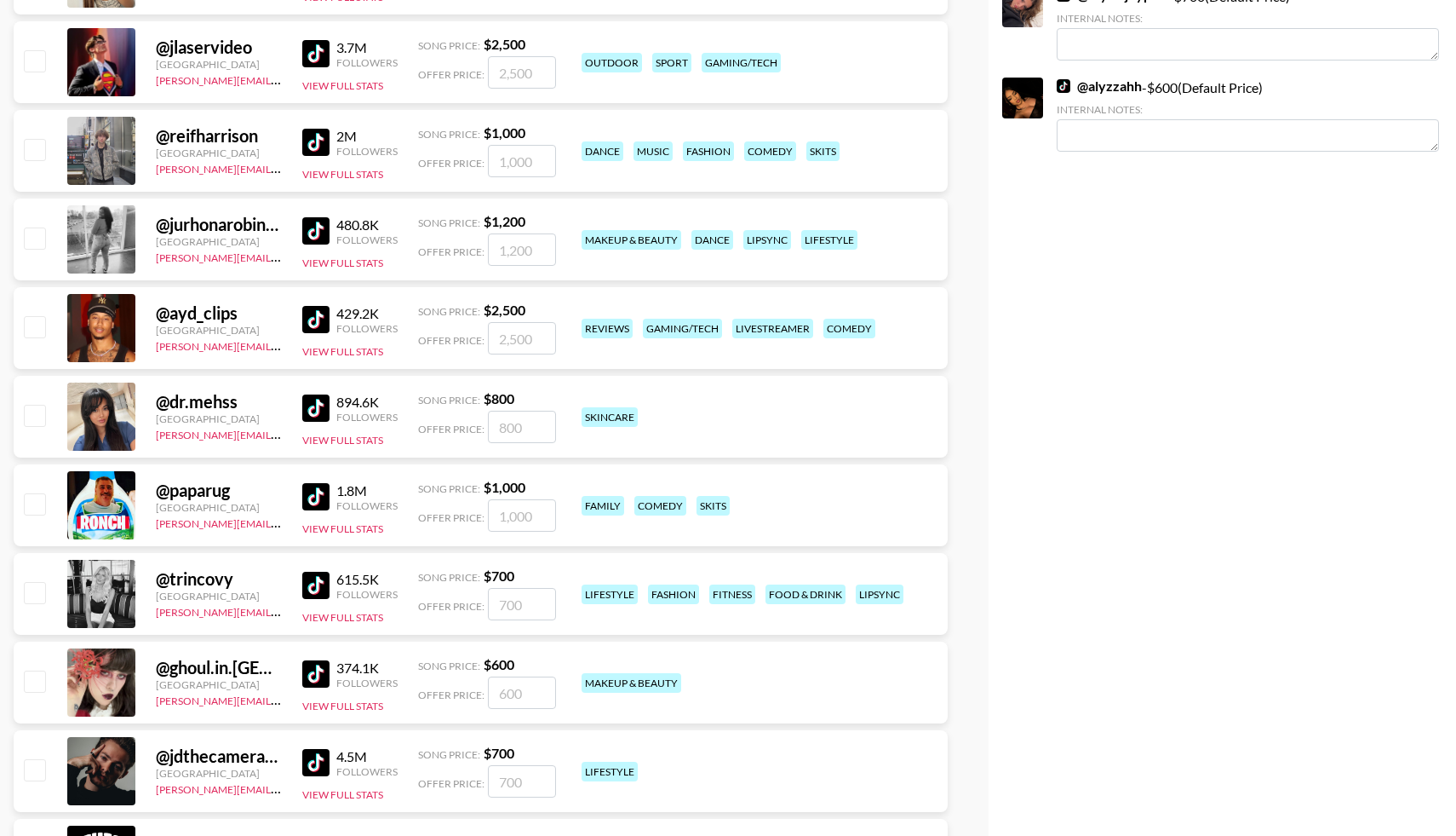
click at [39, 590] on input "checkbox" at bounding box center [34, 592] width 20 height 20
checkbox input "true"
type input "700"
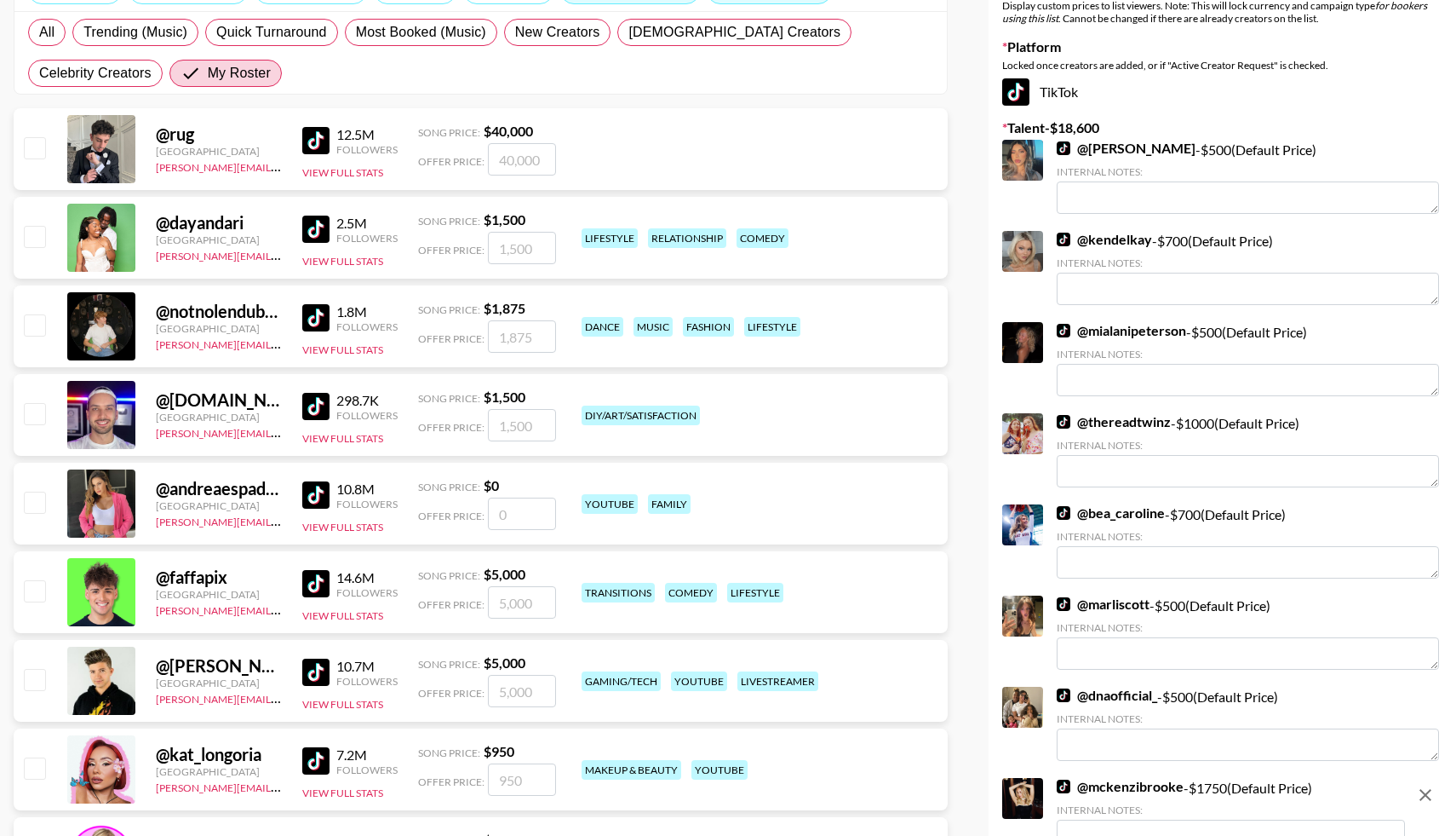
scroll to position [0, 0]
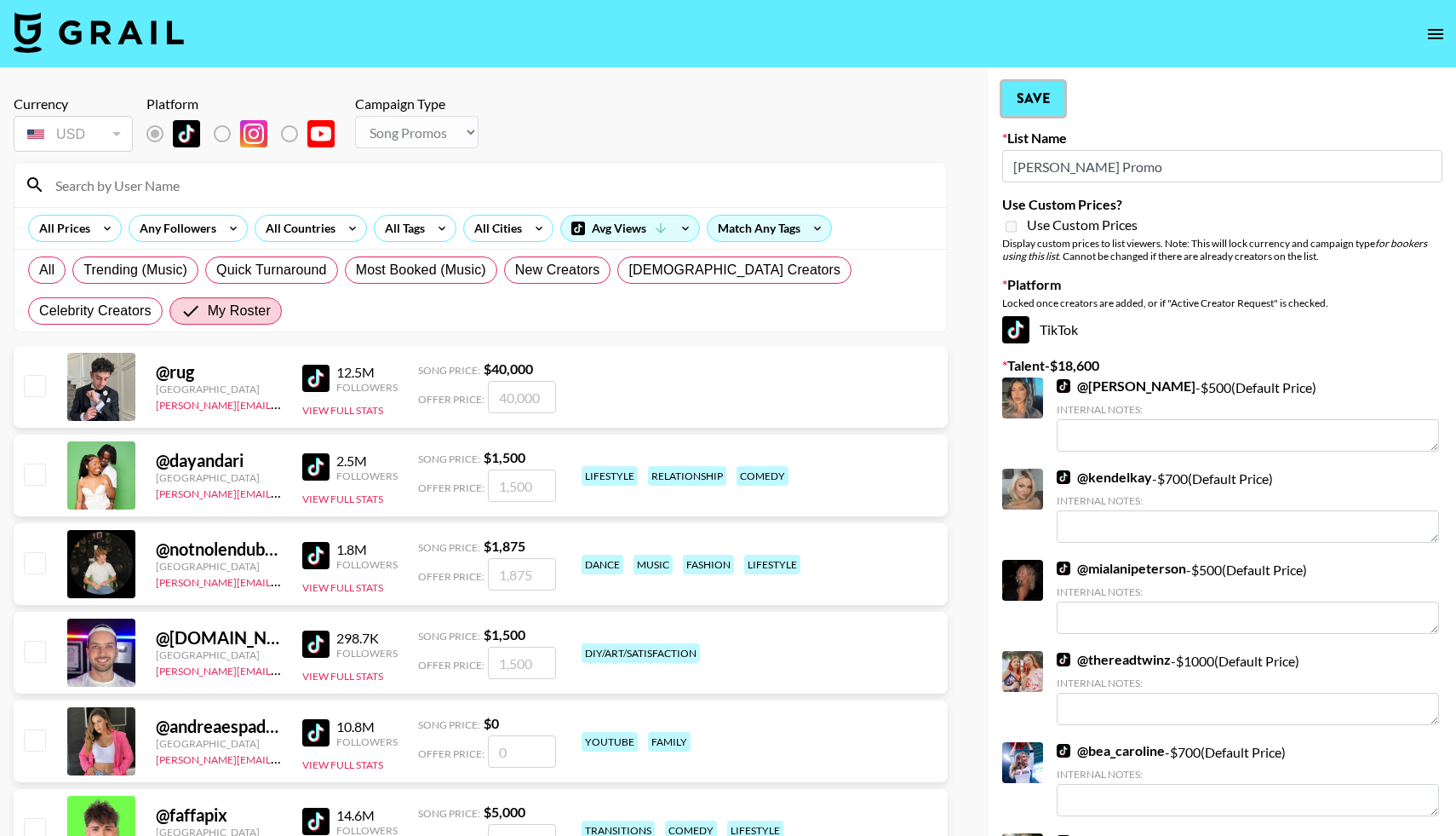
click at [1039, 95] on button "Save" at bounding box center [1033, 98] width 62 height 34
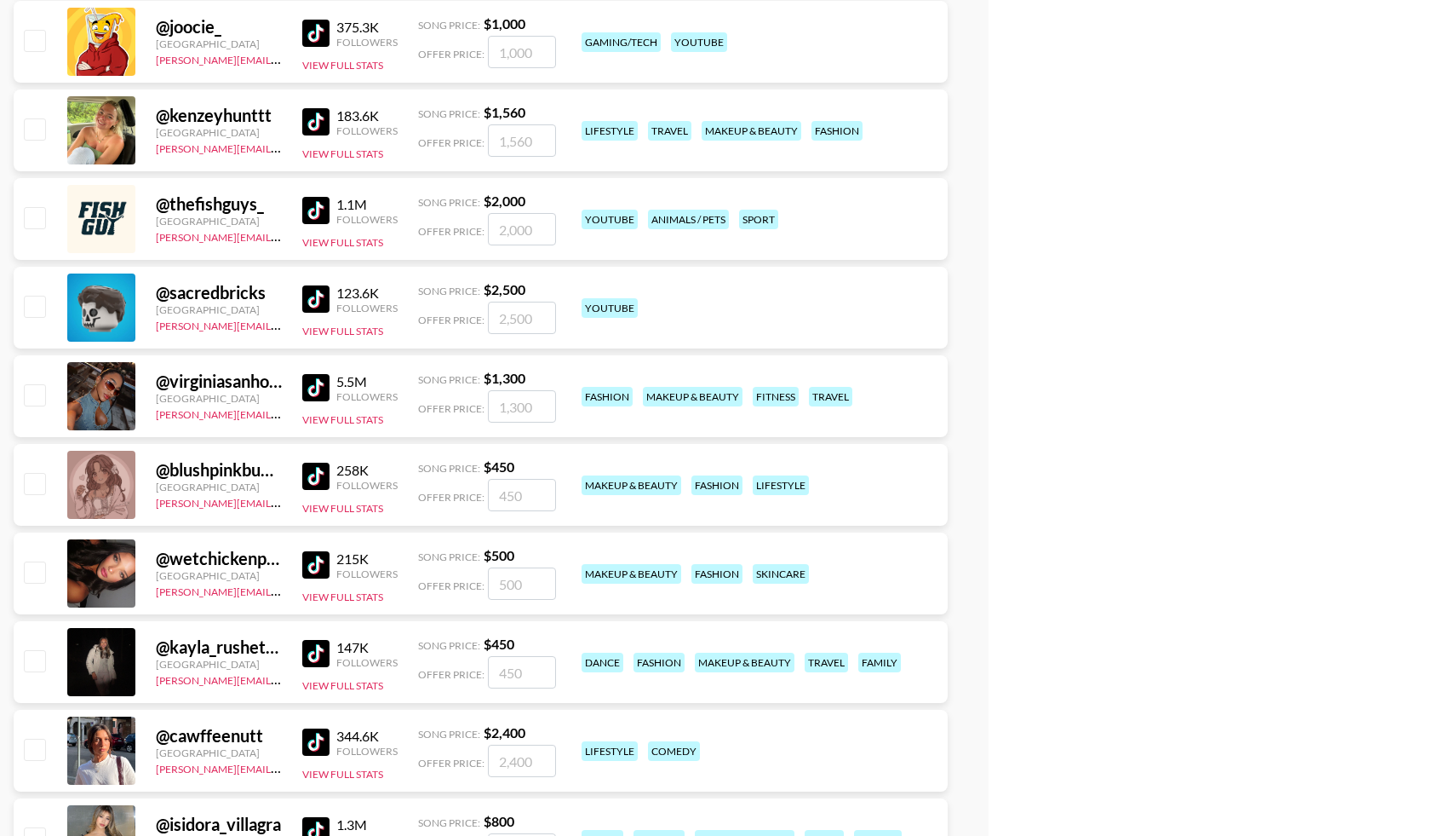
scroll to position [4687, 0]
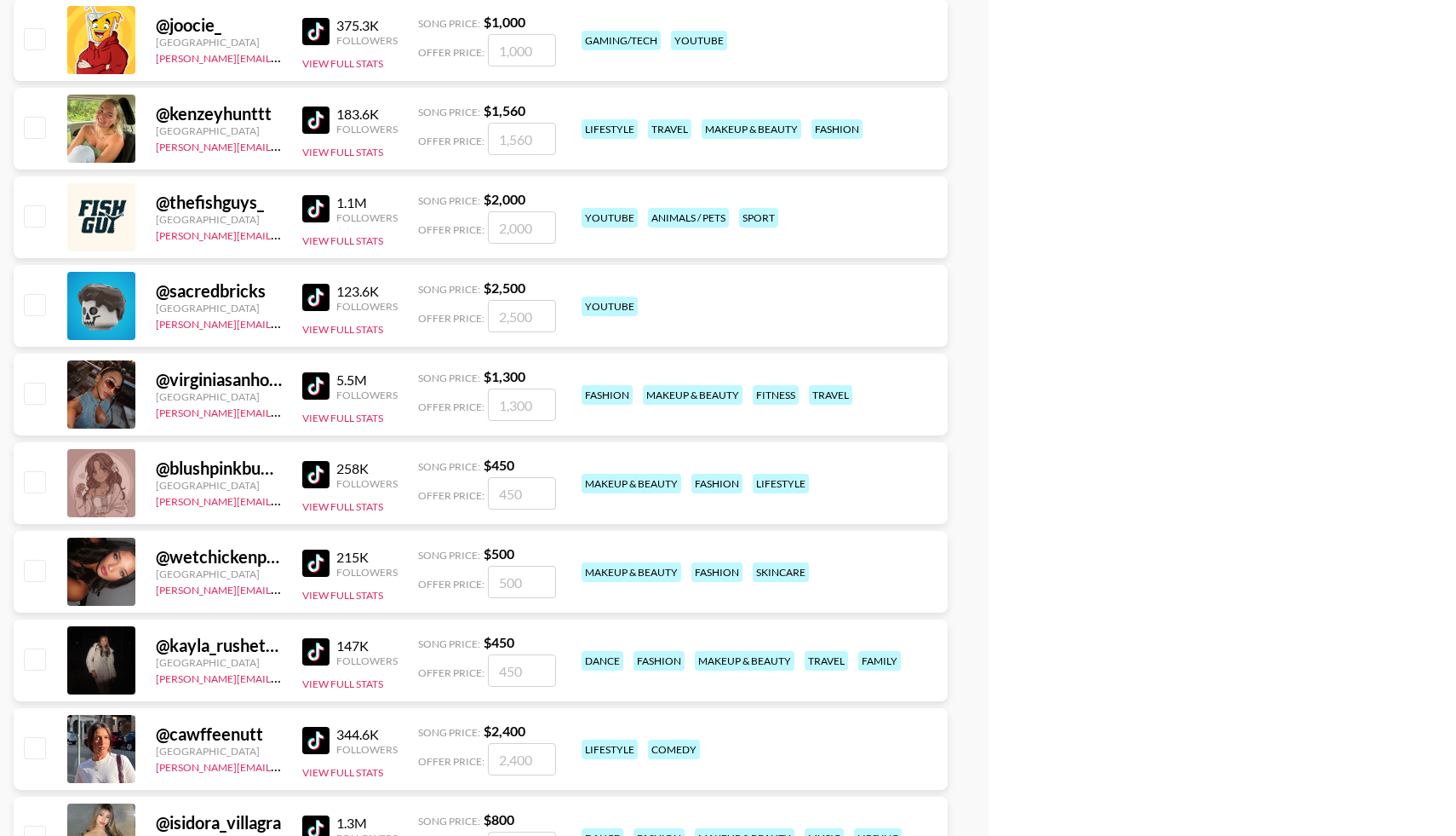
click at [36, 563] on input "checkbox" at bounding box center [34, 570] width 20 height 20
checkbox input "true"
type input "500"
click at [36, 651] on input "checkbox" at bounding box center [34, 658] width 20 height 20
checkbox input "true"
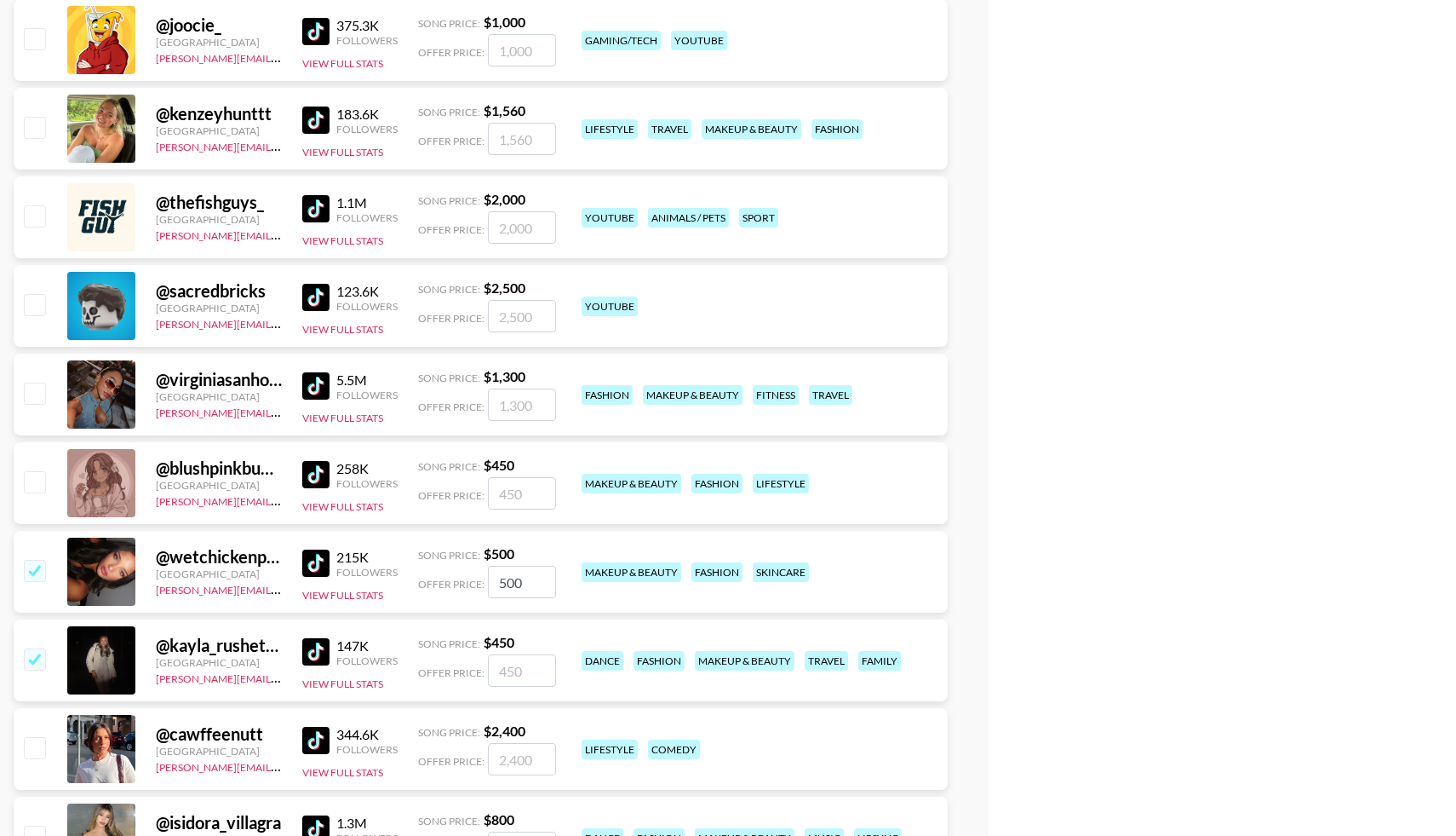
type input "450"
checkbox input "false"
click at [34, 572] on input "checkbox" at bounding box center [34, 570] width 20 height 20
checkbox input "true"
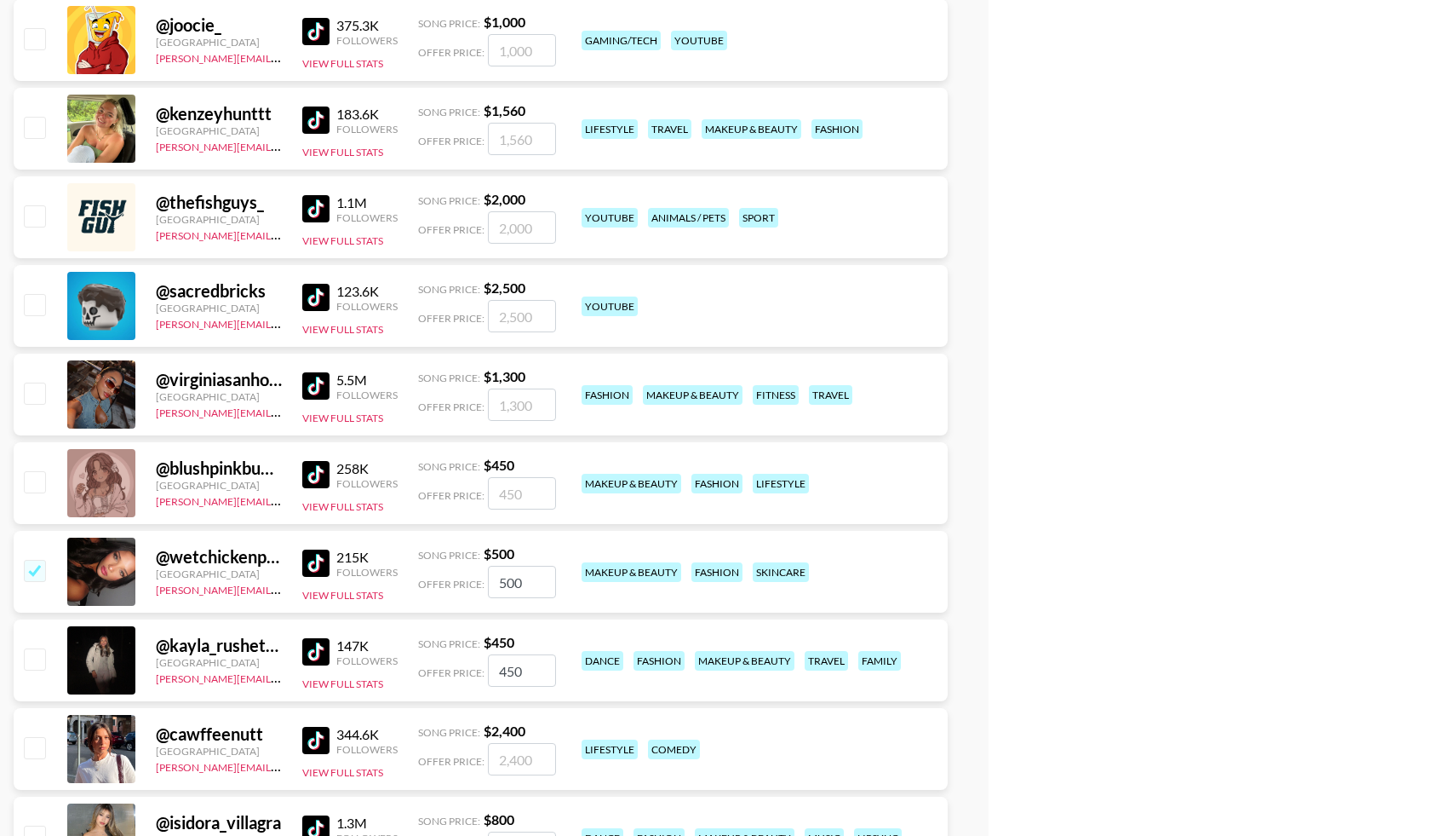
click at [31, 661] on input "checkbox" at bounding box center [34, 658] width 20 height 20
checkbox input "true"
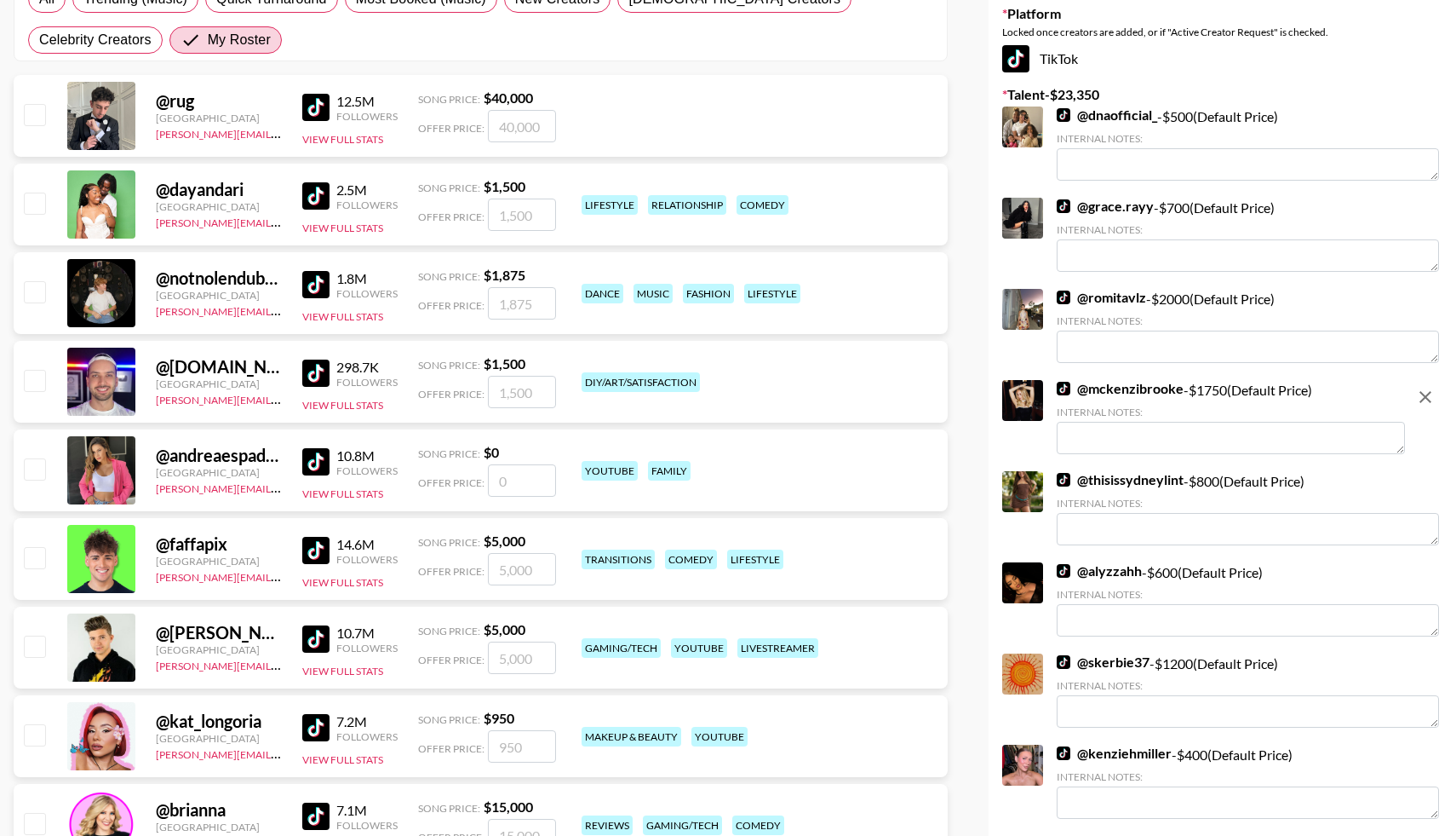
scroll to position [0, 0]
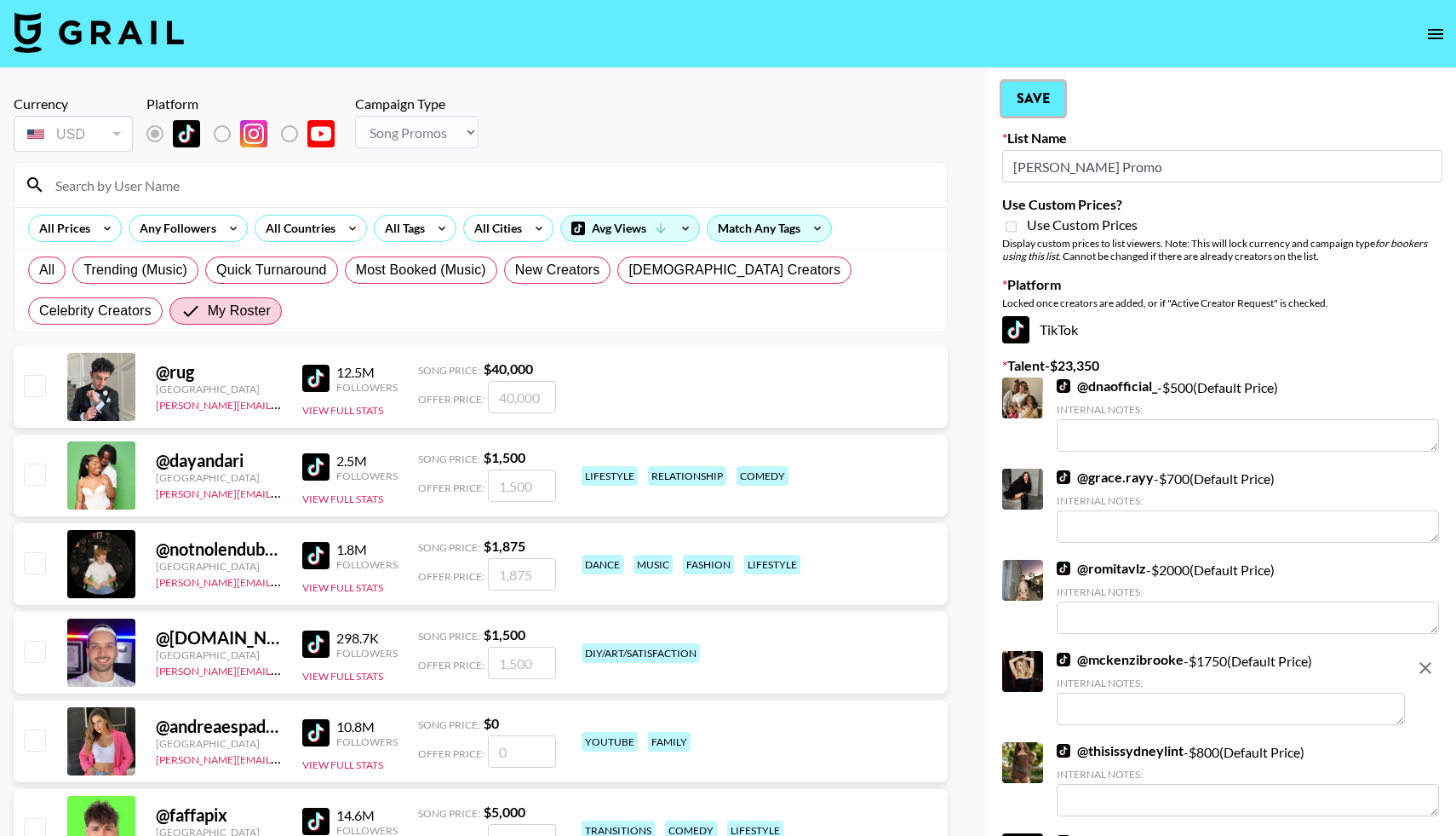
click at [1028, 98] on button "Save" at bounding box center [1033, 98] width 62 height 34
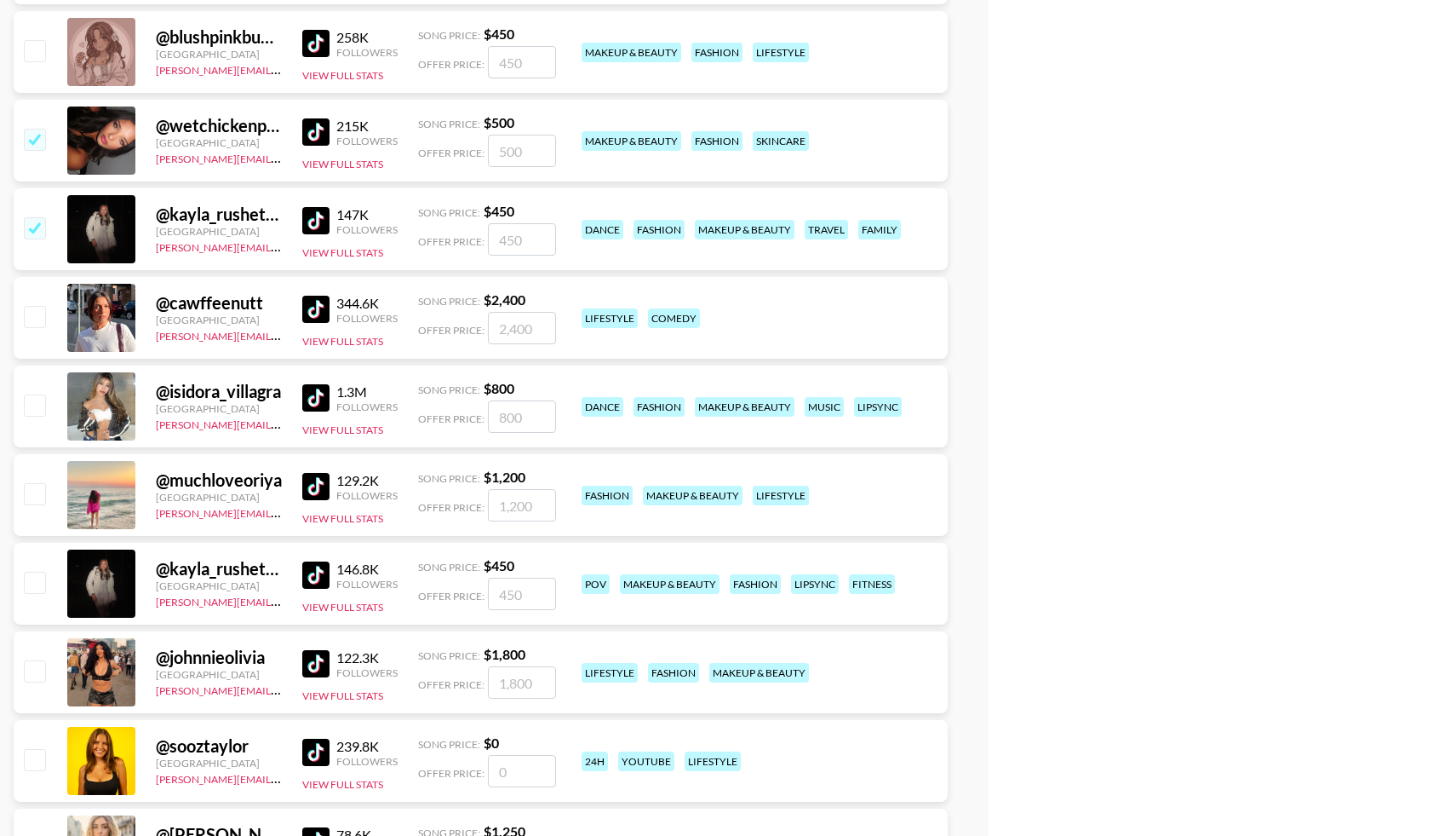
scroll to position [5126, 0]
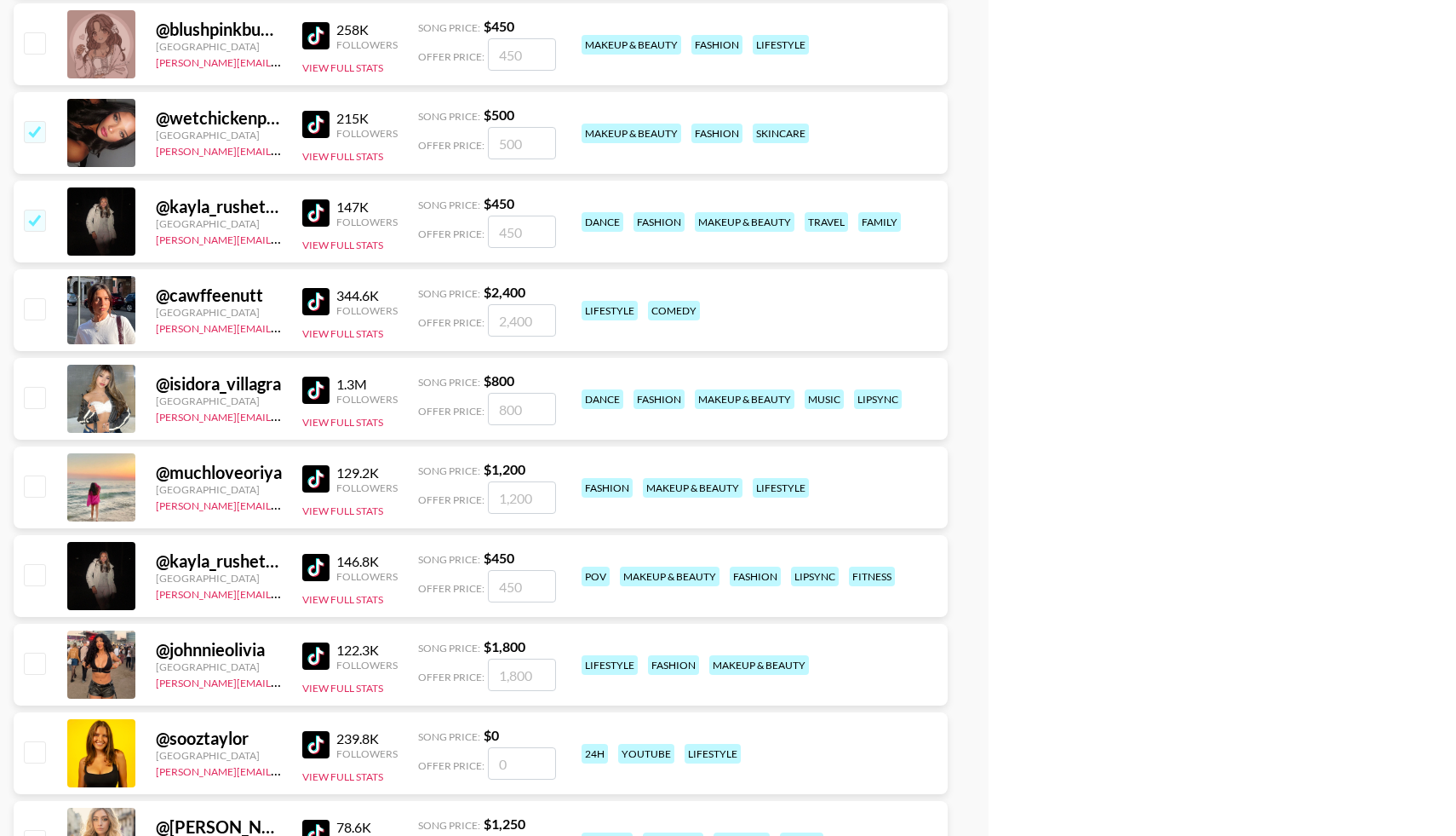
click at [36, 396] on input "checkbox" at bounding box center [34, 396] width 20 height 20
checkbox input "true"
type input "800"
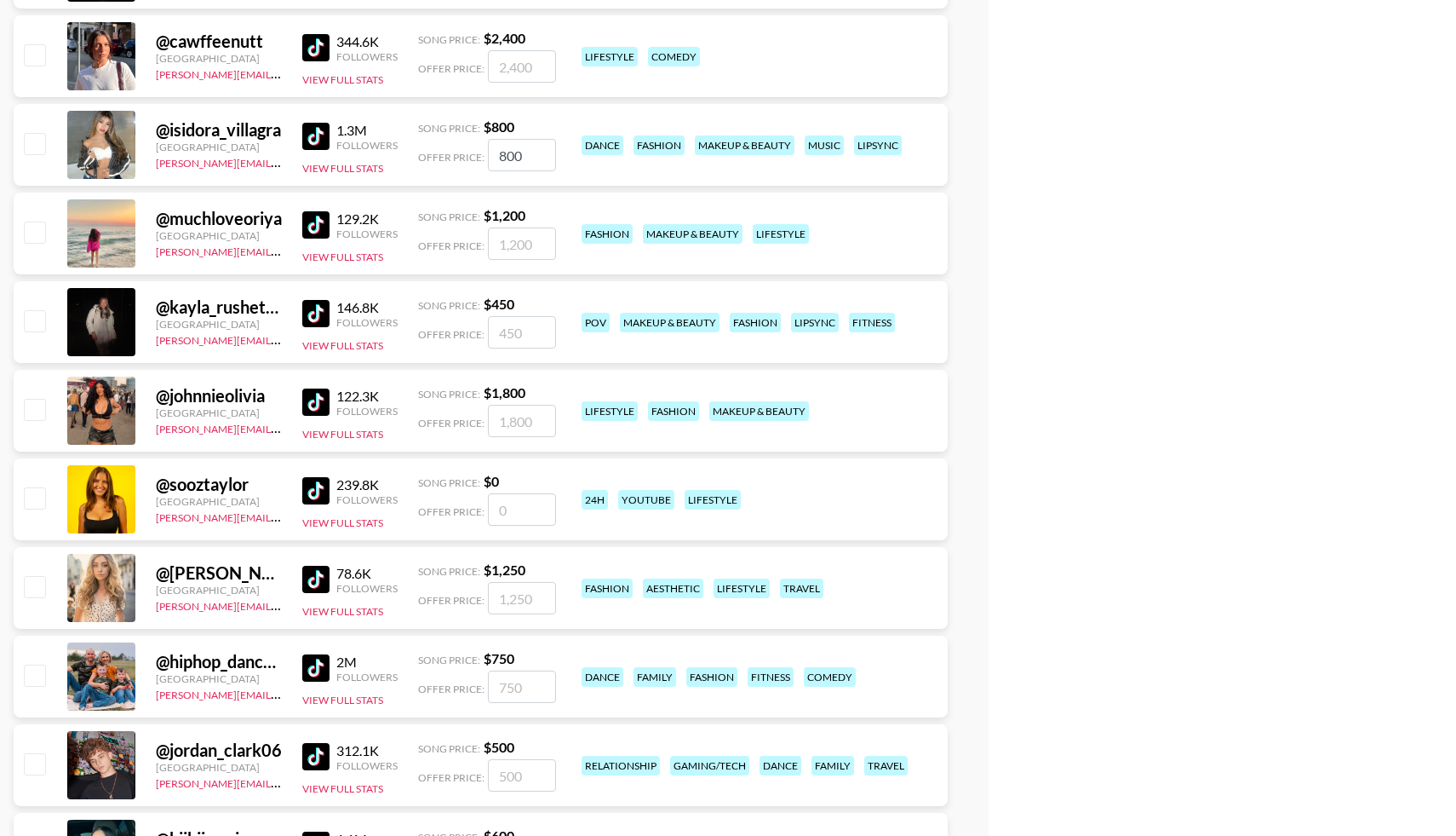
scroll to position [5374, 0]
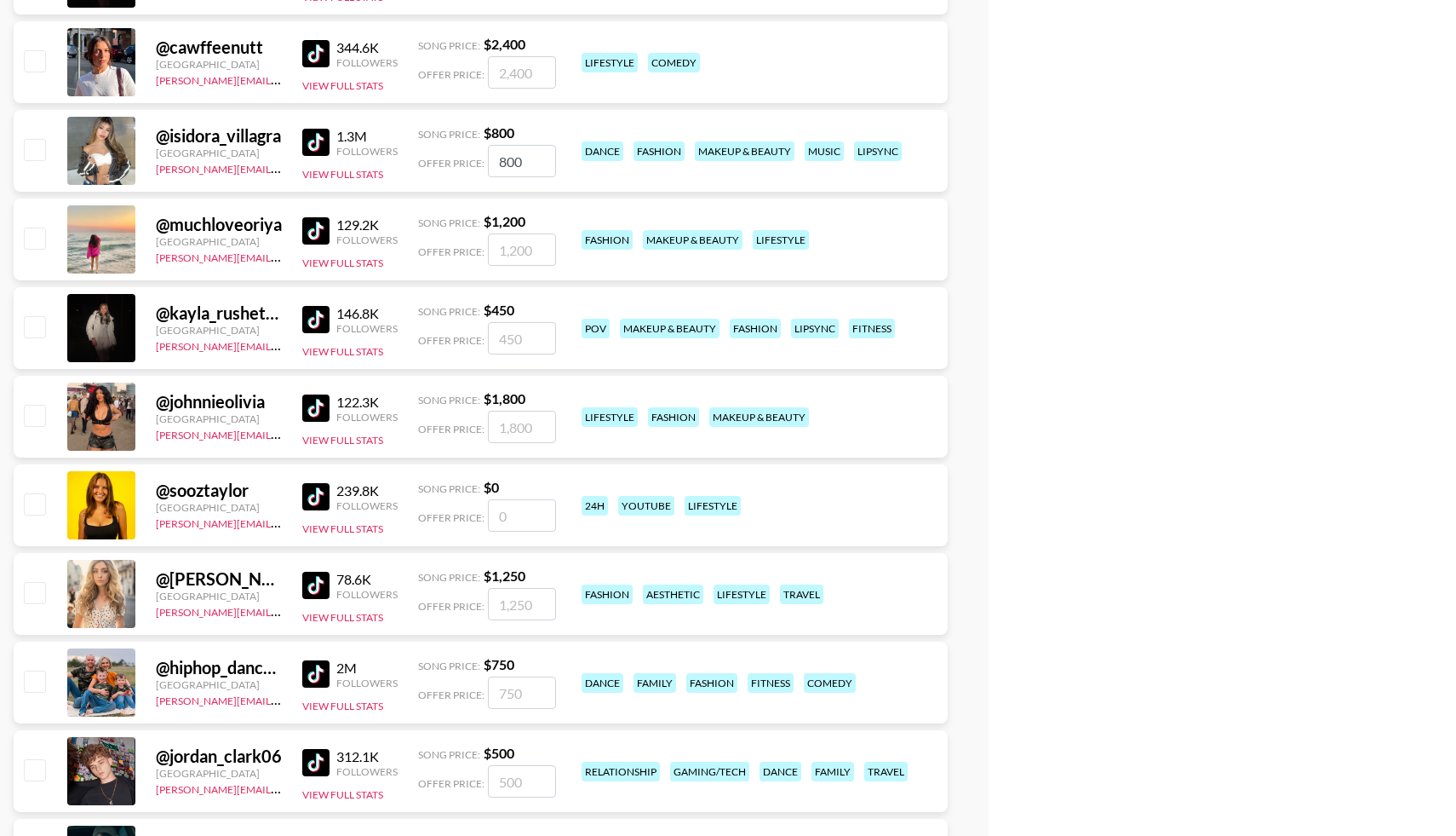
click at [41, 151] on input "checkbox" at bounding box center [34, 149] width 20 height 20
checkbox input "true"
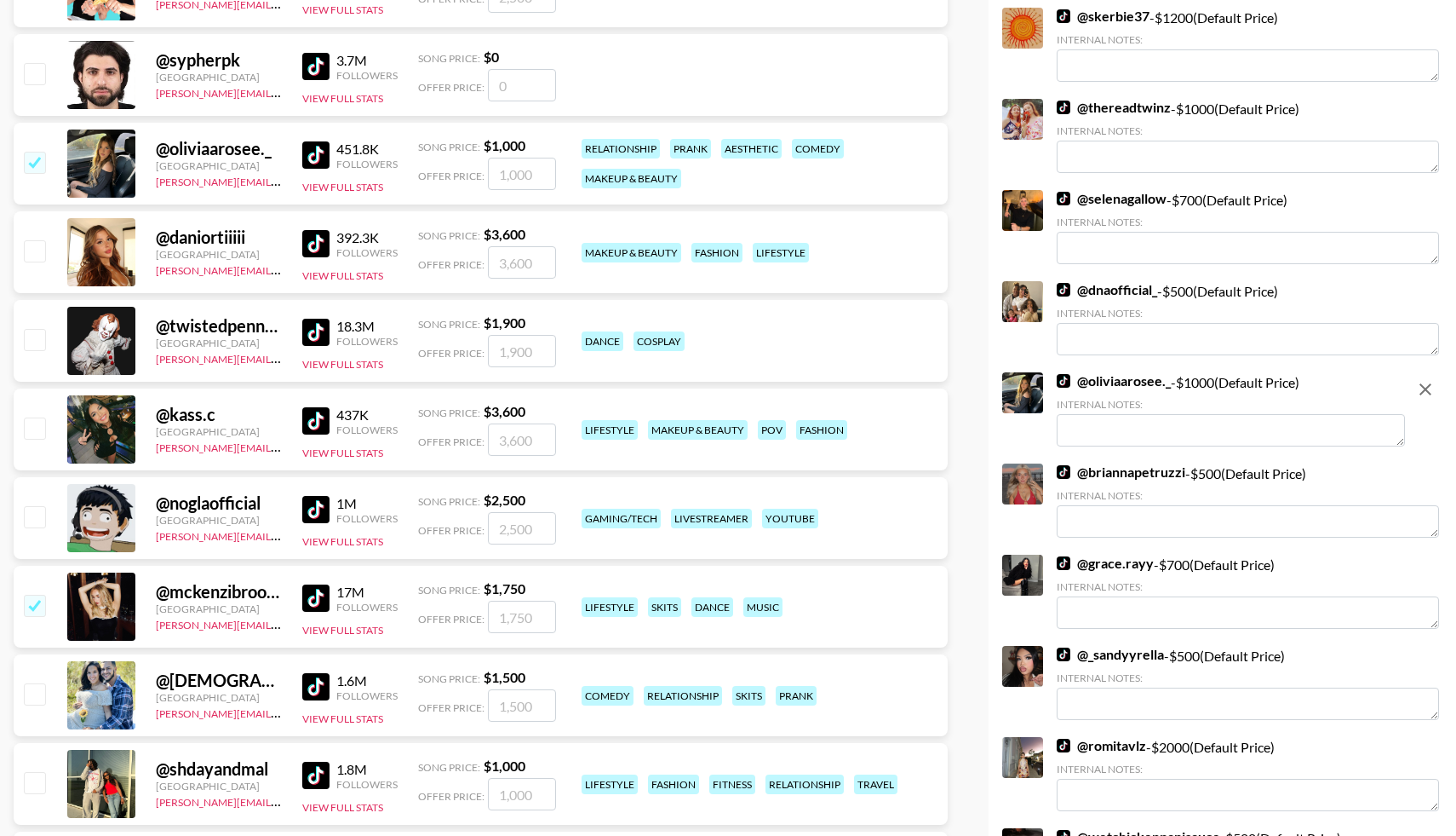
scroll to position [0, 0]
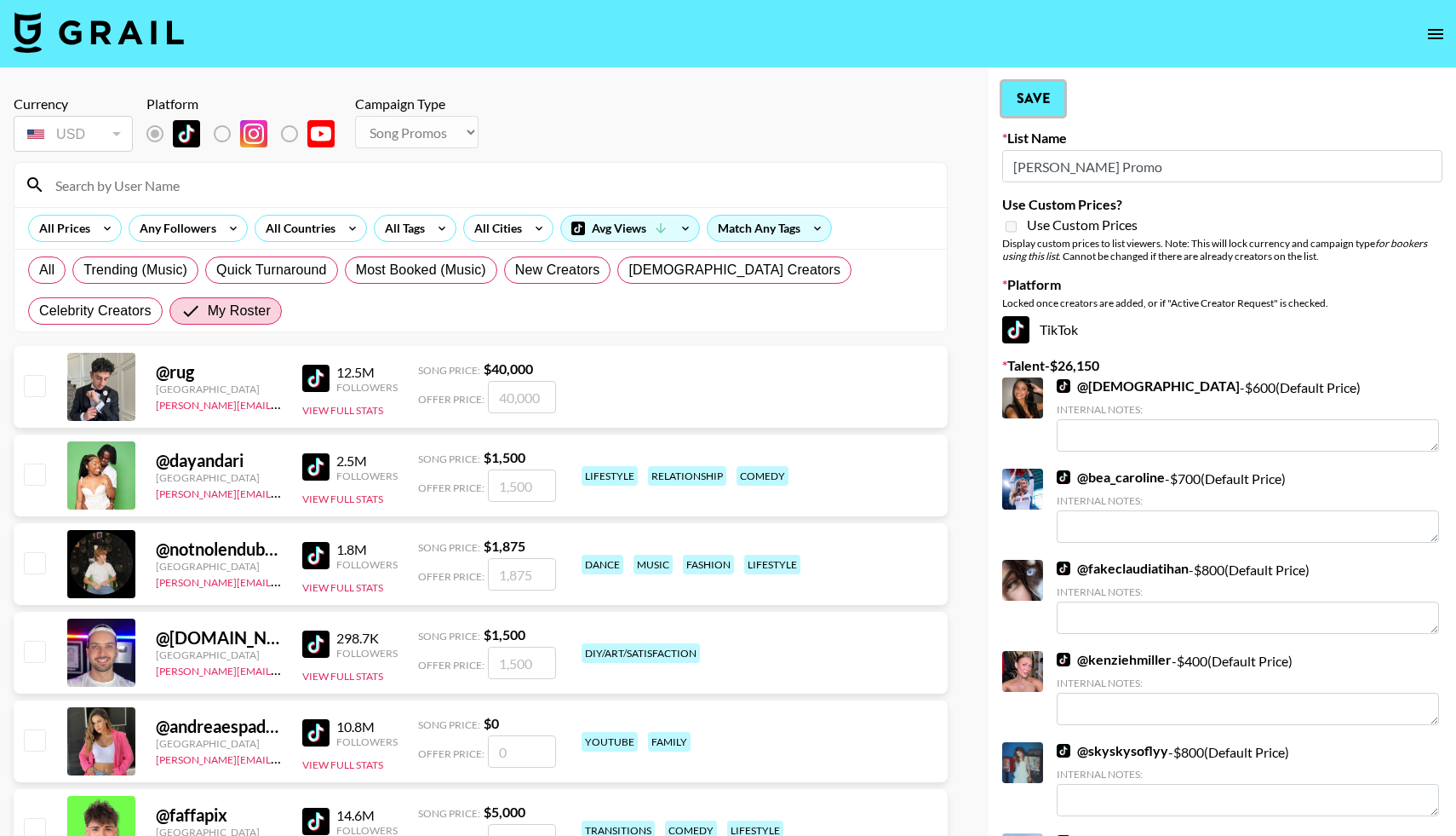
click at [1038, 106] on button "Save" at bounding box center [1033, 98] width 62 height 34
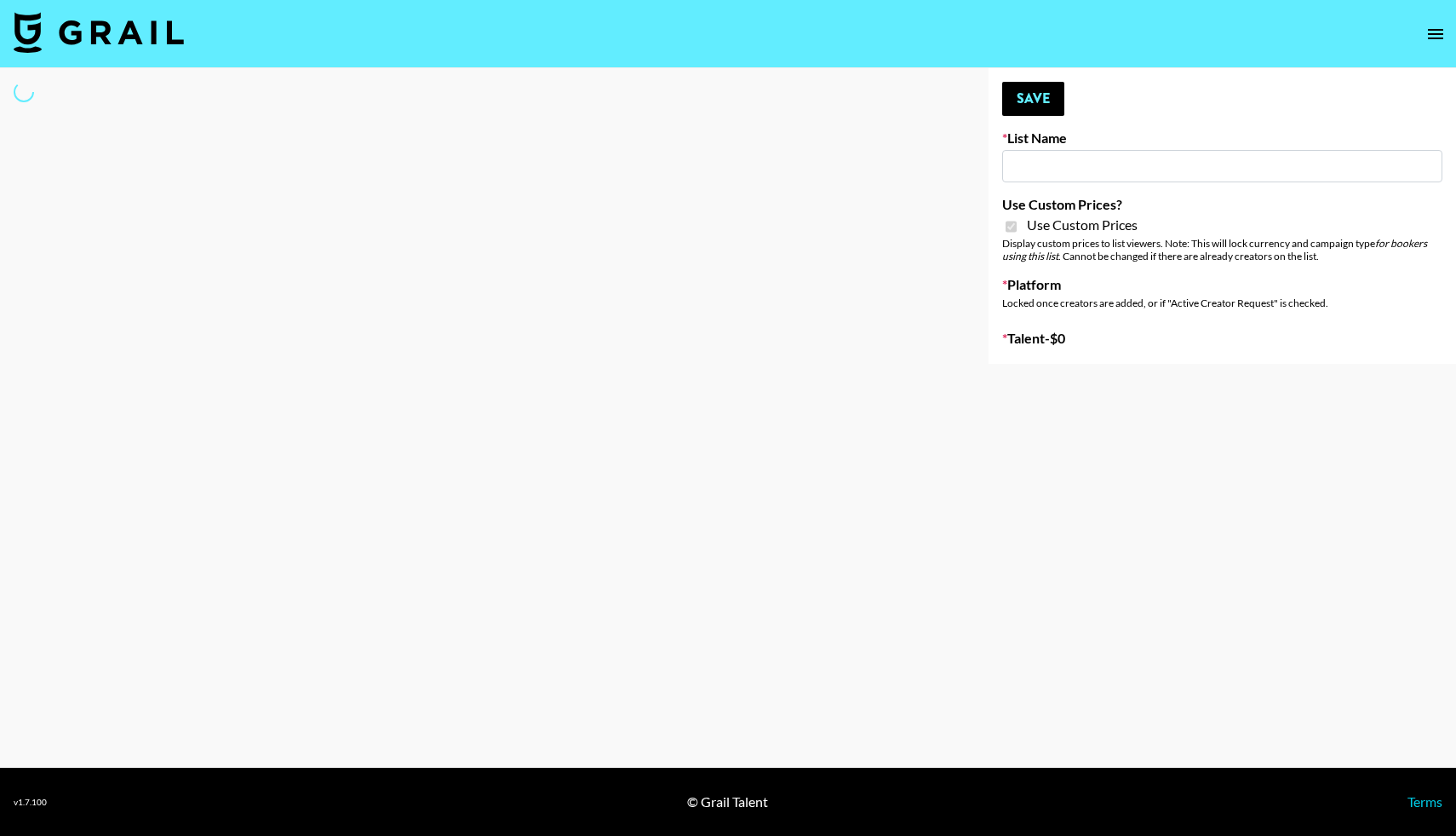
type input "Jinx Fall Campaign"
checkbox input "true"
select select "Brand"
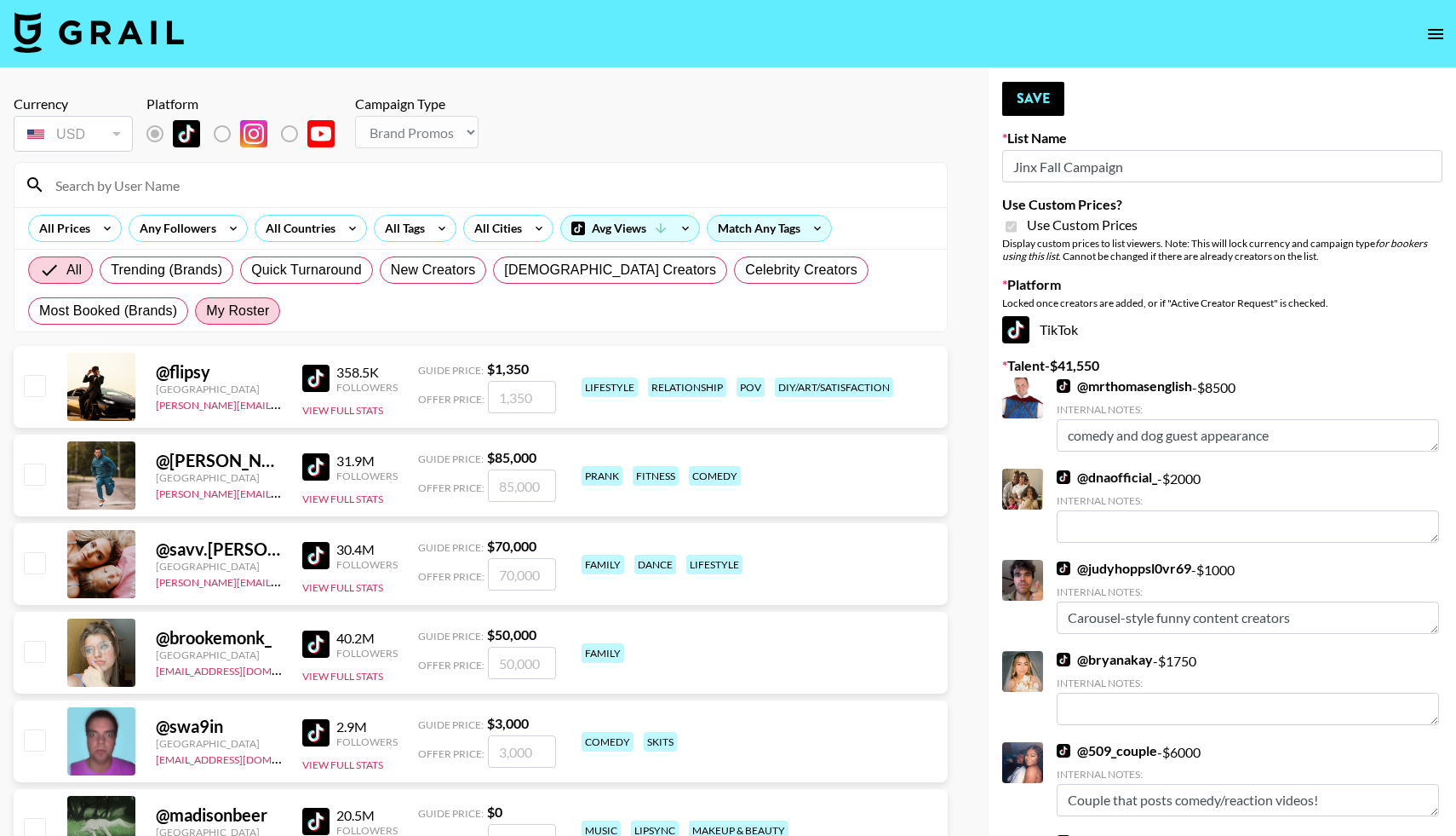
click at [232, 309] on span "My Roster" at bounding box center [238, 311] width 63 height 20
click at [206, 311] on input "My Roster" at bounding box center [206, 311] width 0 height 0
radio input "true"
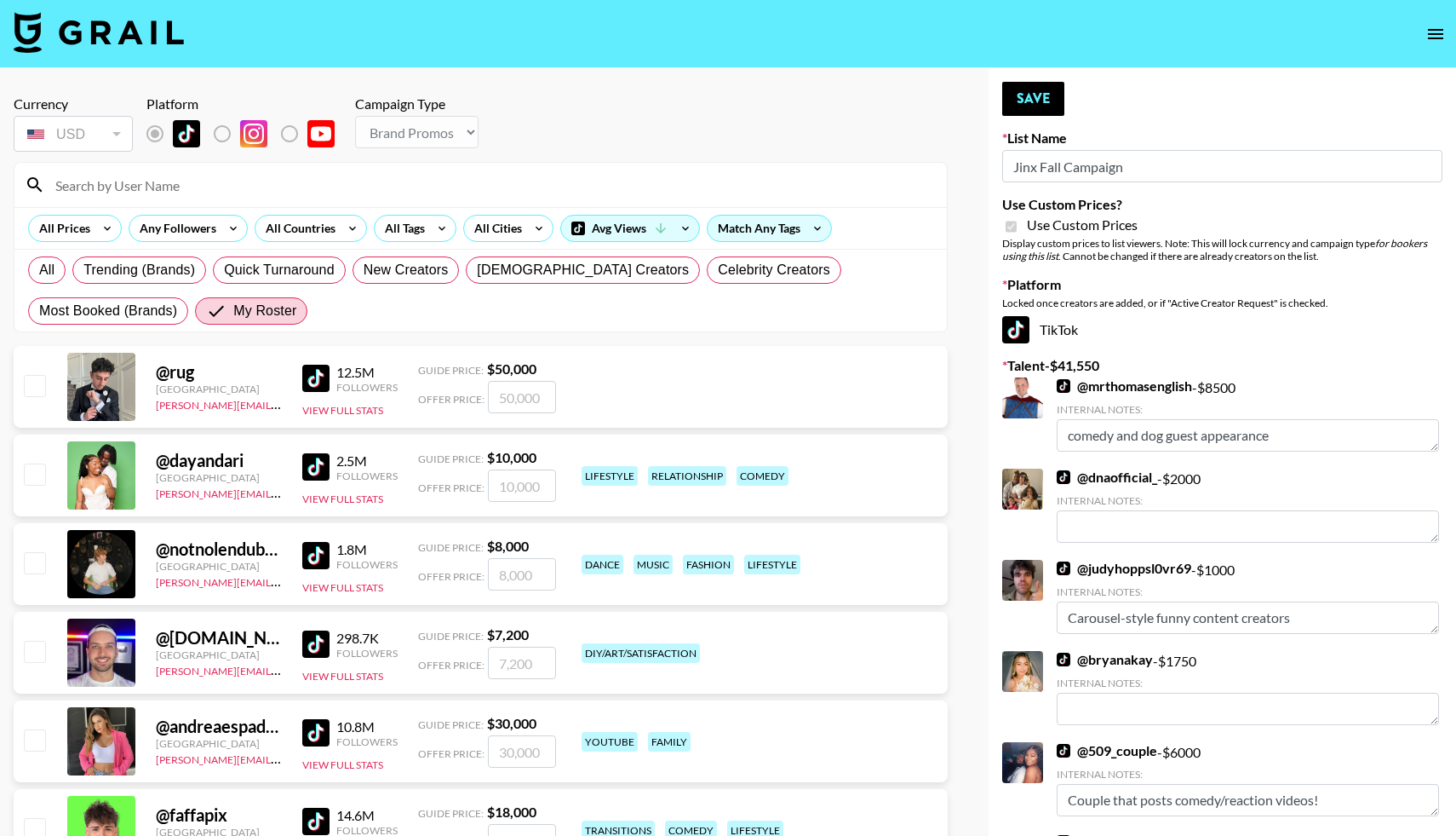
click at [37, 385] on input "checkbox" at bounding box center [34, 385] width 20 height 20
checkbox input "true"
type input "50000"
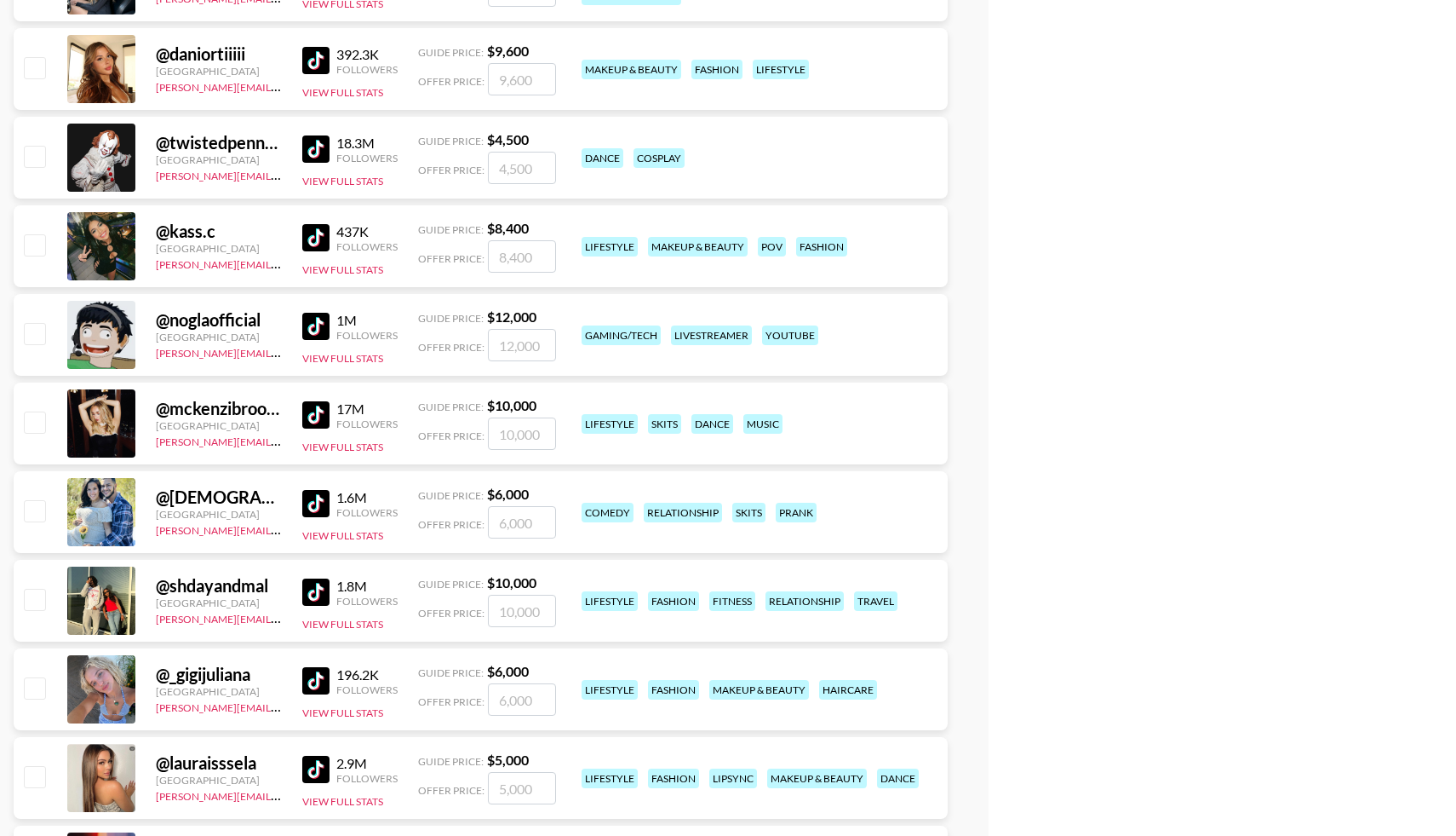
scroll to position [1648, 0]
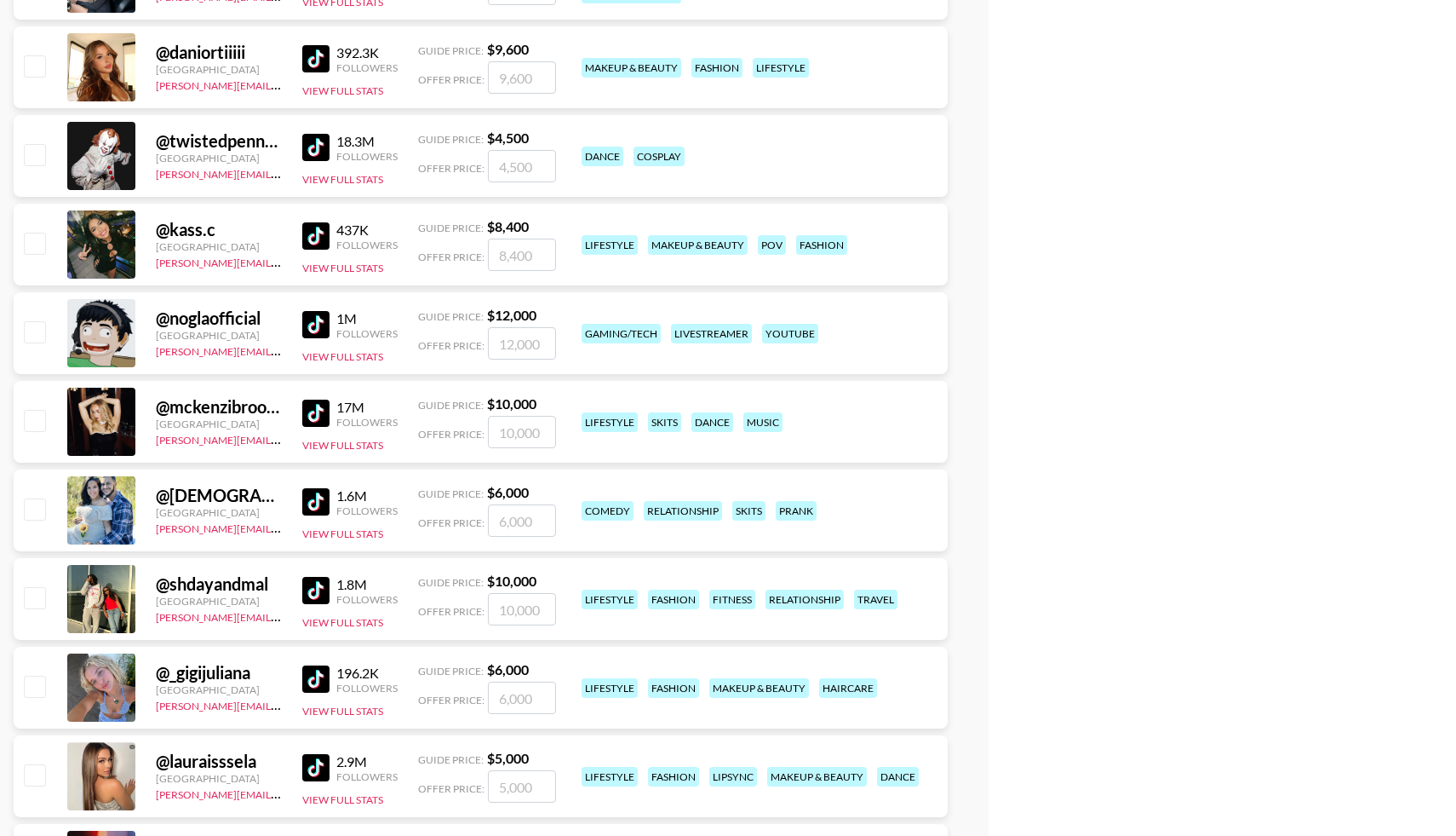
click at [33, 507] on input "checkbox" at bounding box center [34, 508] width 20 height 20
checkbox input "true"
type input "6000"
click at [37, 423] on input "checkbox" at bounding box center [34, 419] width 20 height 20
checkbox input "true"
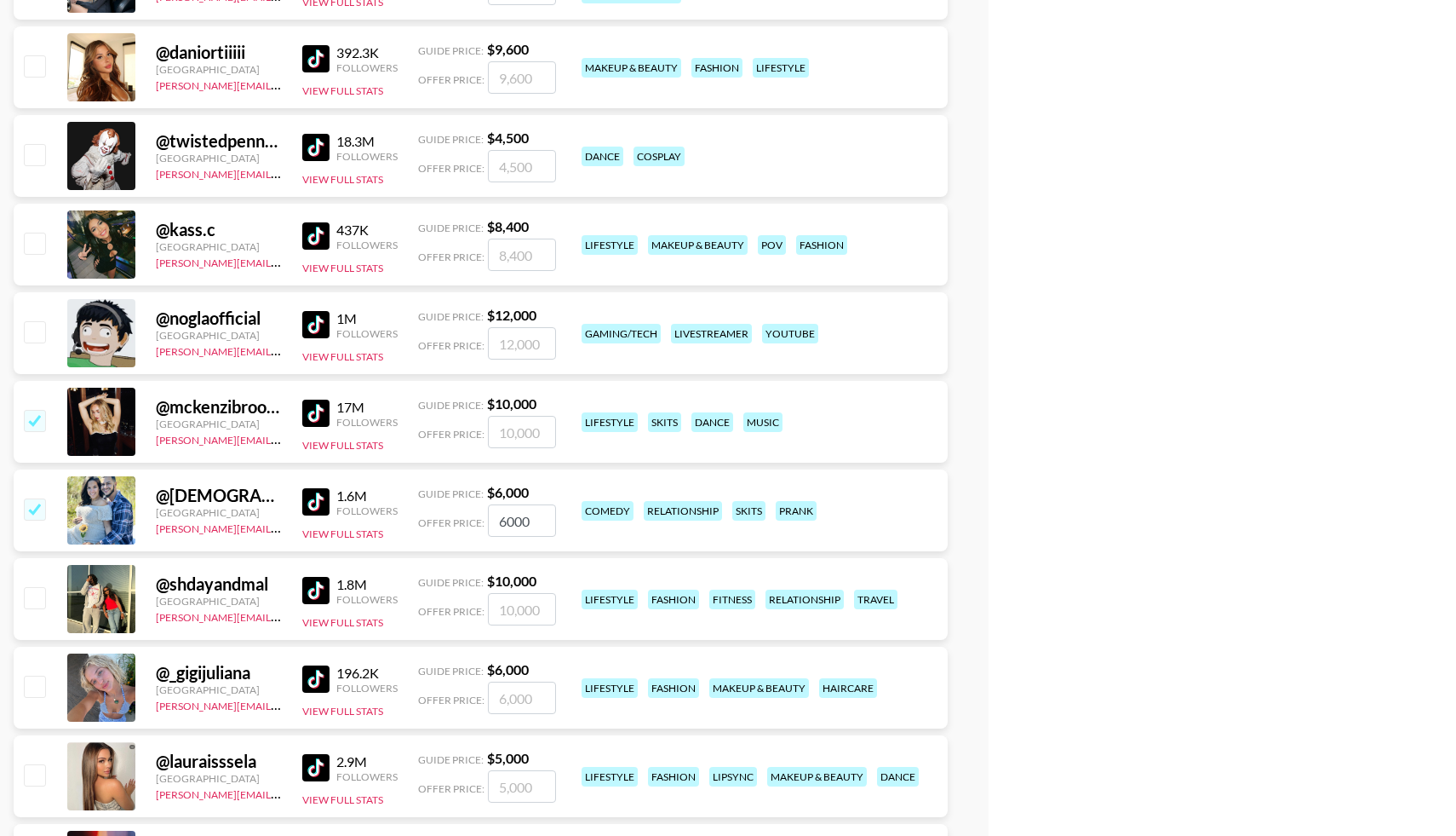
type input "10000"
click at [34, 603] on input "checkbox" at bounding box center [34, 597] width 20 height 20
checkbox input "true"
type input "10000"
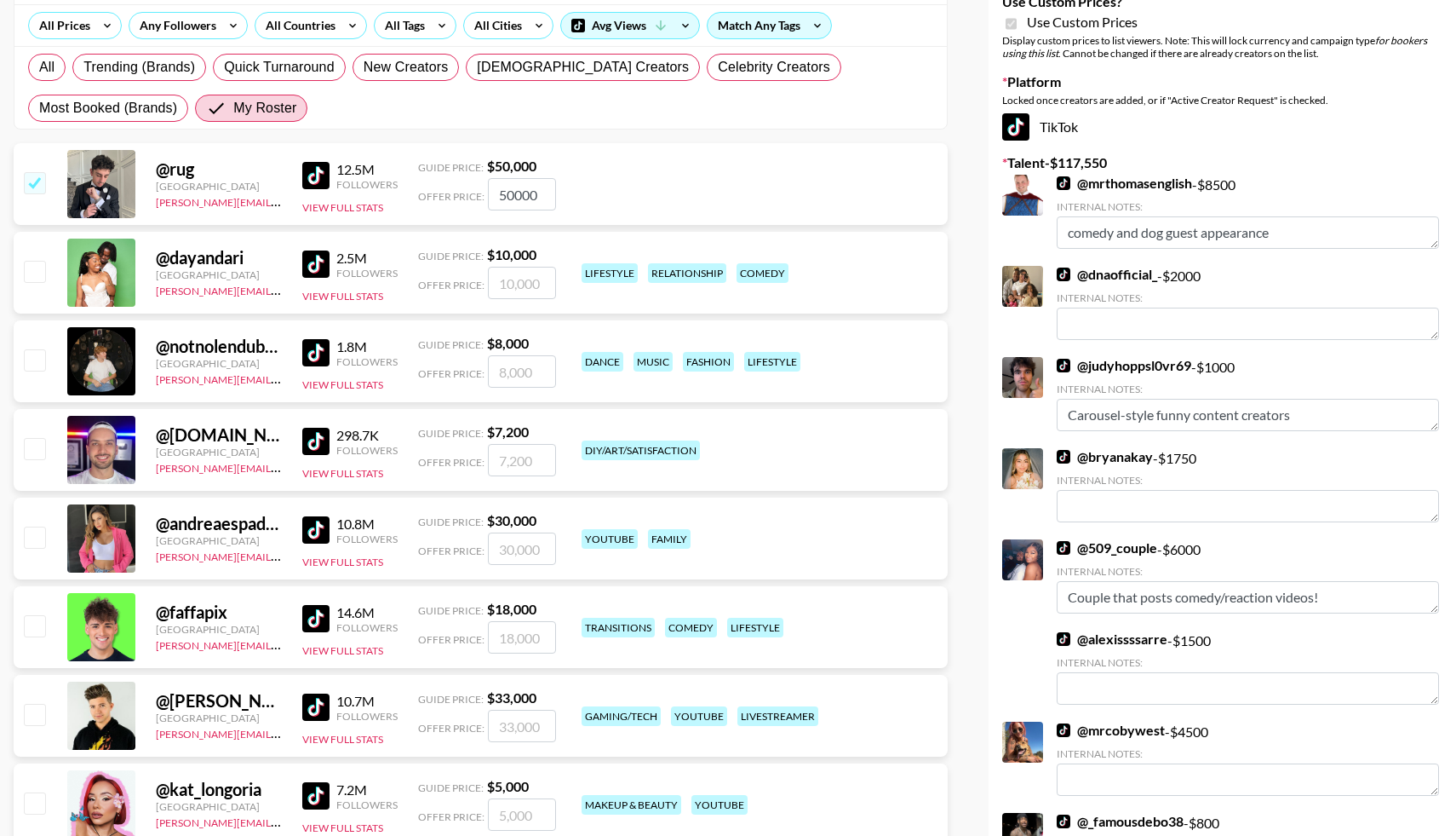
scroll to position [0, 0]
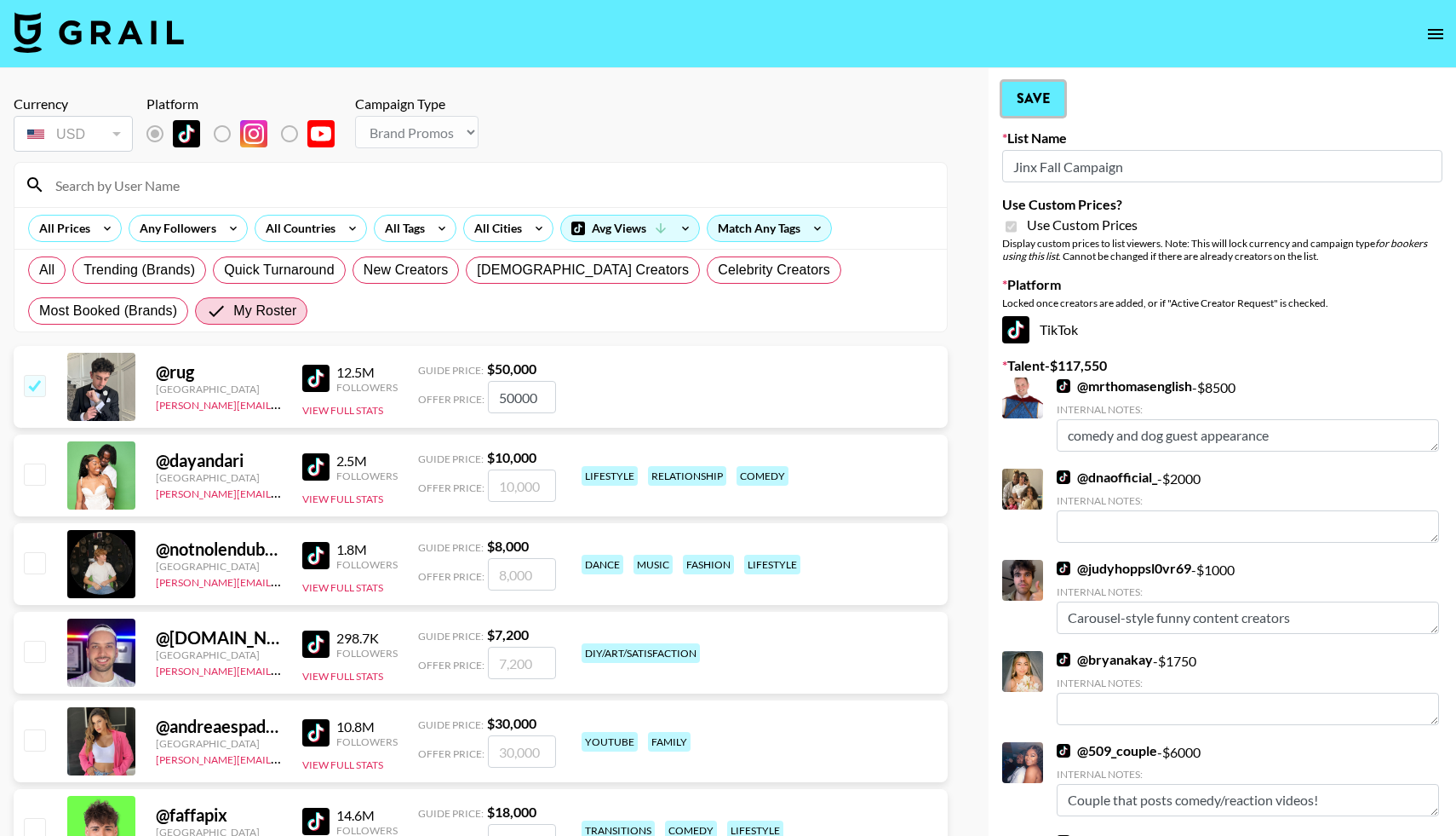
click at [1016, 93] on button "Save" at bounding box center [1033, 98] width 62 height 34
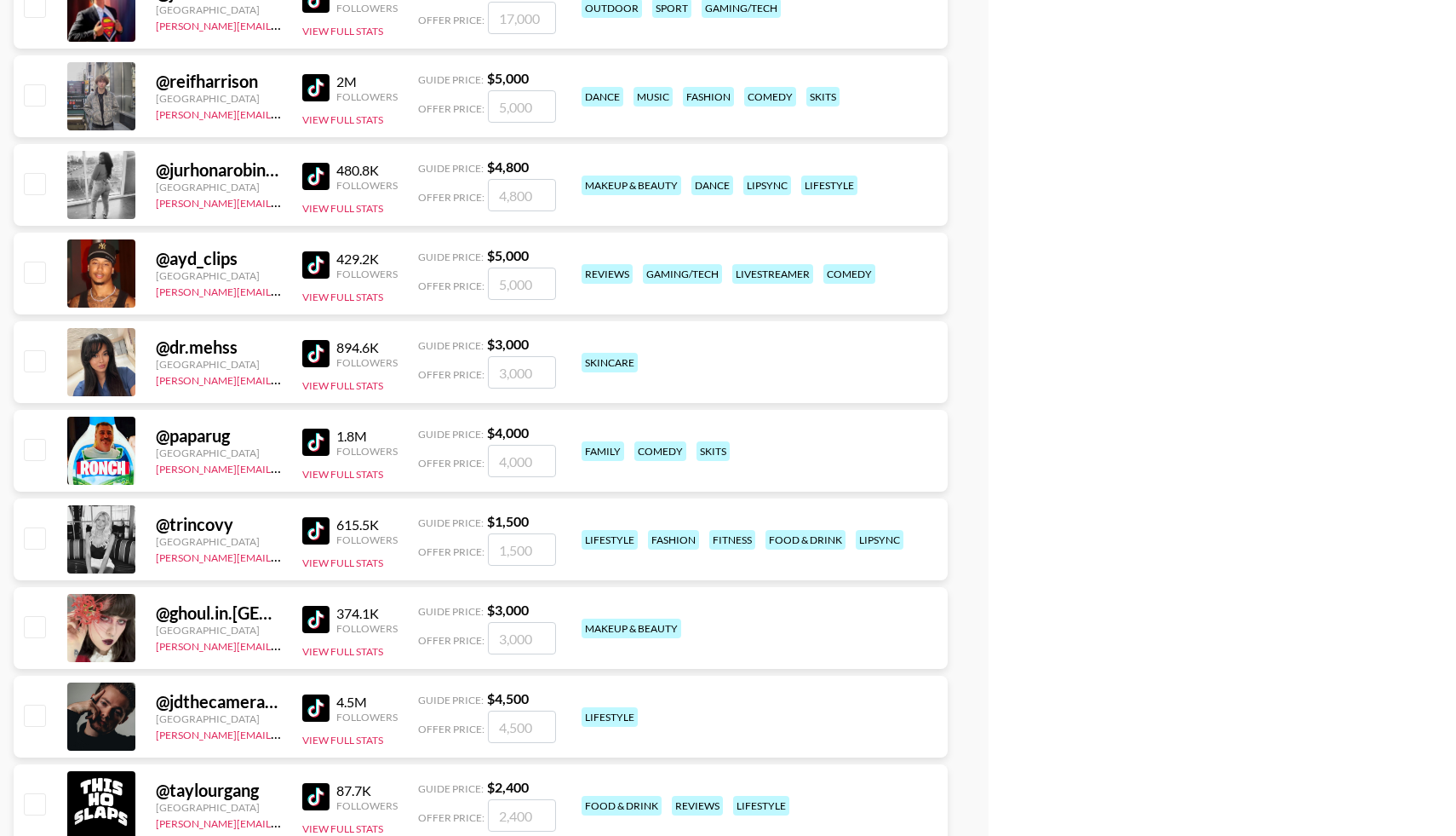
scroll to position [2554, 0]
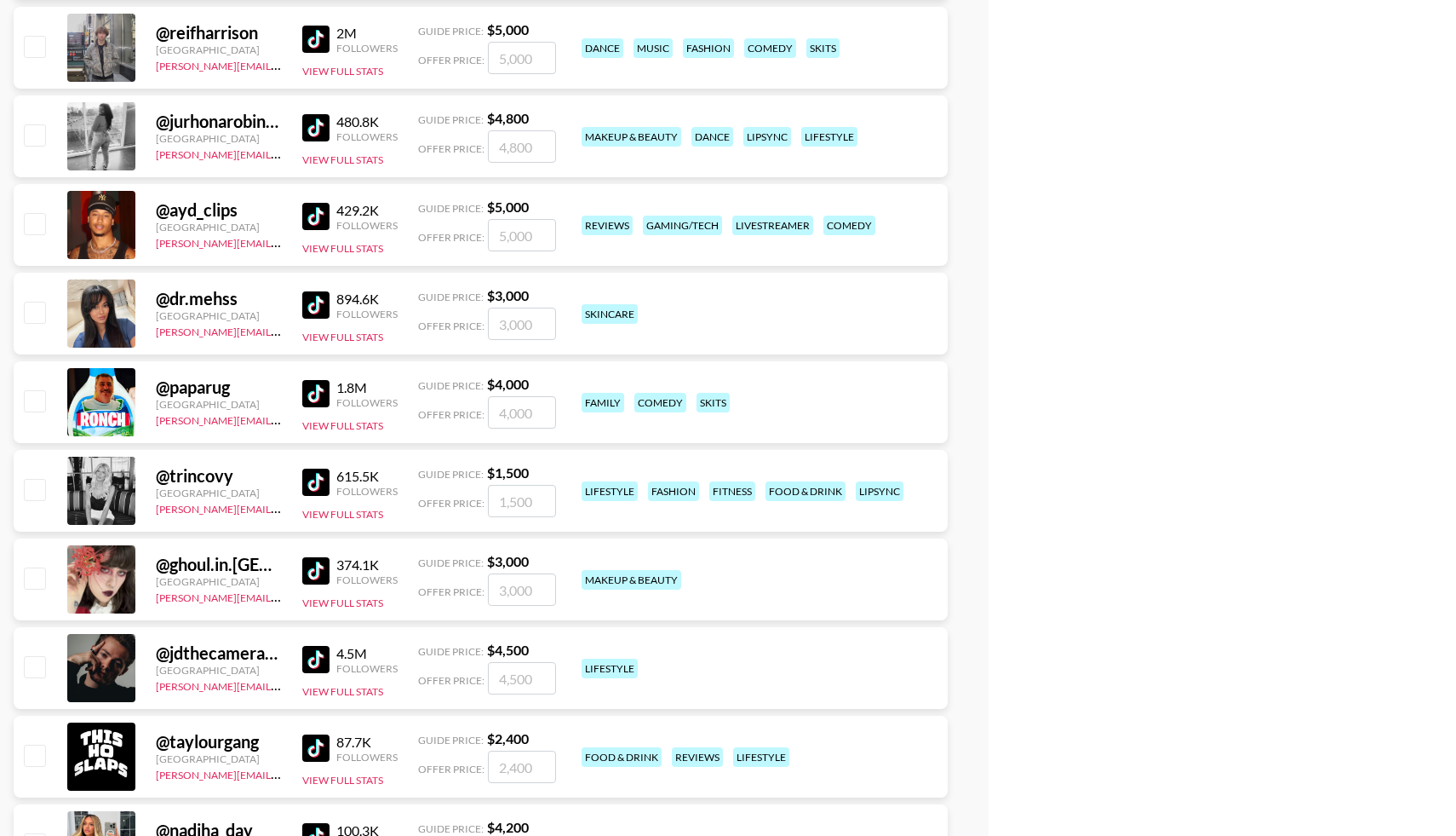
click at [34, 399] on input "checkbox" at bounding box center [34, 400] width 20 height 20
checkbox input "true"
type input "4000"
click at [39, 490] on input "checkbox" at bounding box center [34, 489] width 20 height 20
checkbox input "true"
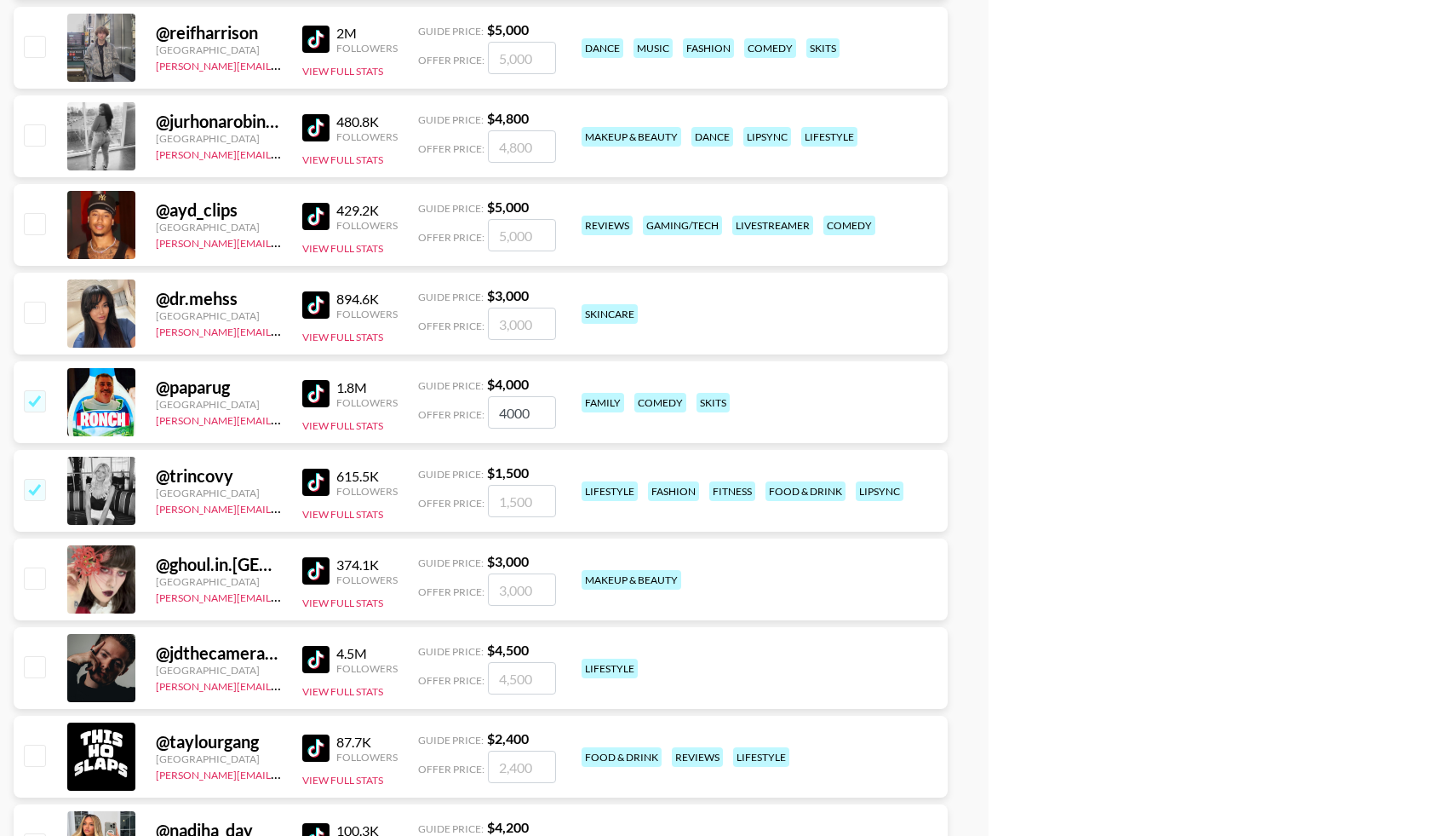
type input "1500"
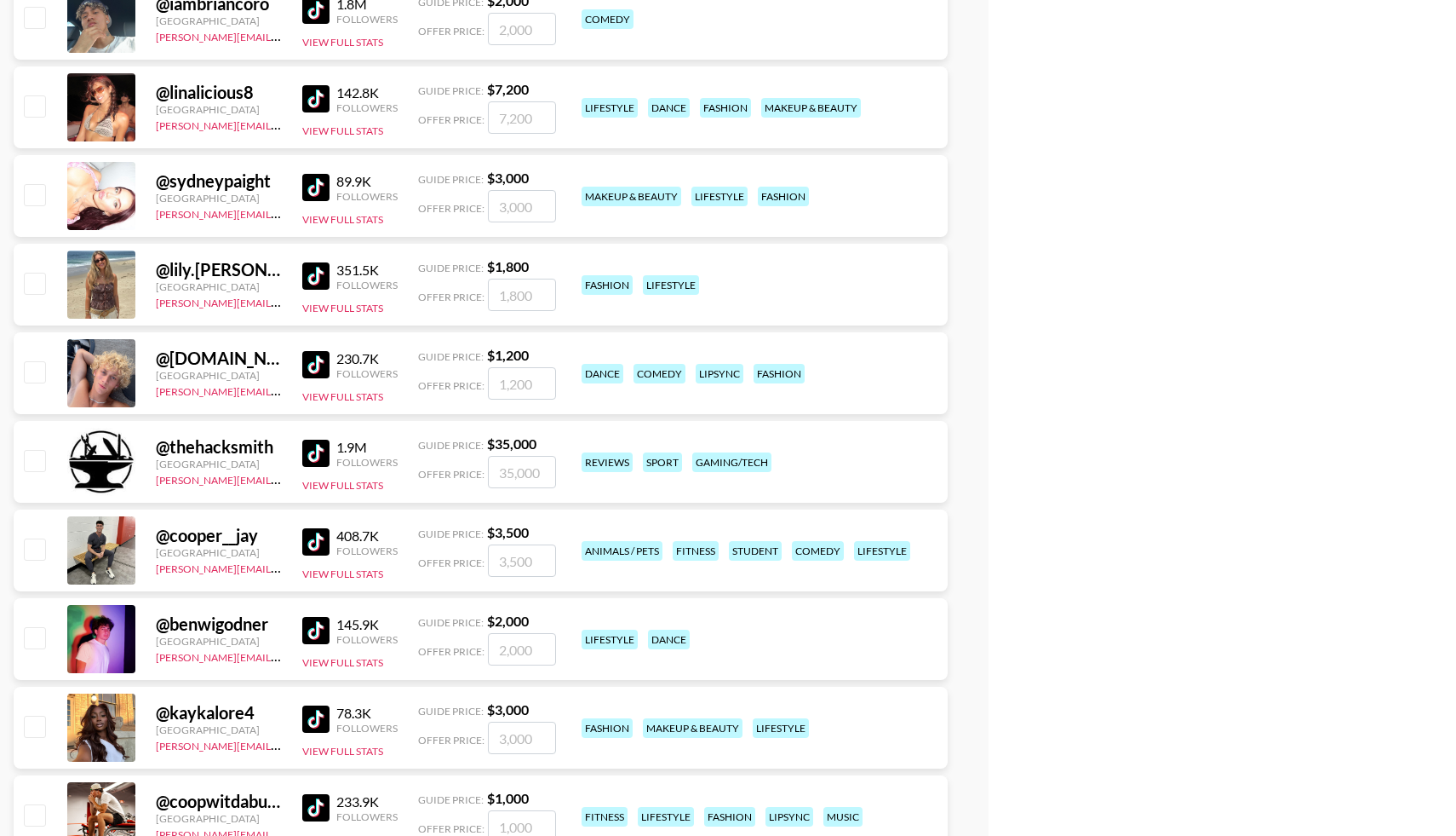
scroll to position [3561, 0]
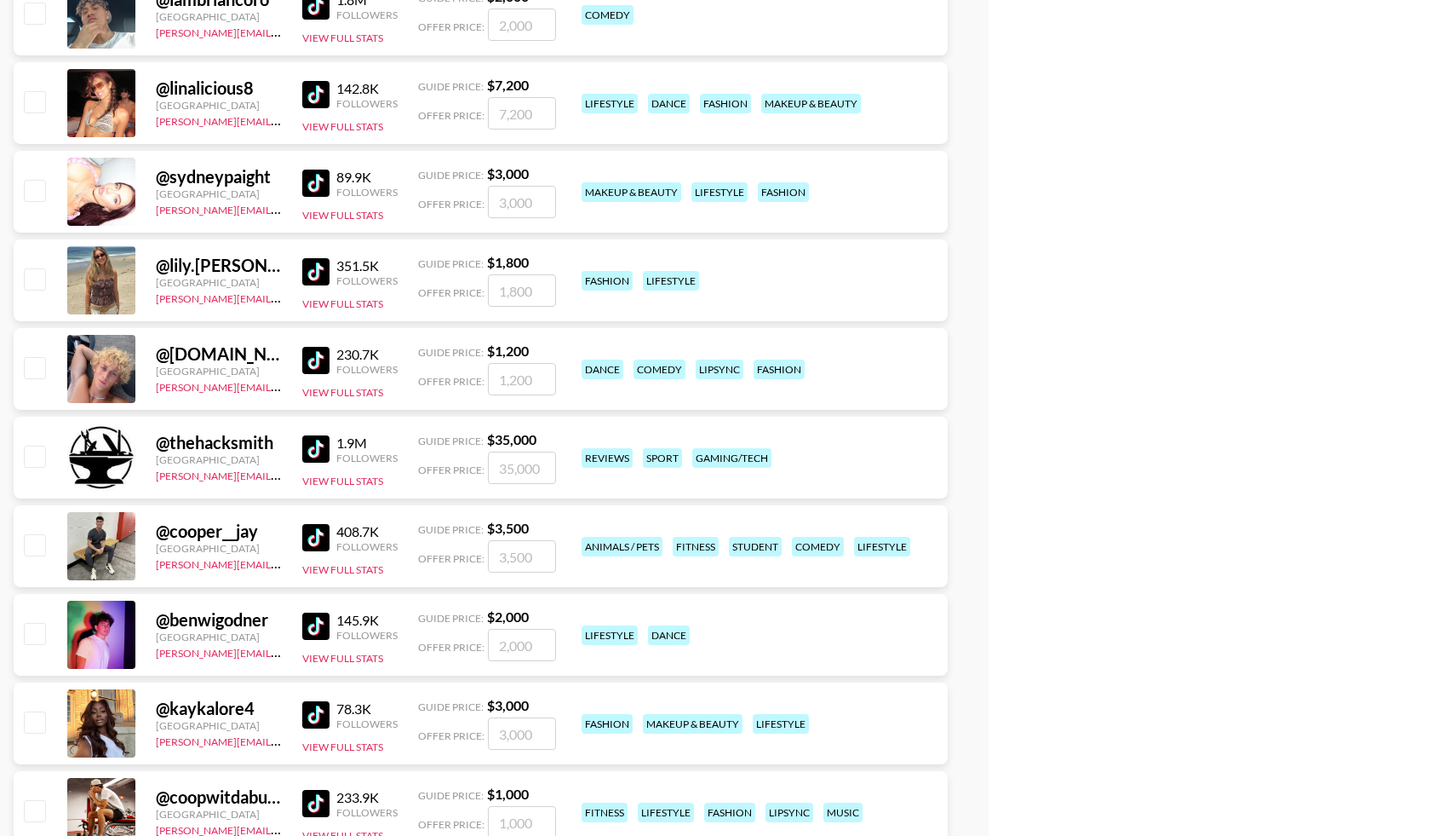
click at [39, 539] on input "checkbox" at bounding box center [34, 544] width 20 height 20
checkbox input "true"
type input "3500"
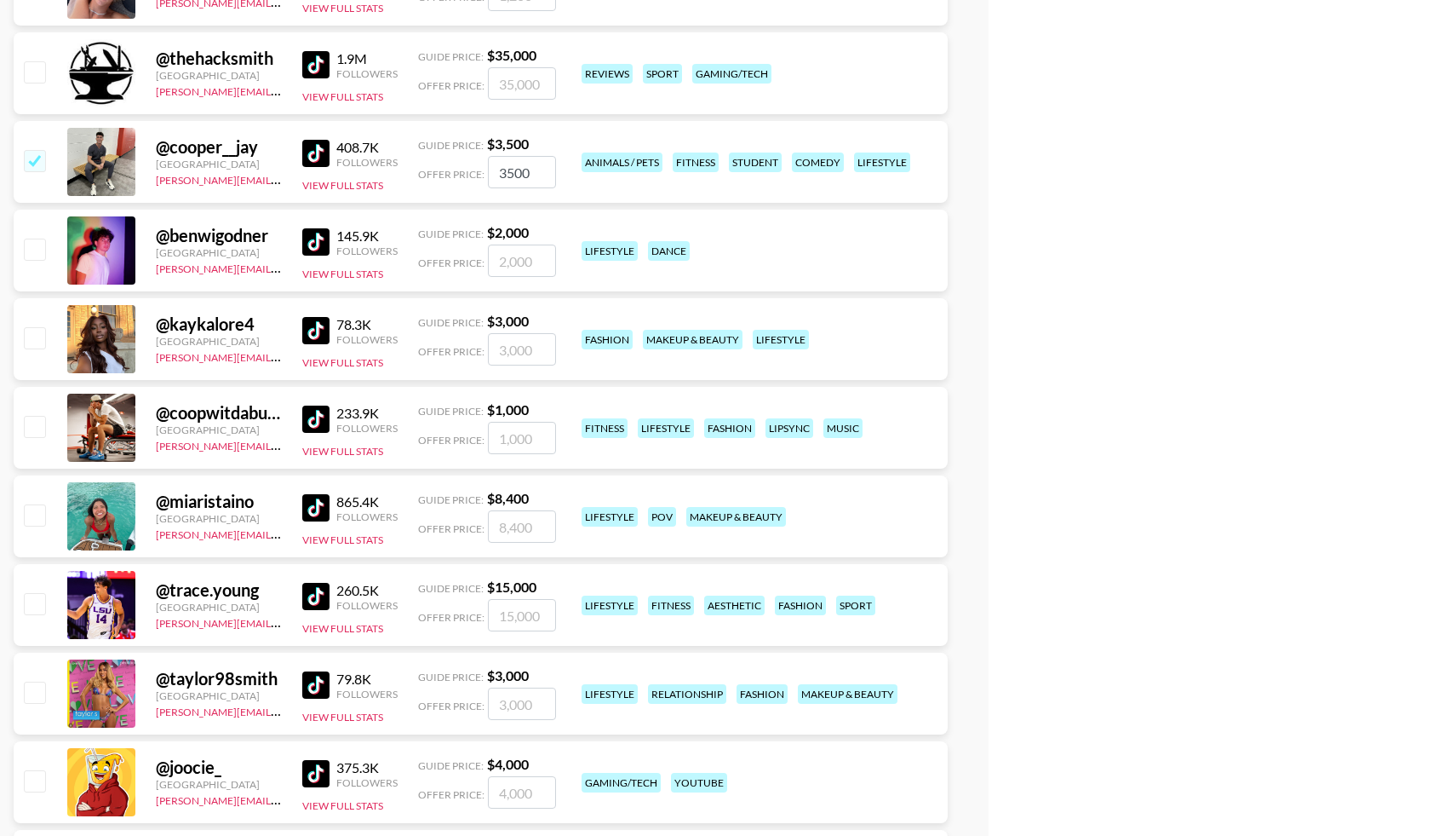
scroll to position [3951, 0]
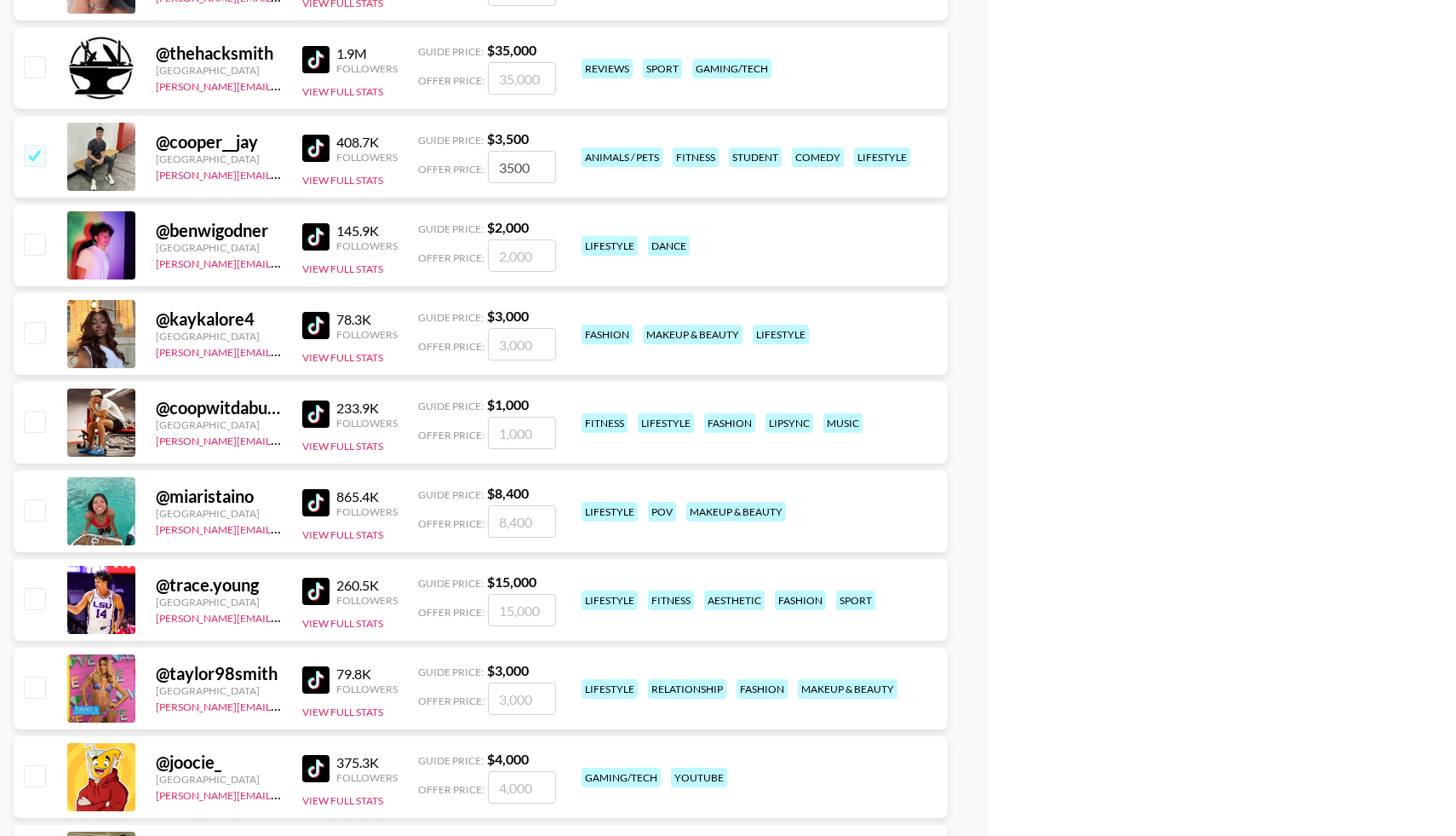
click at [36, 593] on input "checkbox" at bounding box center [34, 597] width 20 height 20
checkbox input "true"
type input "15000"
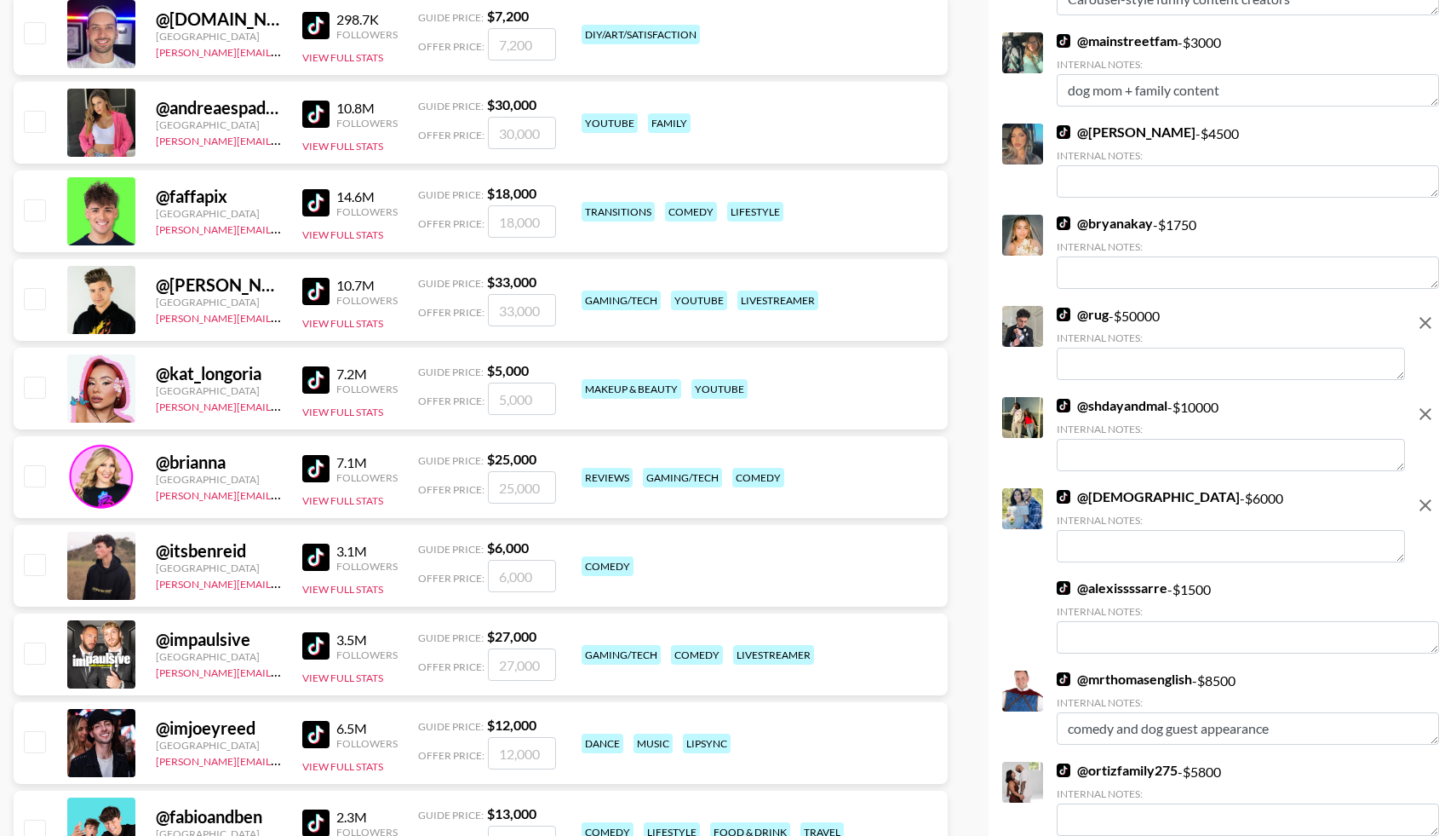
scroll to position [0, 0]
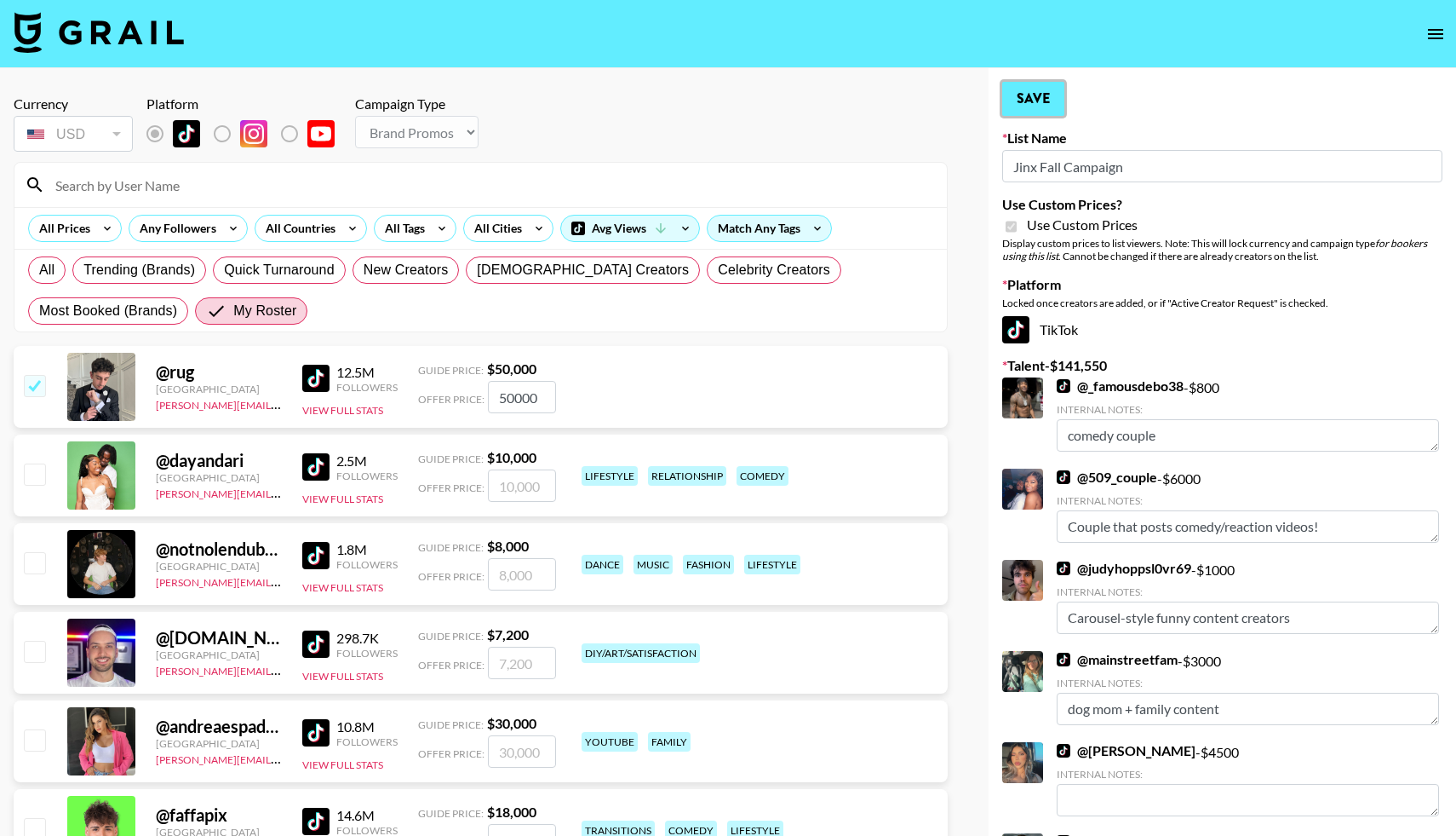
click at [1031, 100] on button "Save" at bounding box center [1033, 98] width 62 height 34
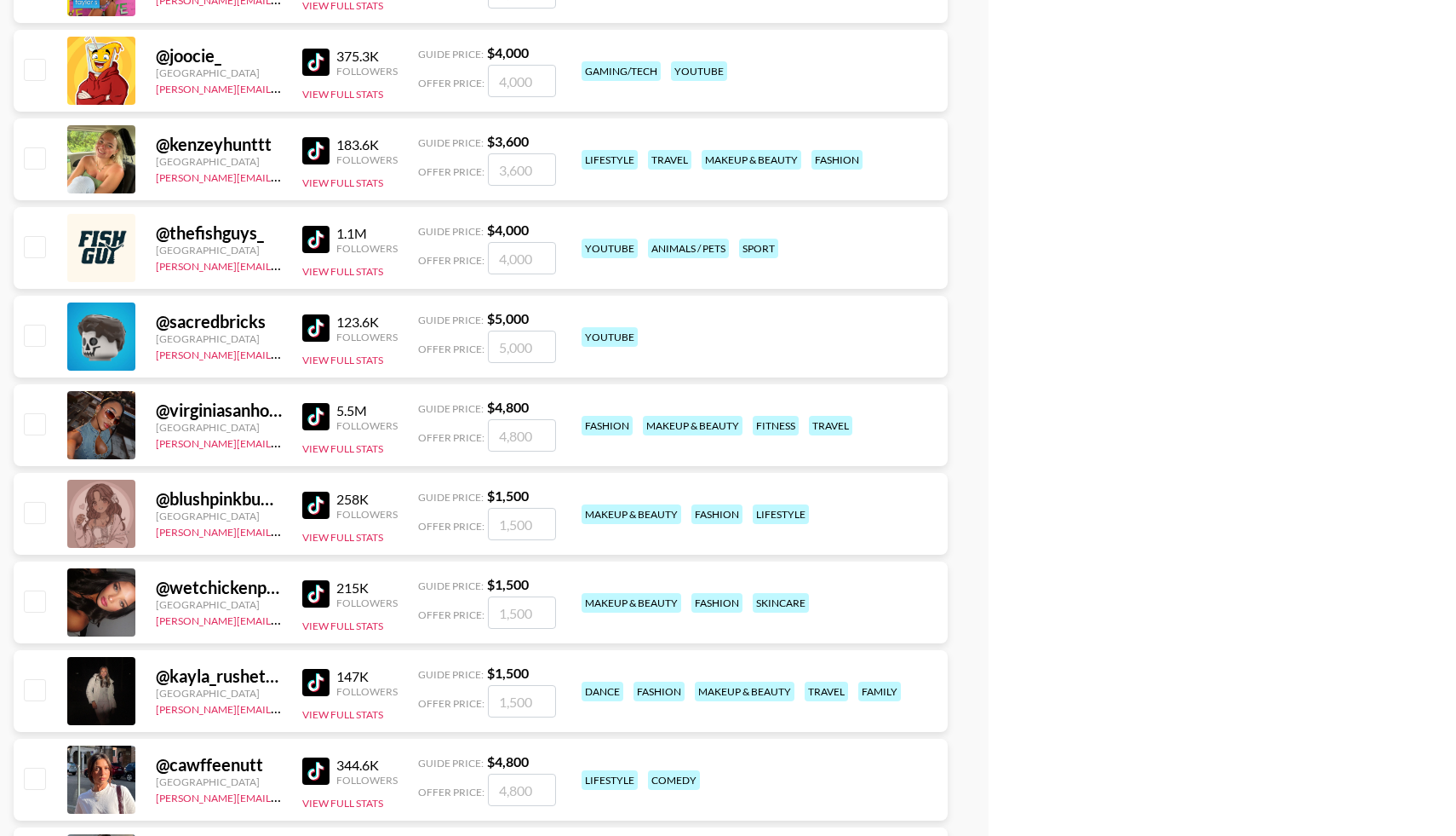
scroll to position [4674, 0]
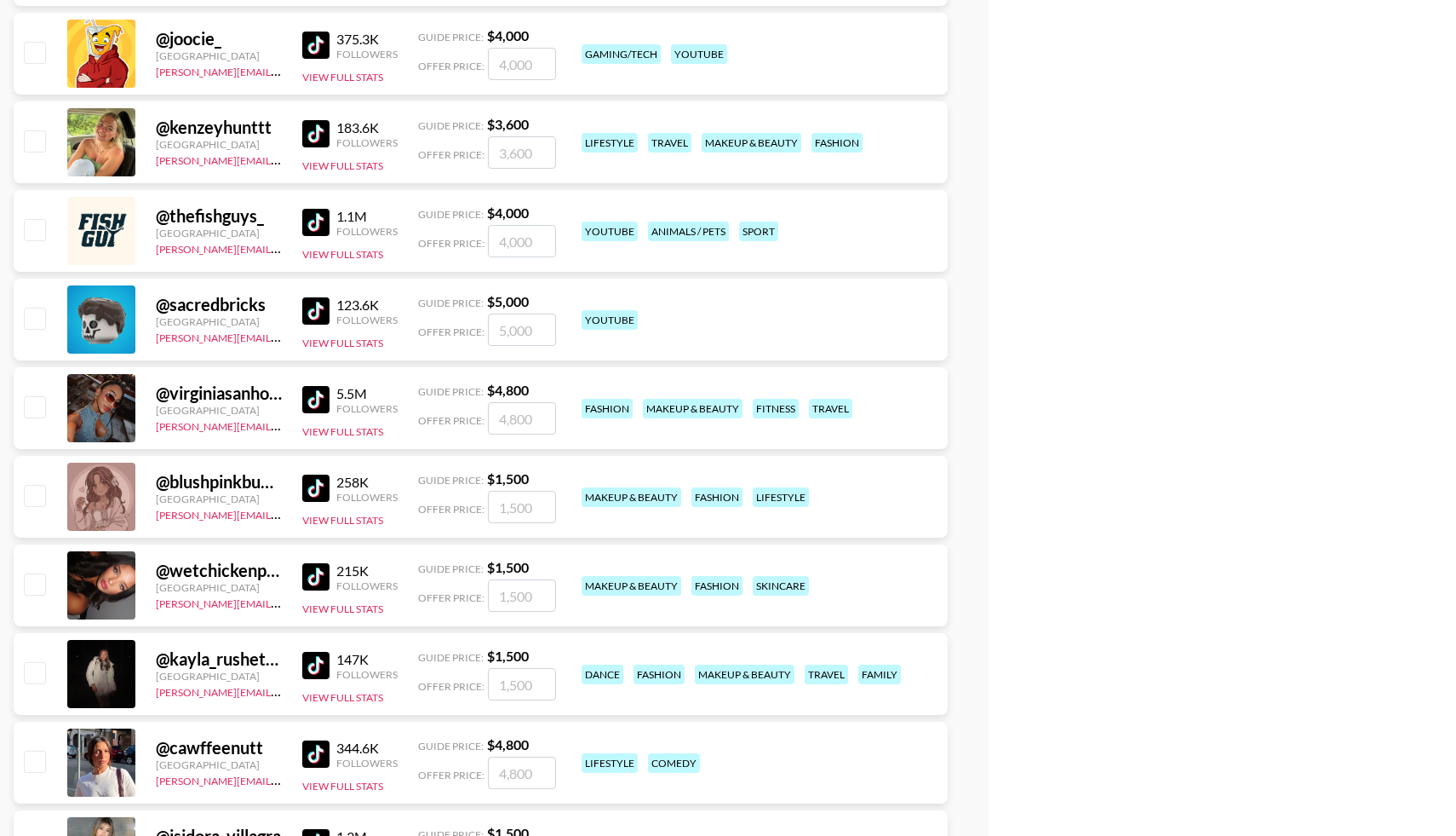
click at [37, 585] on input "checkbox" at bounding box center [34, 584] width 20 height 20
checkbox input "true"
type input "1500"
click at [39, 676] on input "checkbox" at bounding box center [34, 672] width 20 height 20
checkbox input "true"
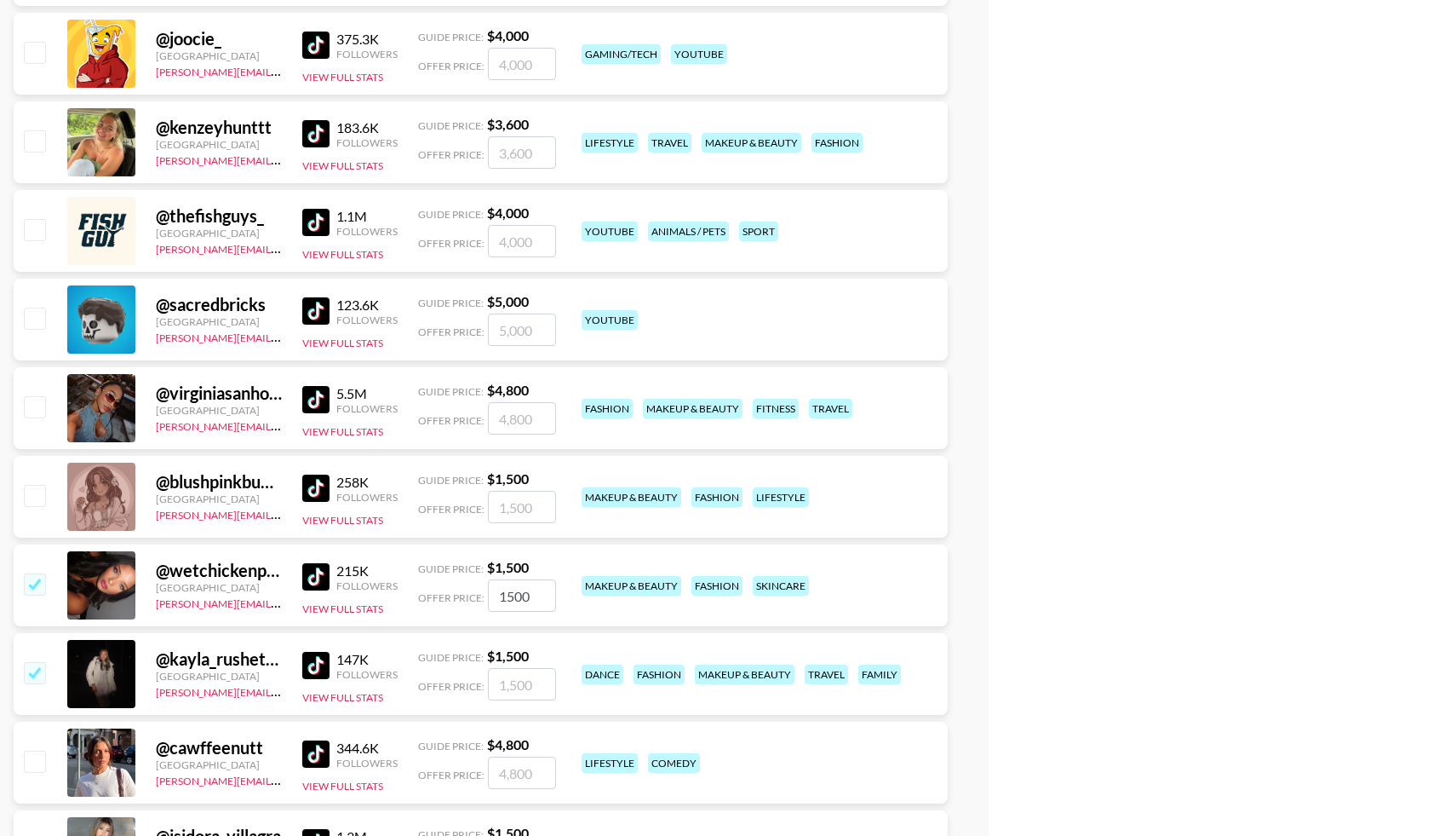
type input "1500"
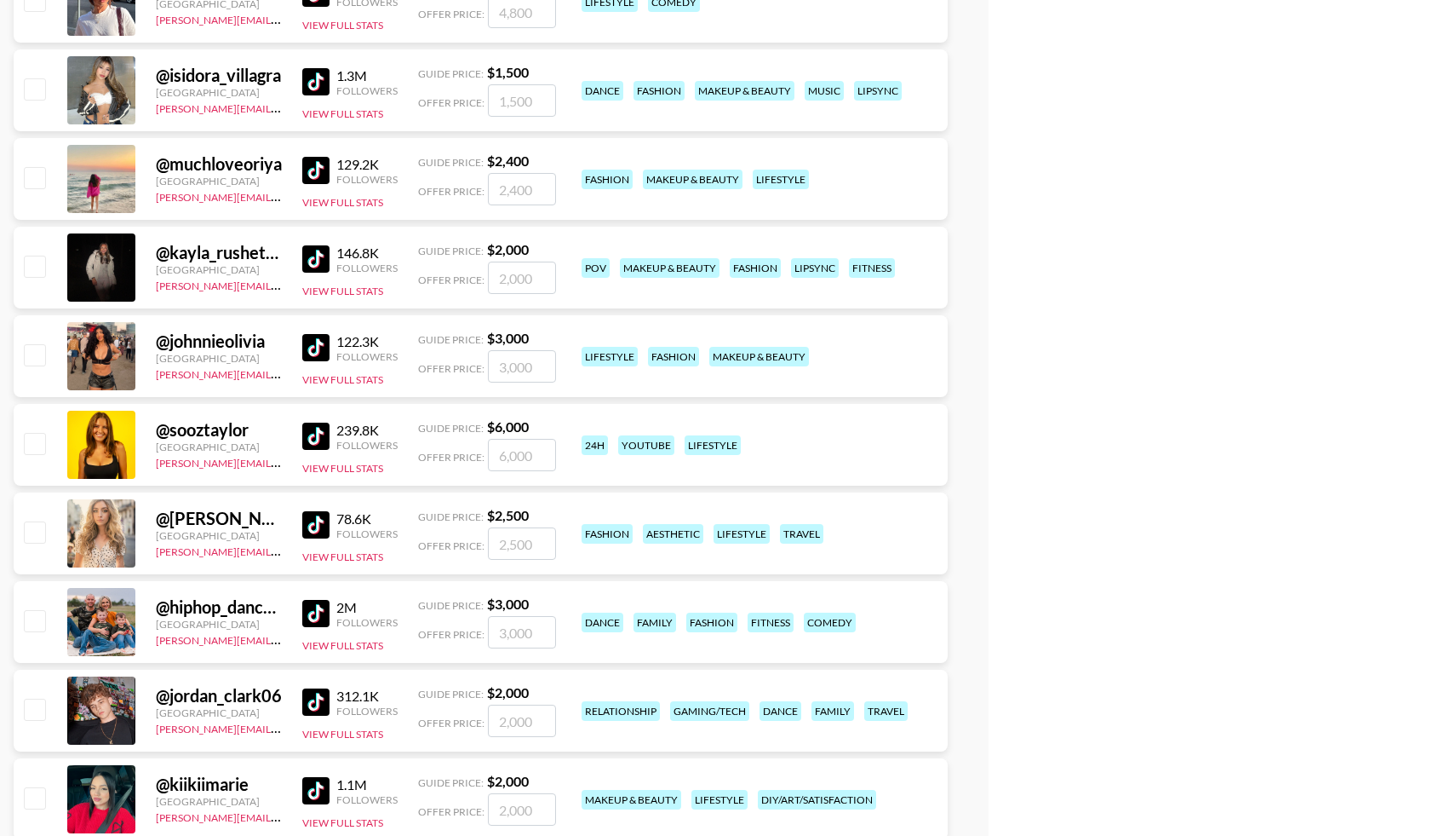
scroll to position [5438, 0]
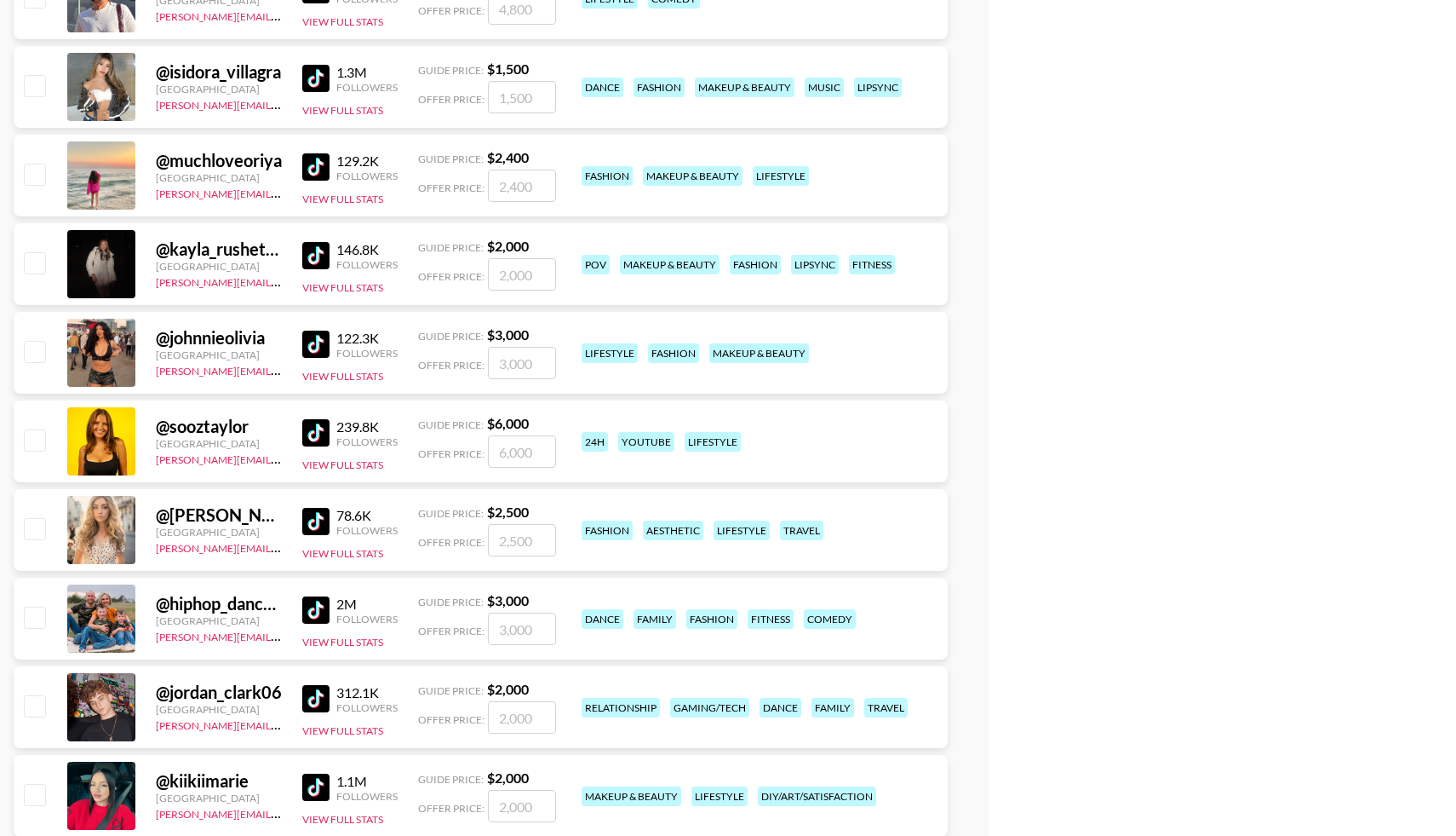
click at [33, 710] on input "checkbox" at bounding box center [34, 705] width 20 height 20
checkbox input "true"
type input "2000"
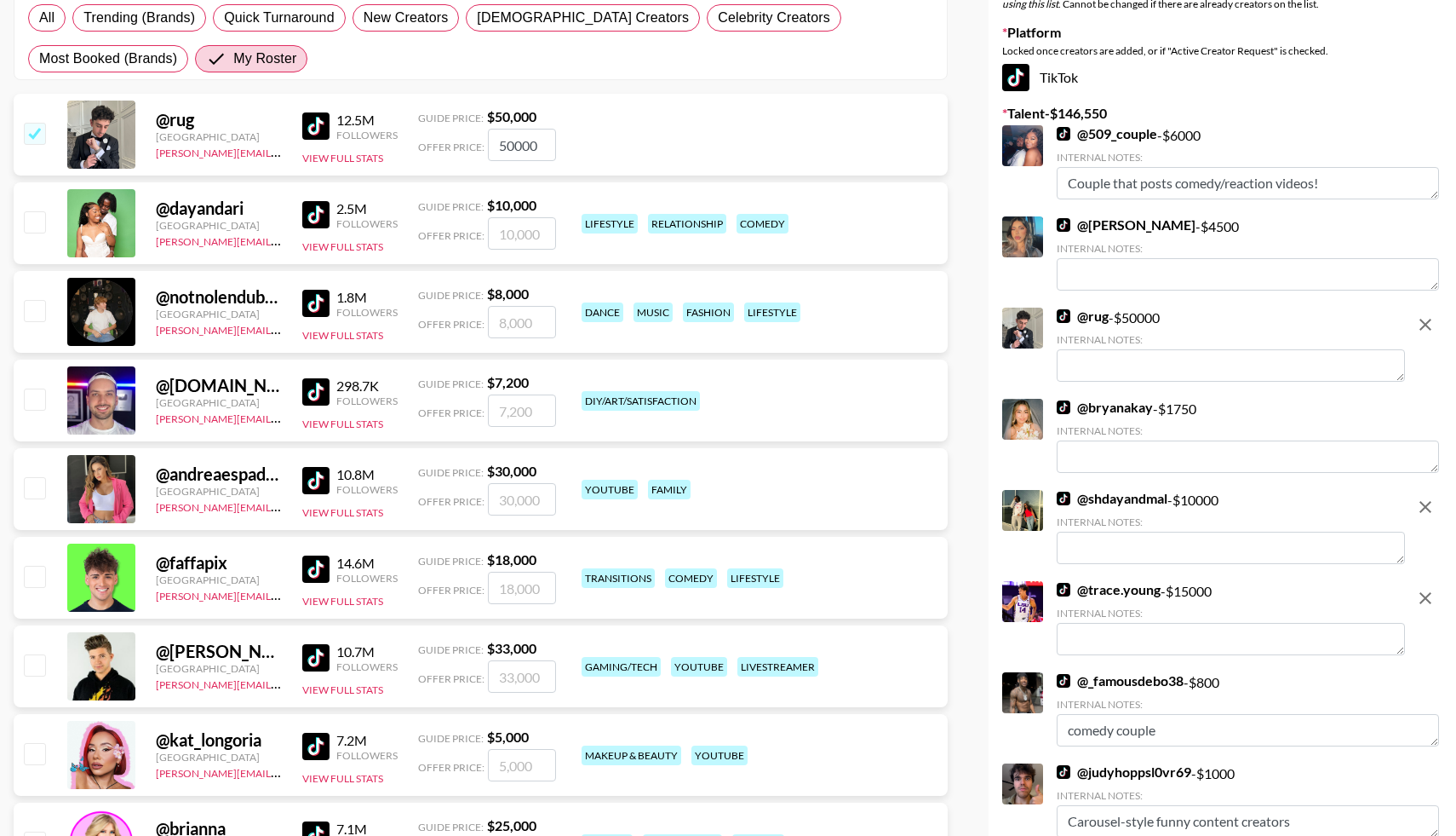
scroll to position [0, 0]
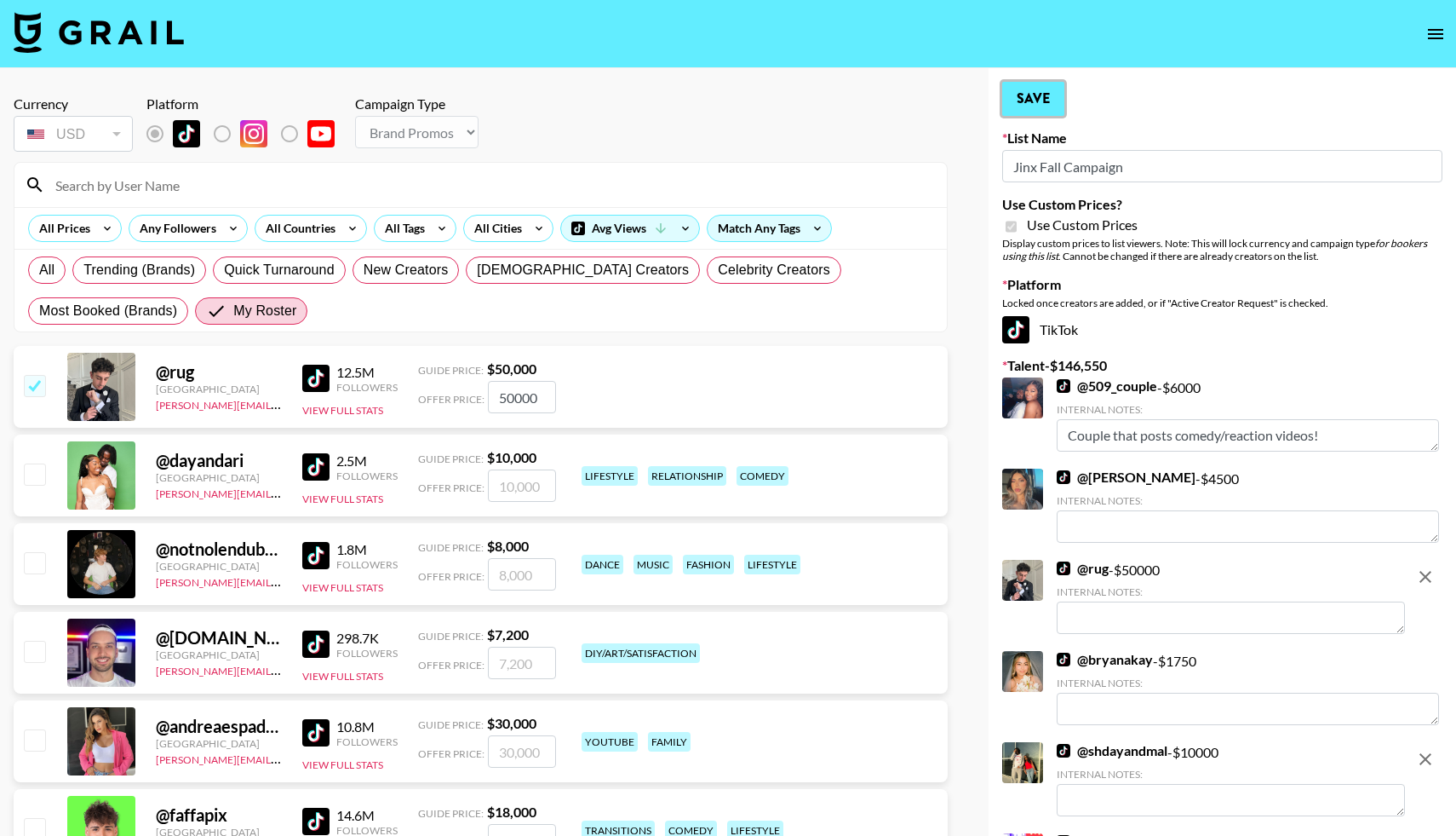
click at [1031, 103] on button "Save" at bounding box center [1033, 98] width 62 height 34
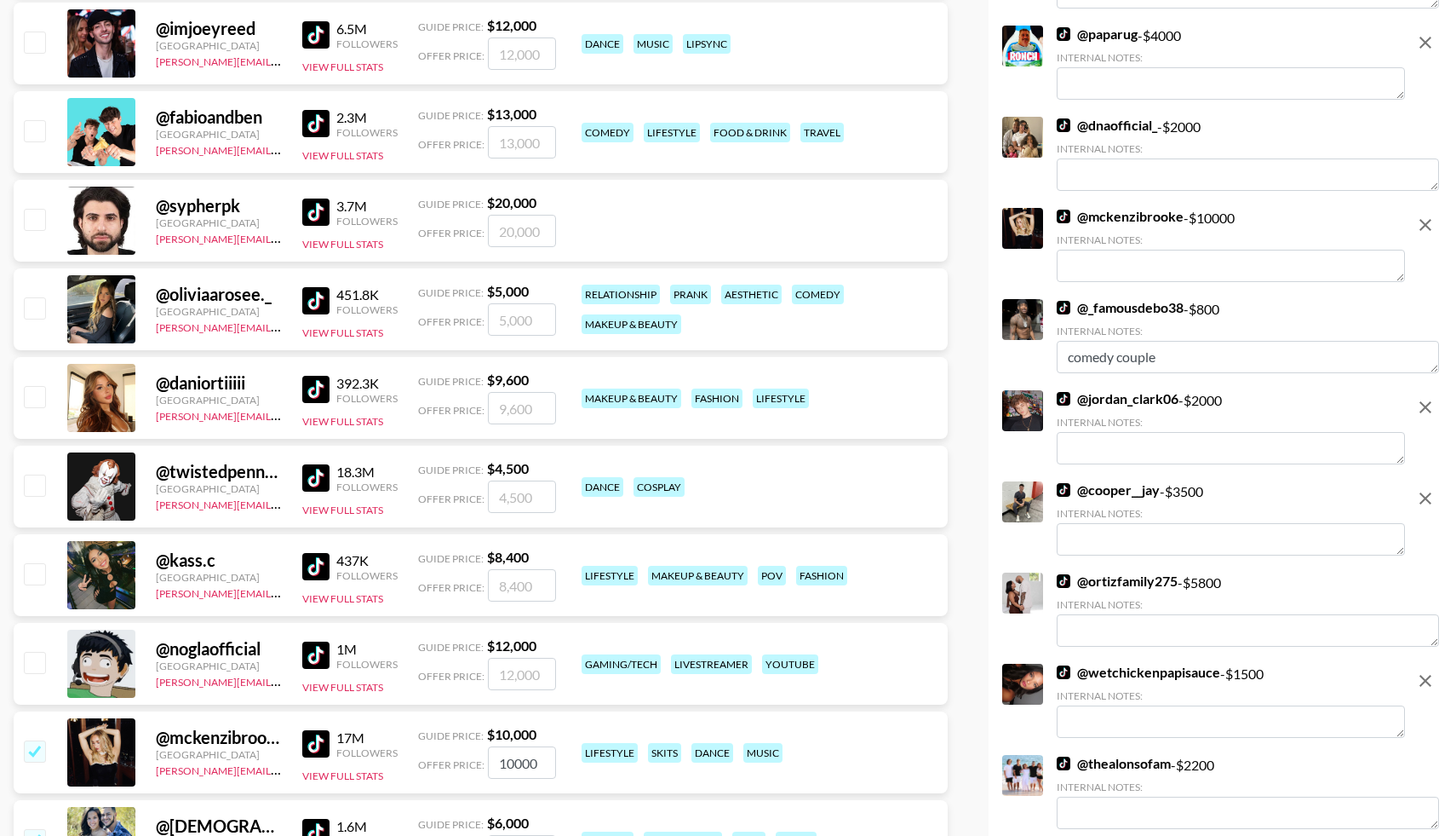
scroll to position [82, 0]
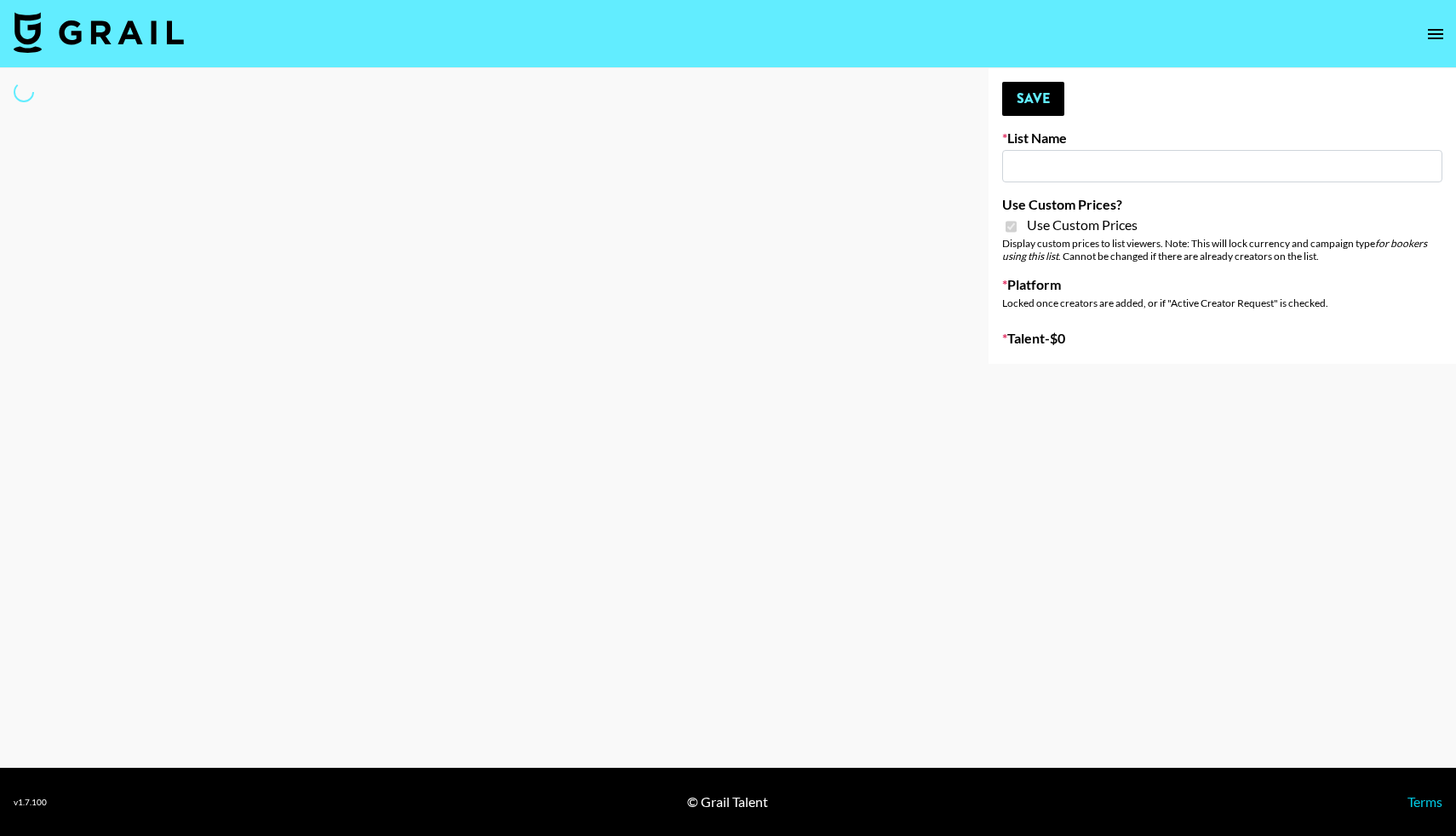
type input "Nippies"
checkbox input "true"
select select "Brand"
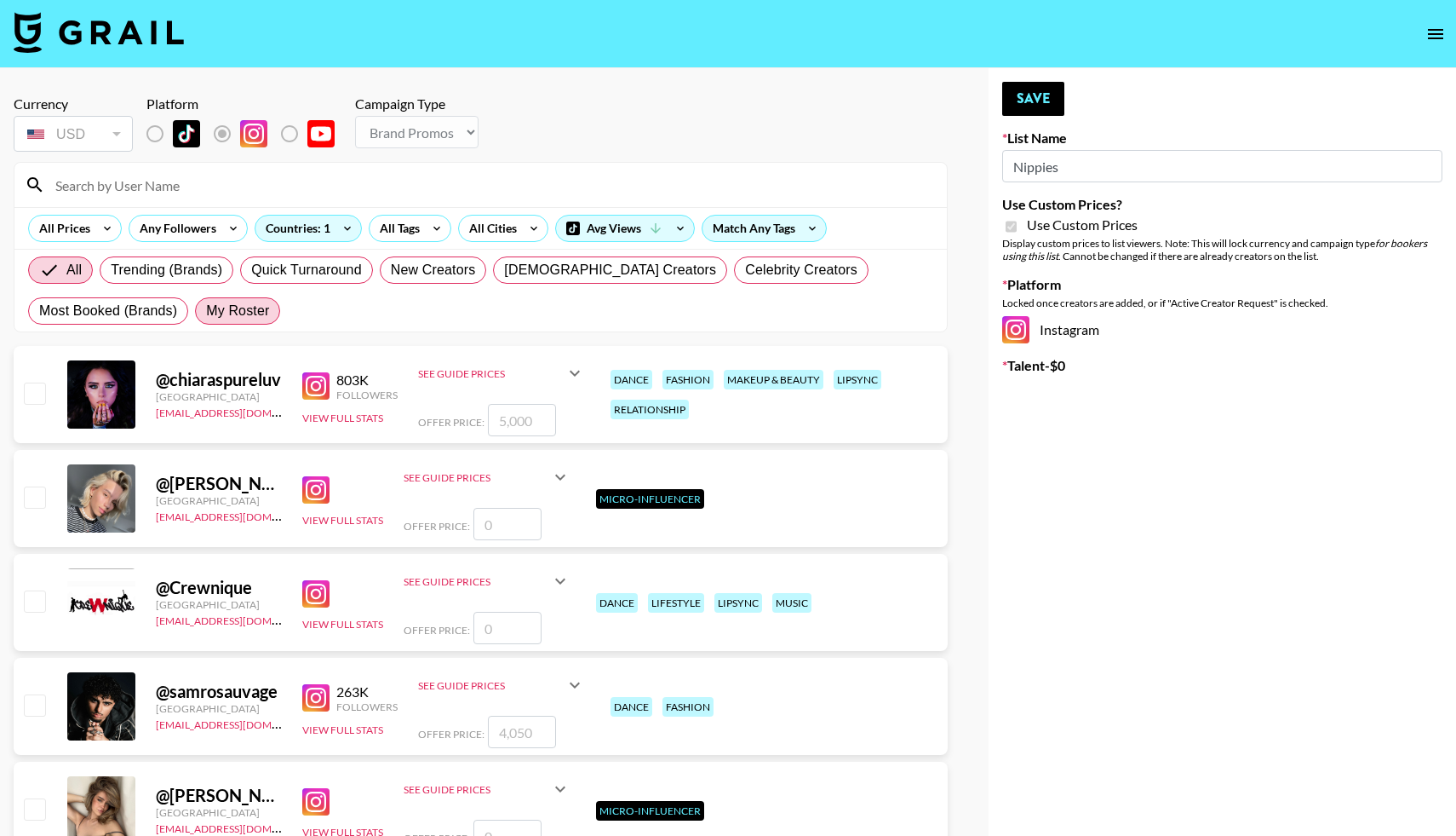
click at [219, 315] on span "My Roster" at bounding box center [238, 311] width 63 height 20
click at [206, 311] on input "My Roster" at bounding box center [206, 311] width 0 height 0
radio input "true"
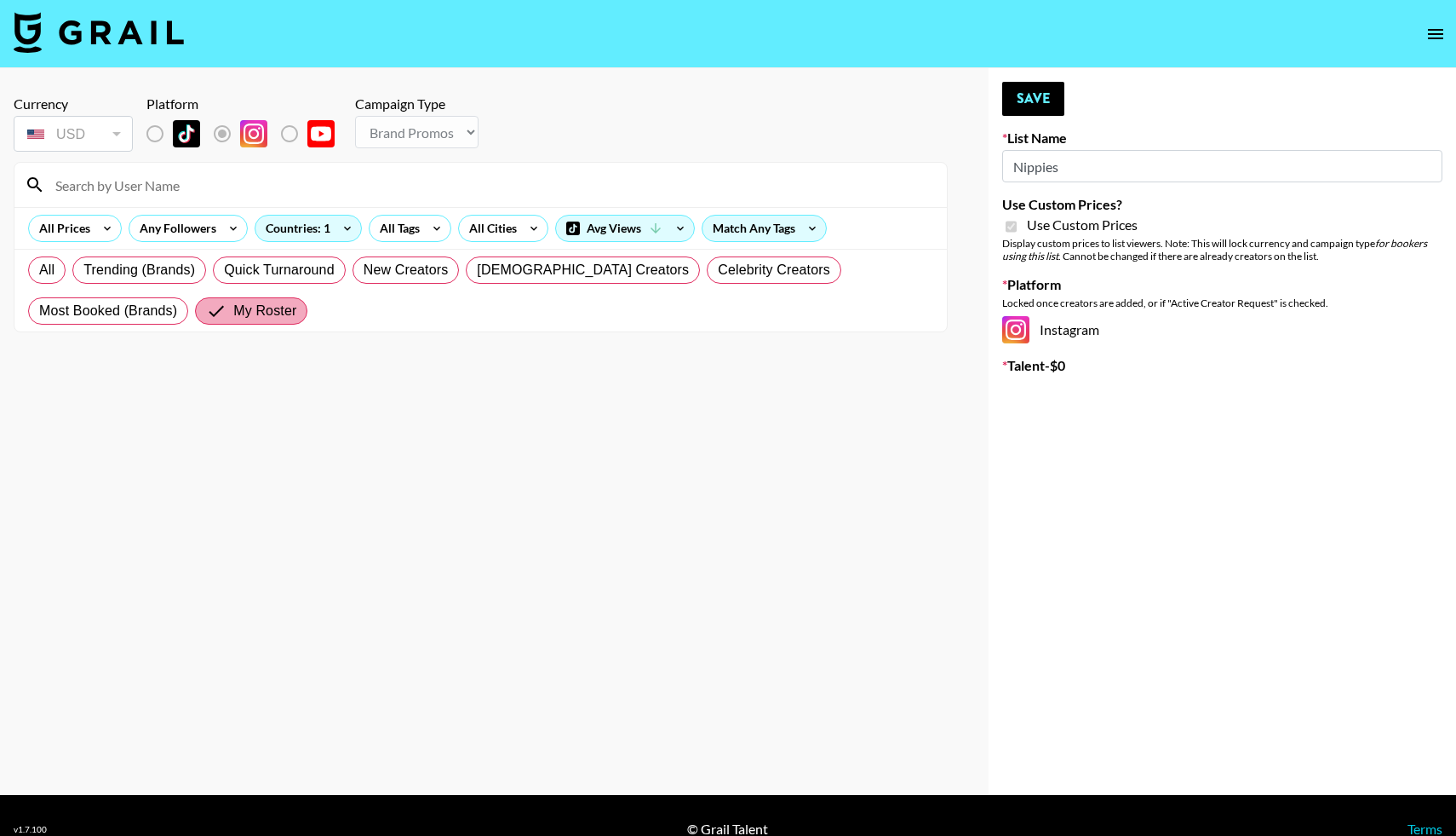
click at [195, 321] on label "My Roster" at bounding box center [251, 311] width 113 height 28
click at [206, 321] on input "My Roster" at bounding box center [220, 311] width 28 height 20
click at [206, 311] on input "My Roster" at bounding box center [220, 311] width 28 height 20
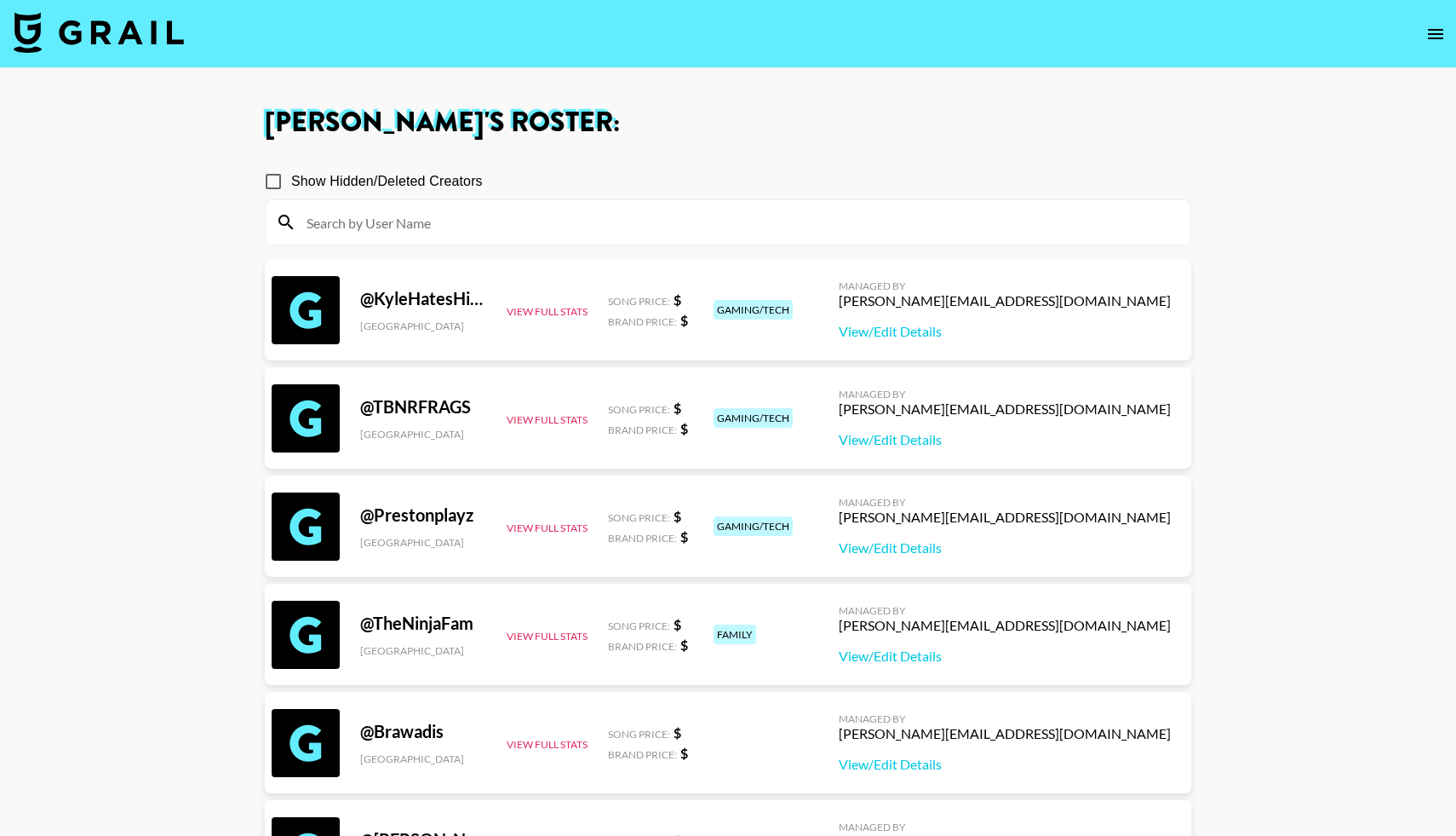
click at [368, 218] on input at bounding box center [738, 222] width 884 height 28
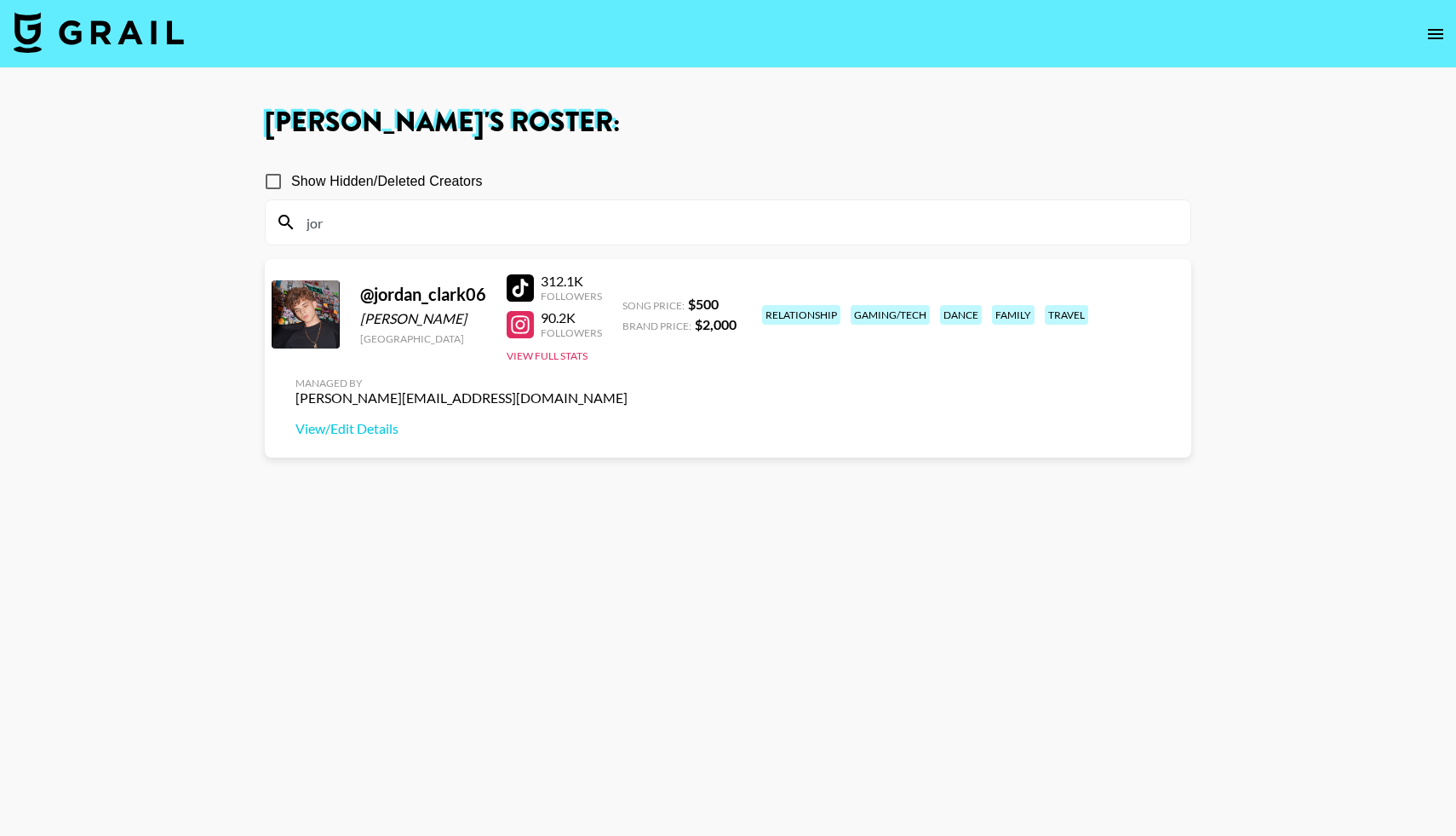
click at [528, 329] on div at bounding box center [520, 325] width 28 height 28
click at [519, 285] on div at bounding box center [520, 288] width 28 height 28
click at [328, 229] on input "jor" at bounding box center [738, 222] width 884 height 28
type input "j"
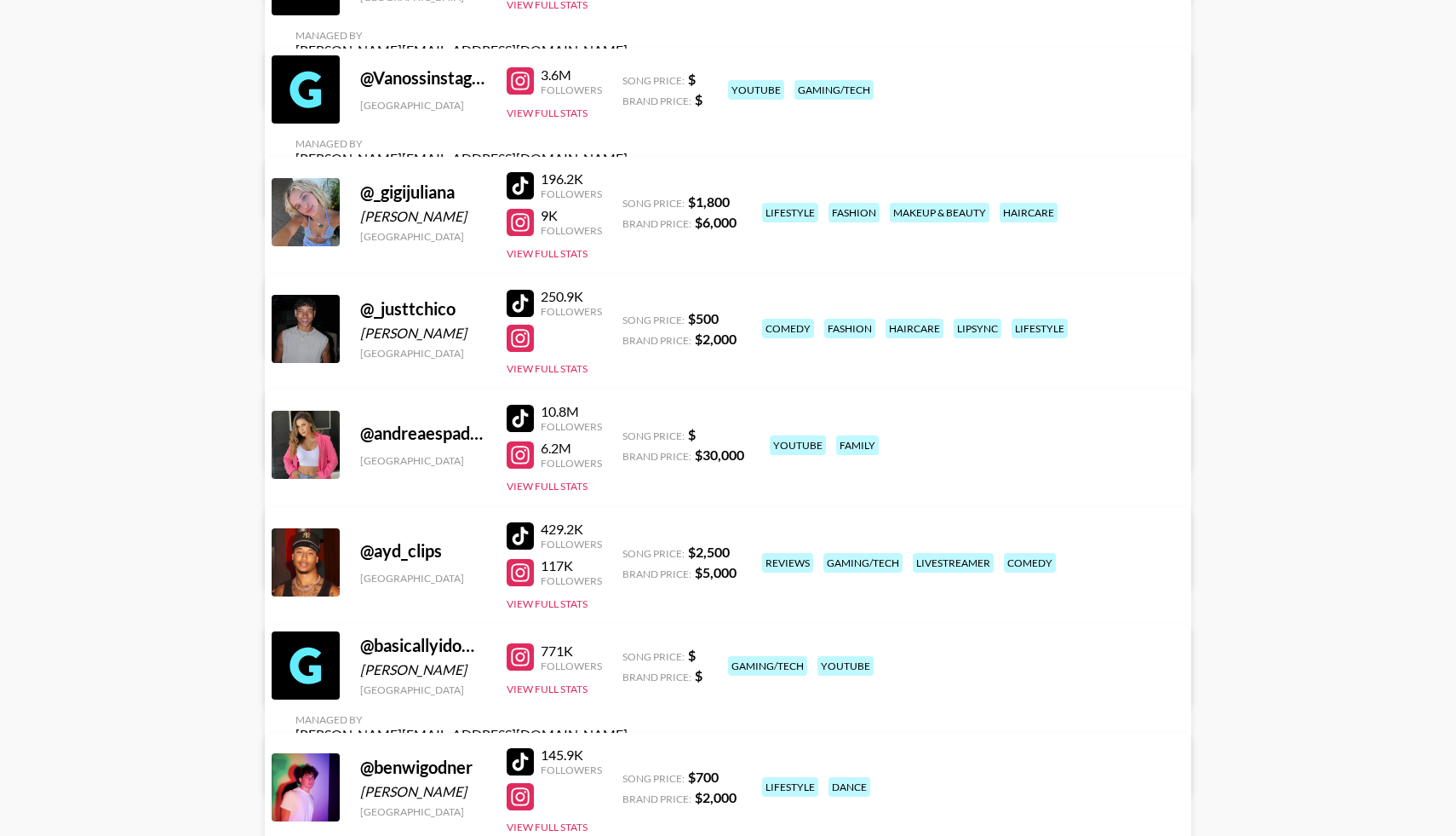
scroll to position [2178, 0]
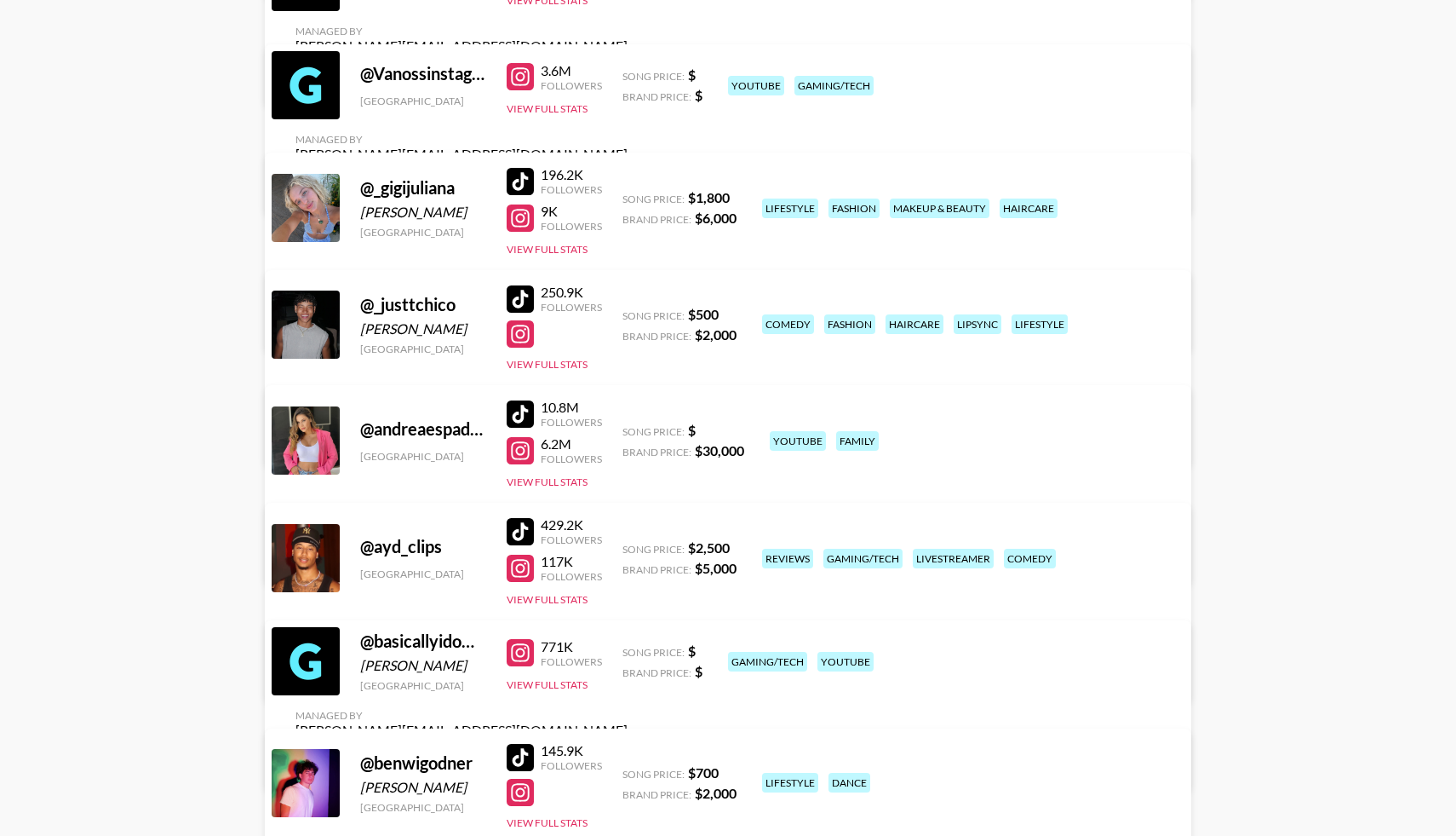
click at [522, 297] on div at bounding box center [520, 299] width 28 height 28
click at [522, 333] on div at bounding box center [520, 334] width 28 height 28
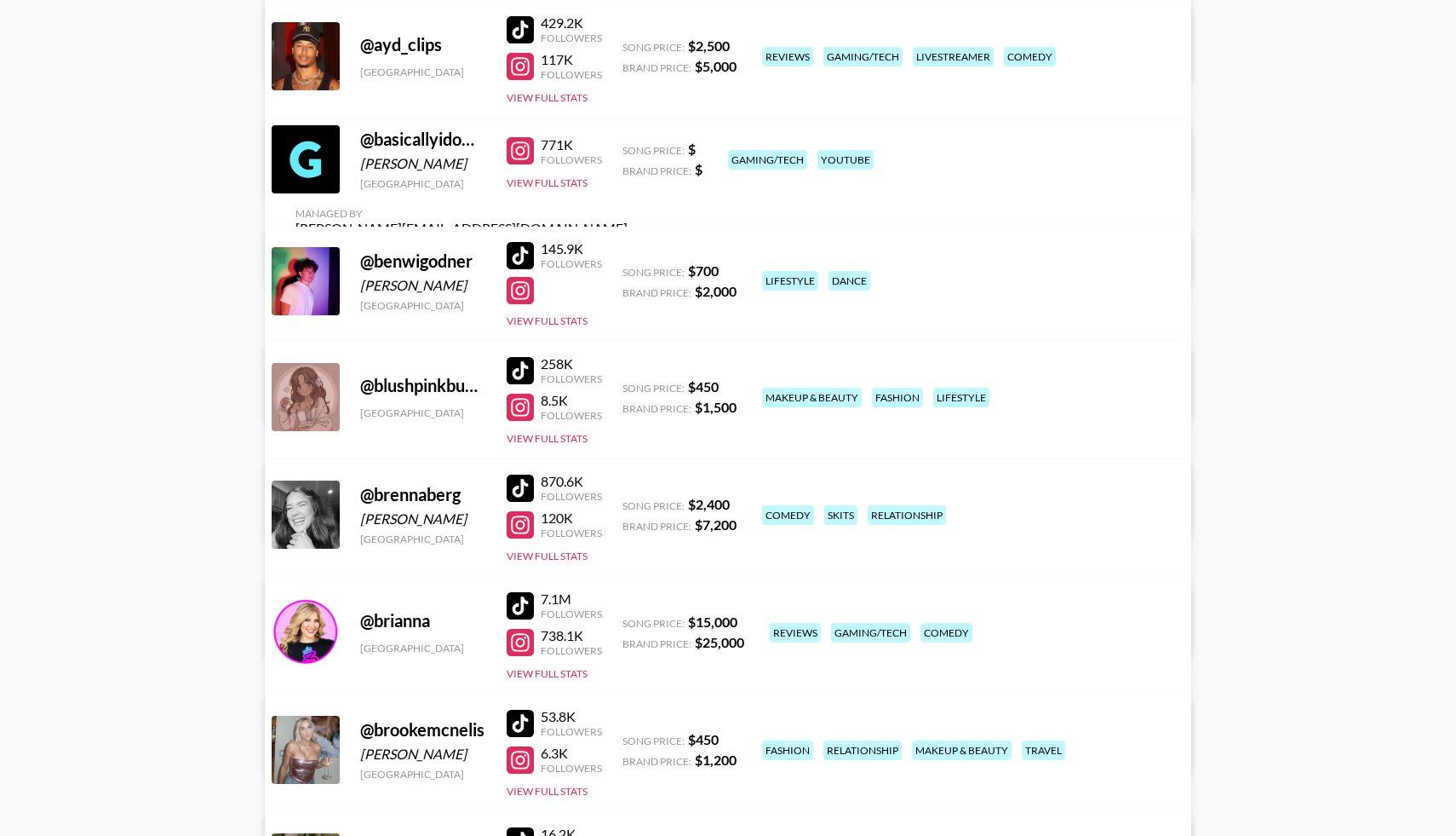
scroll to position [2688, 0]
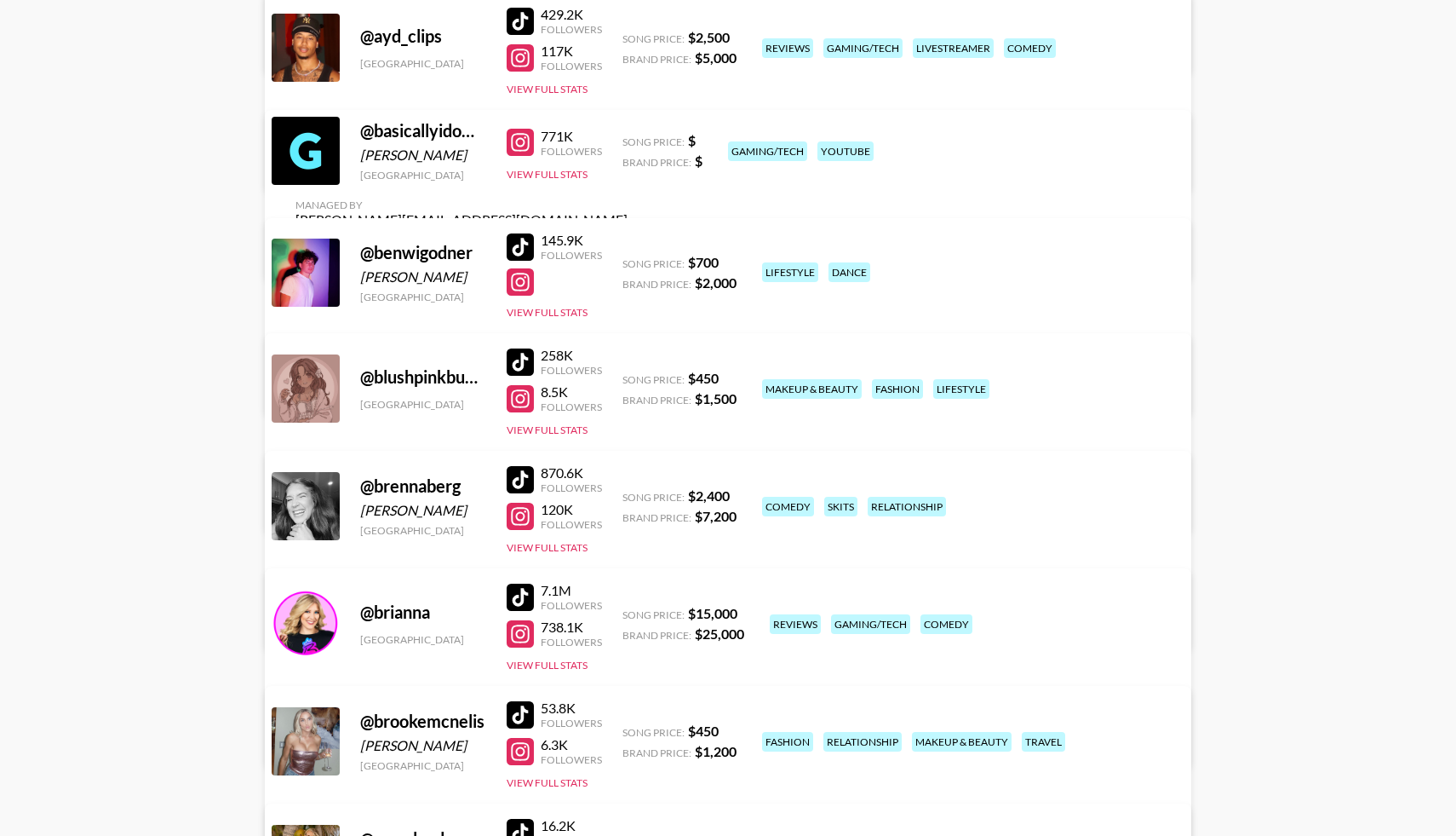
click at [516, 241] on div at bounding box center [520, 247] width 28 height 28
click at [523, 284] on div at bounding box center [520, 282] width 28 height 28
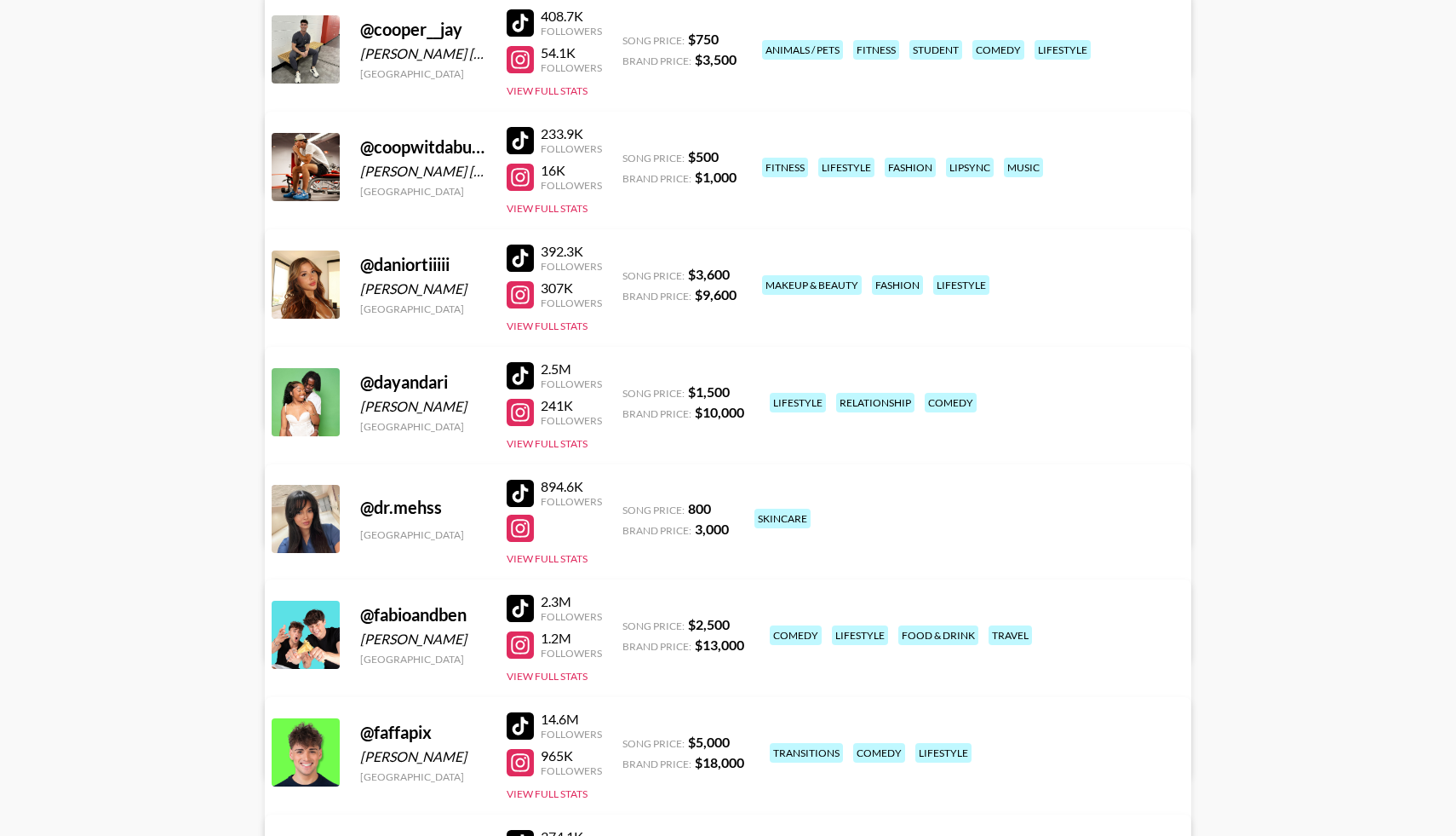
scroll to position [3961, 0]
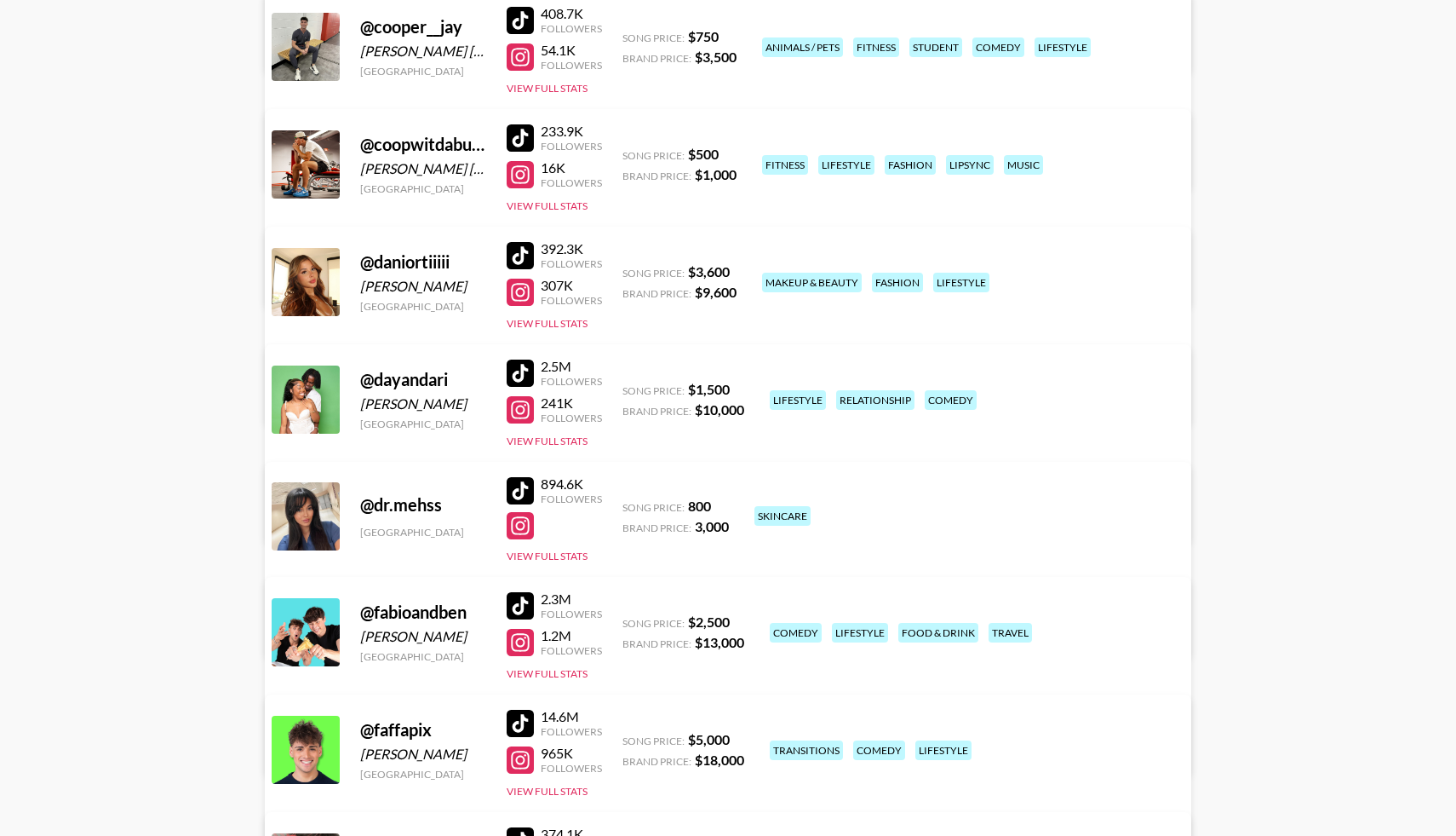
click at [518, 137] on div at bounding box center [520, 139] width 28 height 28
click at [524, 176] on div at bounding box center [520, 174] width 28 height 28
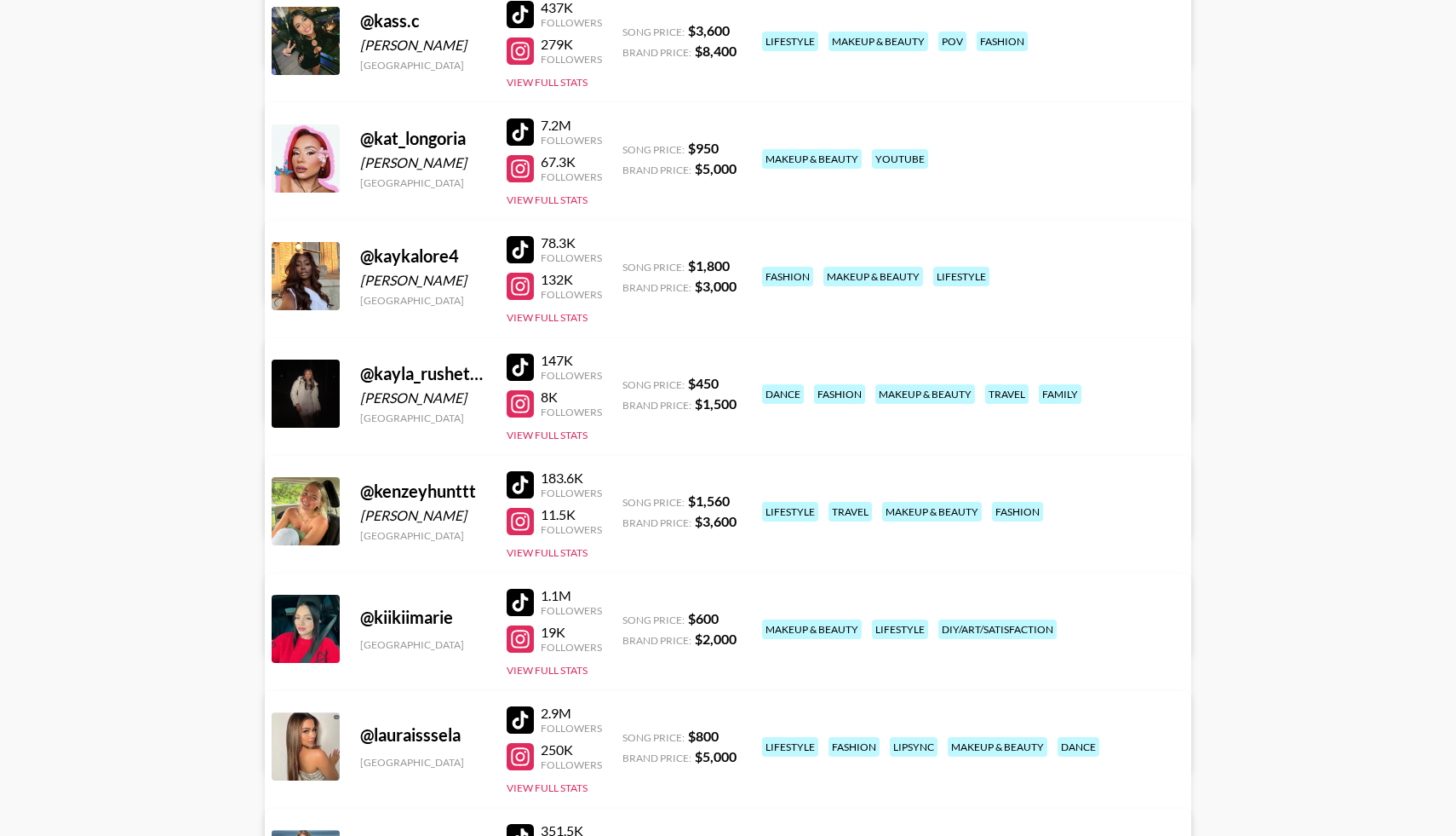
scroll to position [6708, 0]
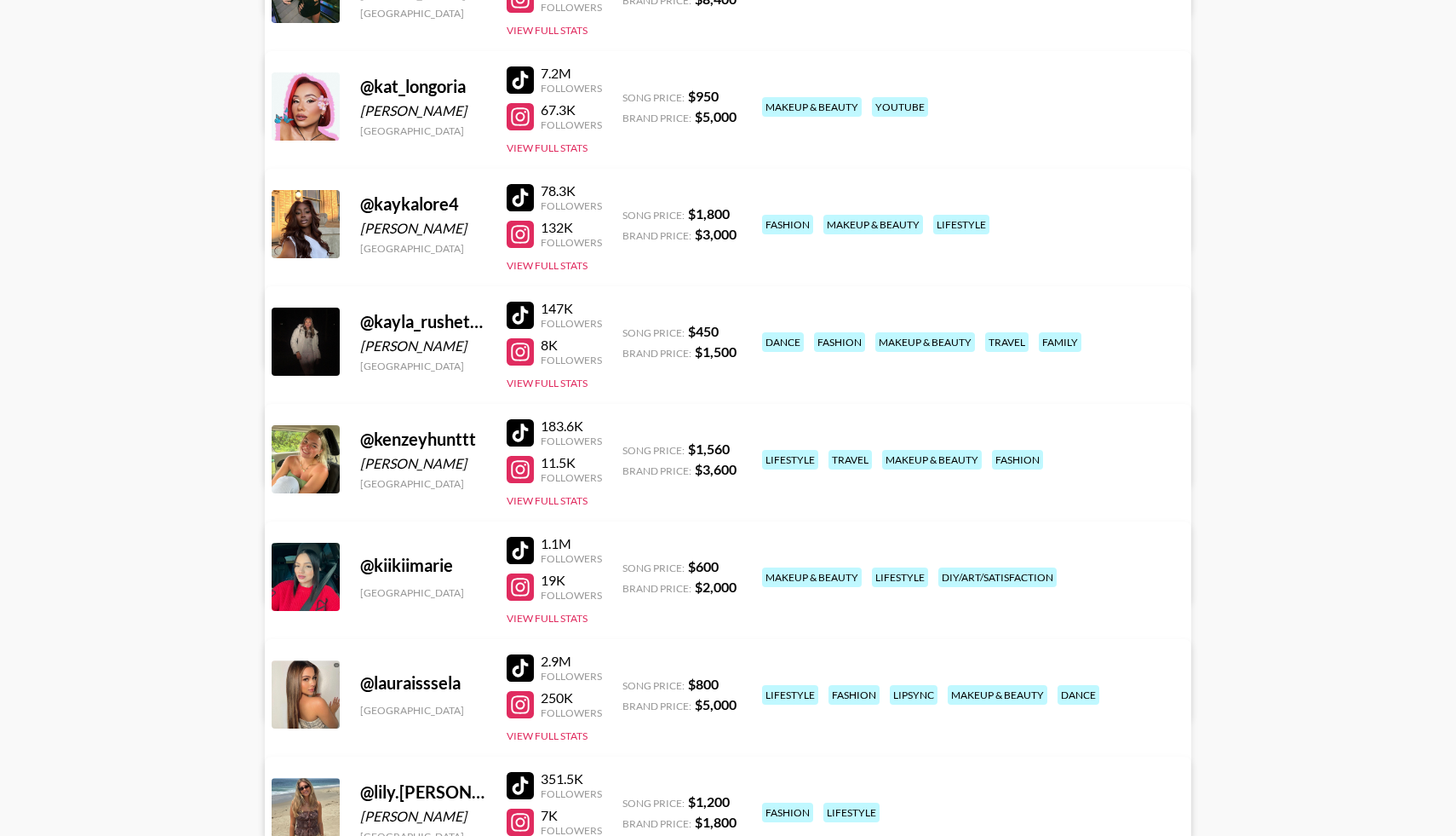
click at [528, 320] on div at bounding box center [520, 316] width 28 height 28
click at [526, 351] on div at bounding box center [520, 351] width 28 height 28
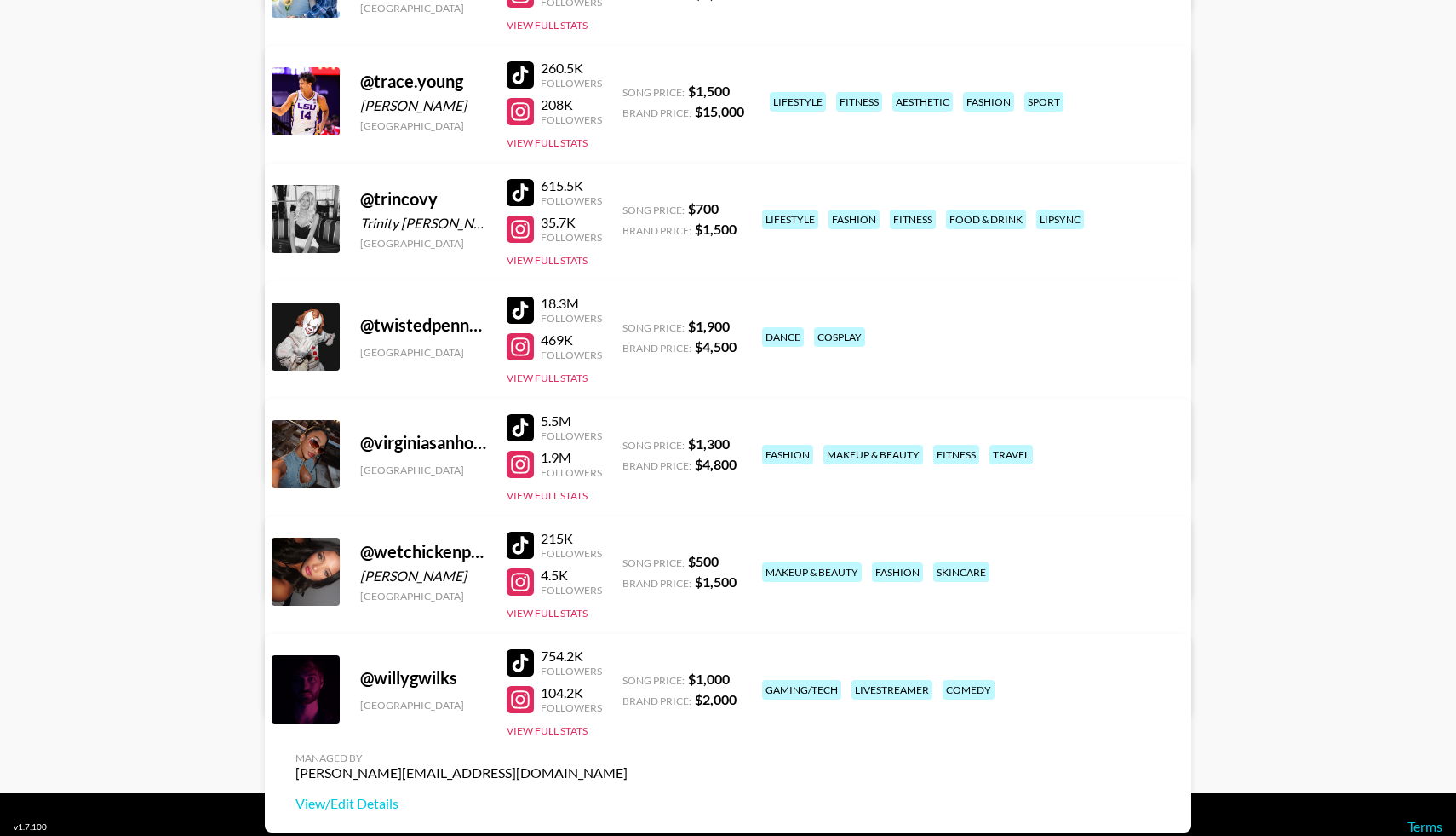
scroll to position [10701, 0]
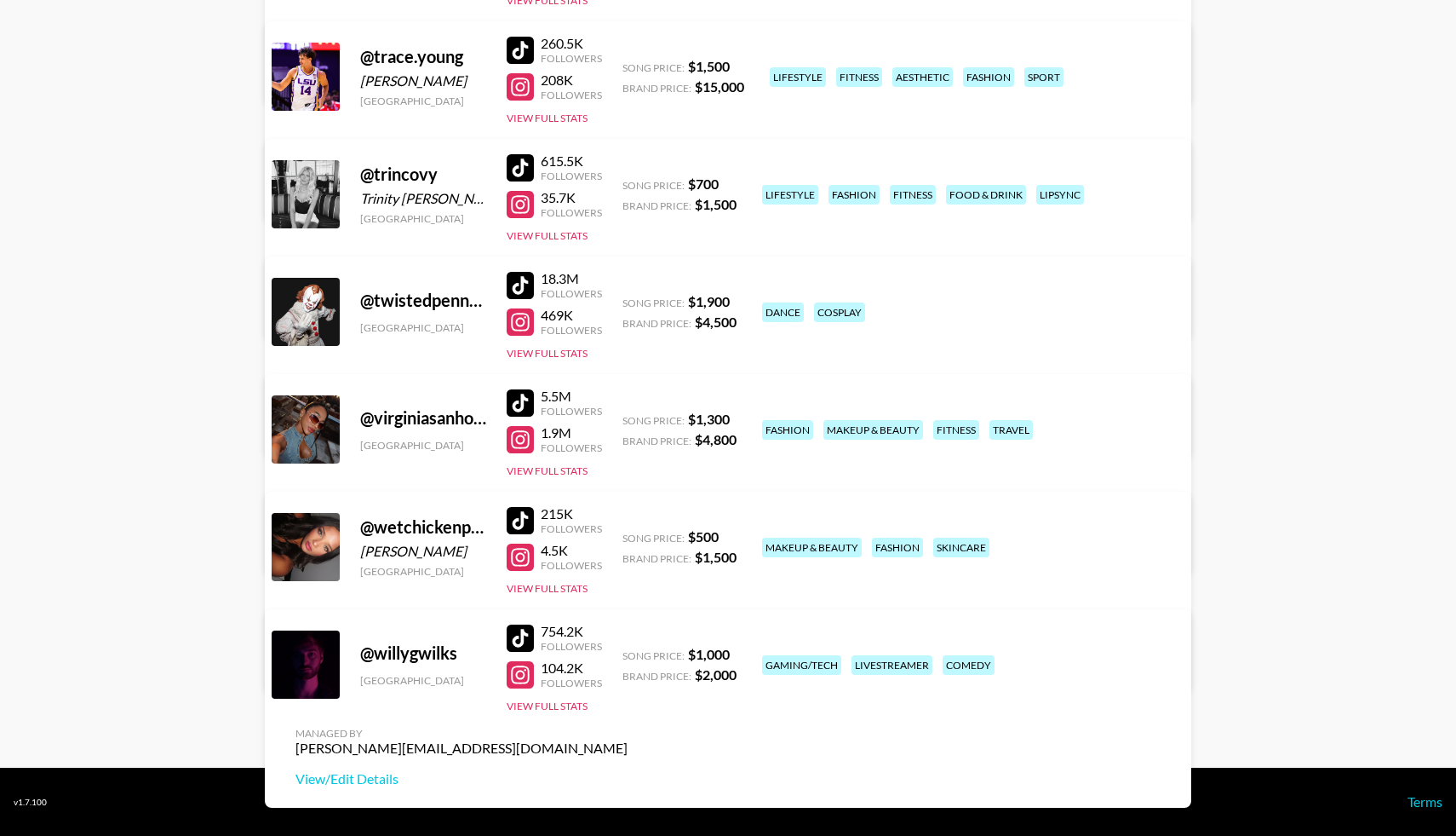
click at [521, 516] on div at bounding box center [520, 520] width 28 height 28
click at [520, 562] on div at bounding box center [520, 557] width 28 height 28
